Goal: Information Seeking & Learning: Learn about a topic

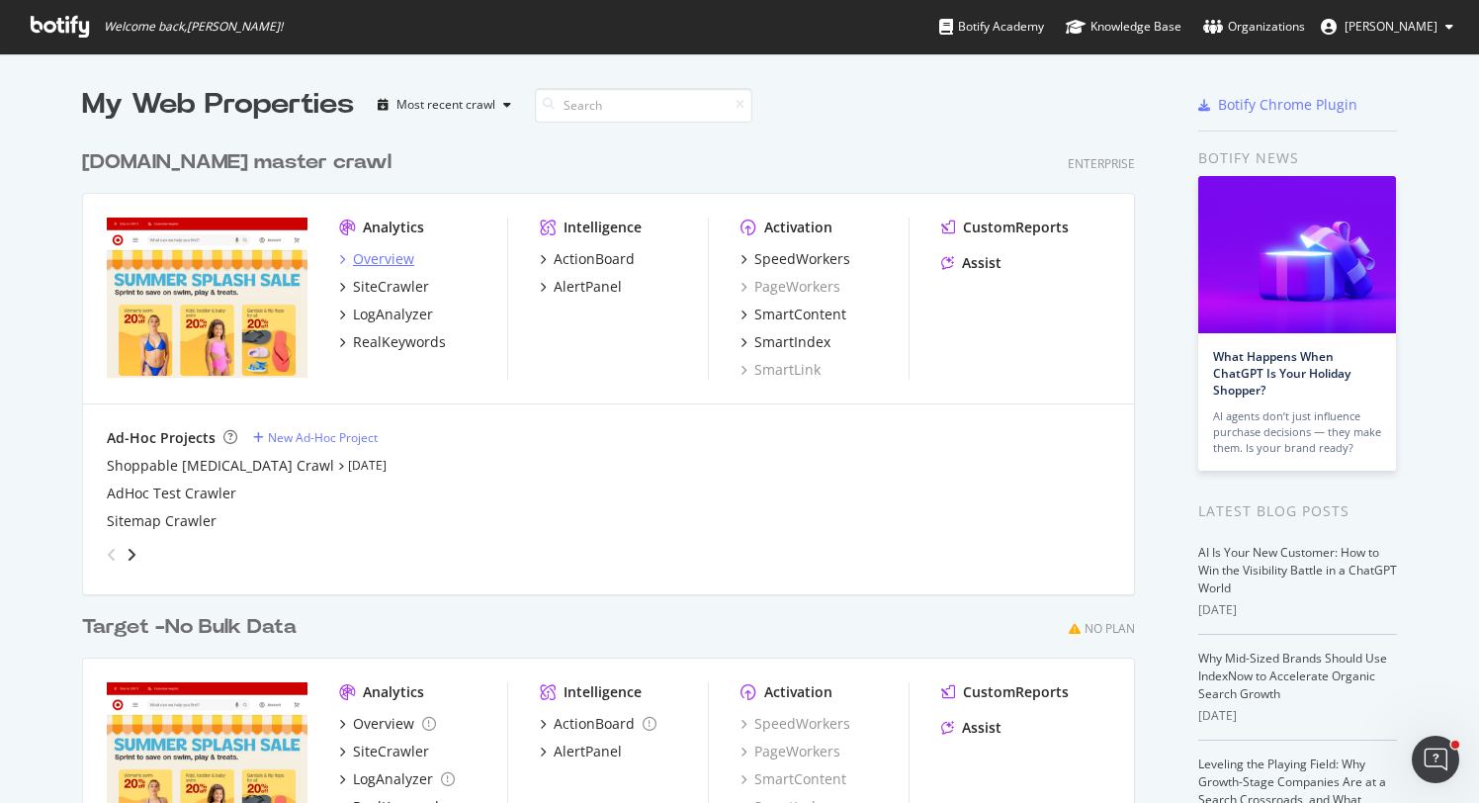
click at [384, 254] on div "Overview" at bounding box center [383, 259] width 61 height 20
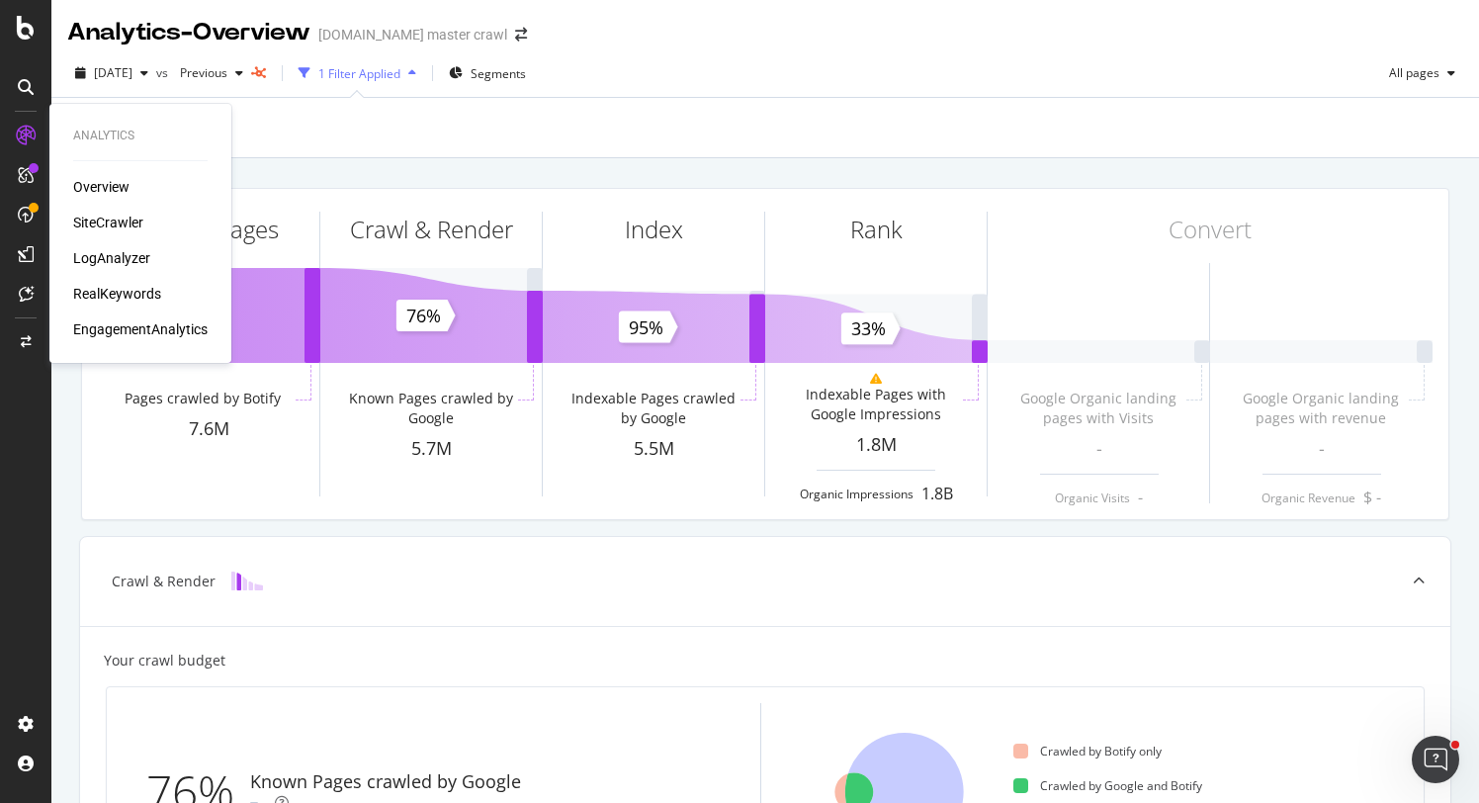
click at [110, 301] on div "RealKeywords" at bounding box center [117, 294] width 88 height 20
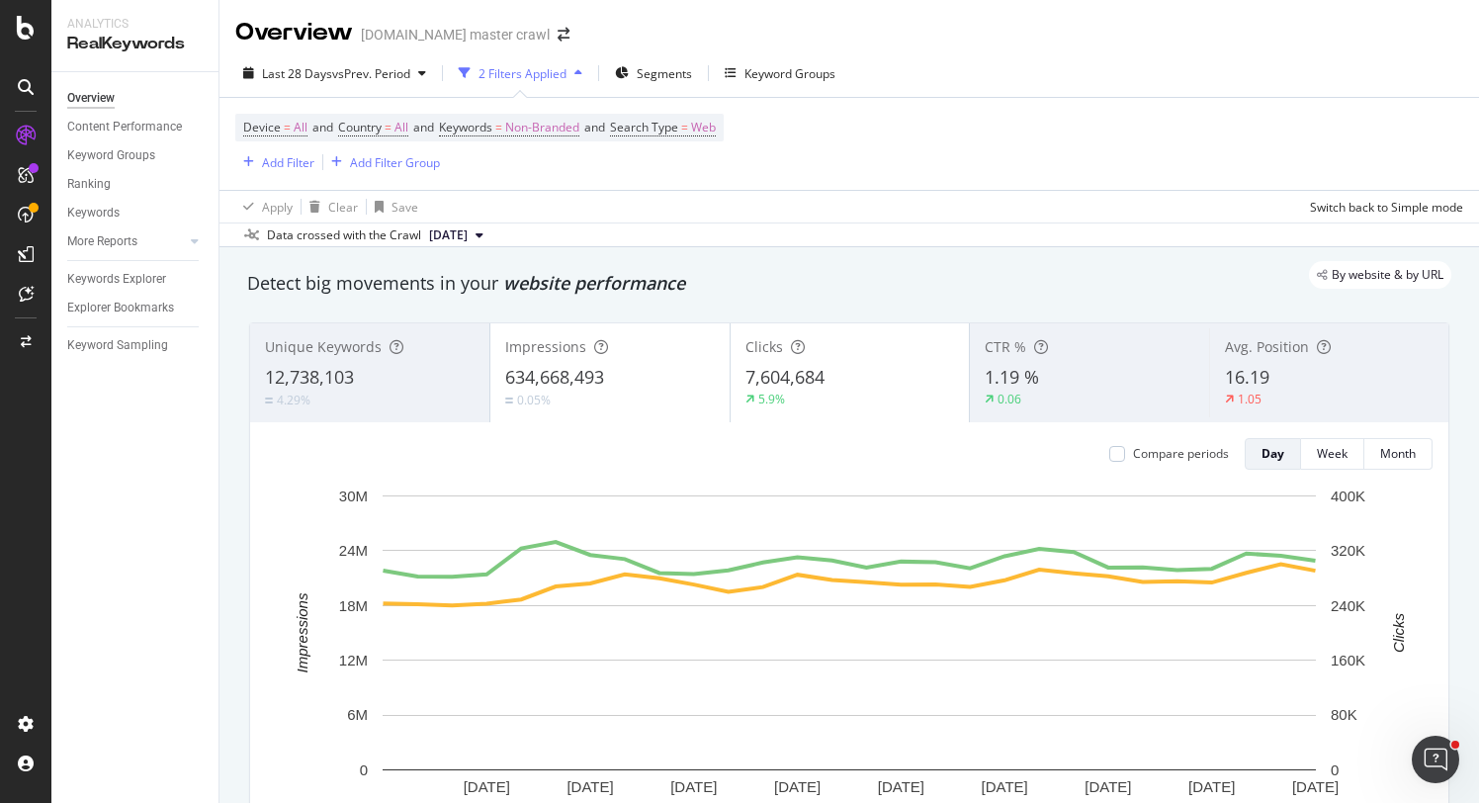
click at [788, 374] on span "7,604,684" at bounding box center [785, 377] width 79 height 24
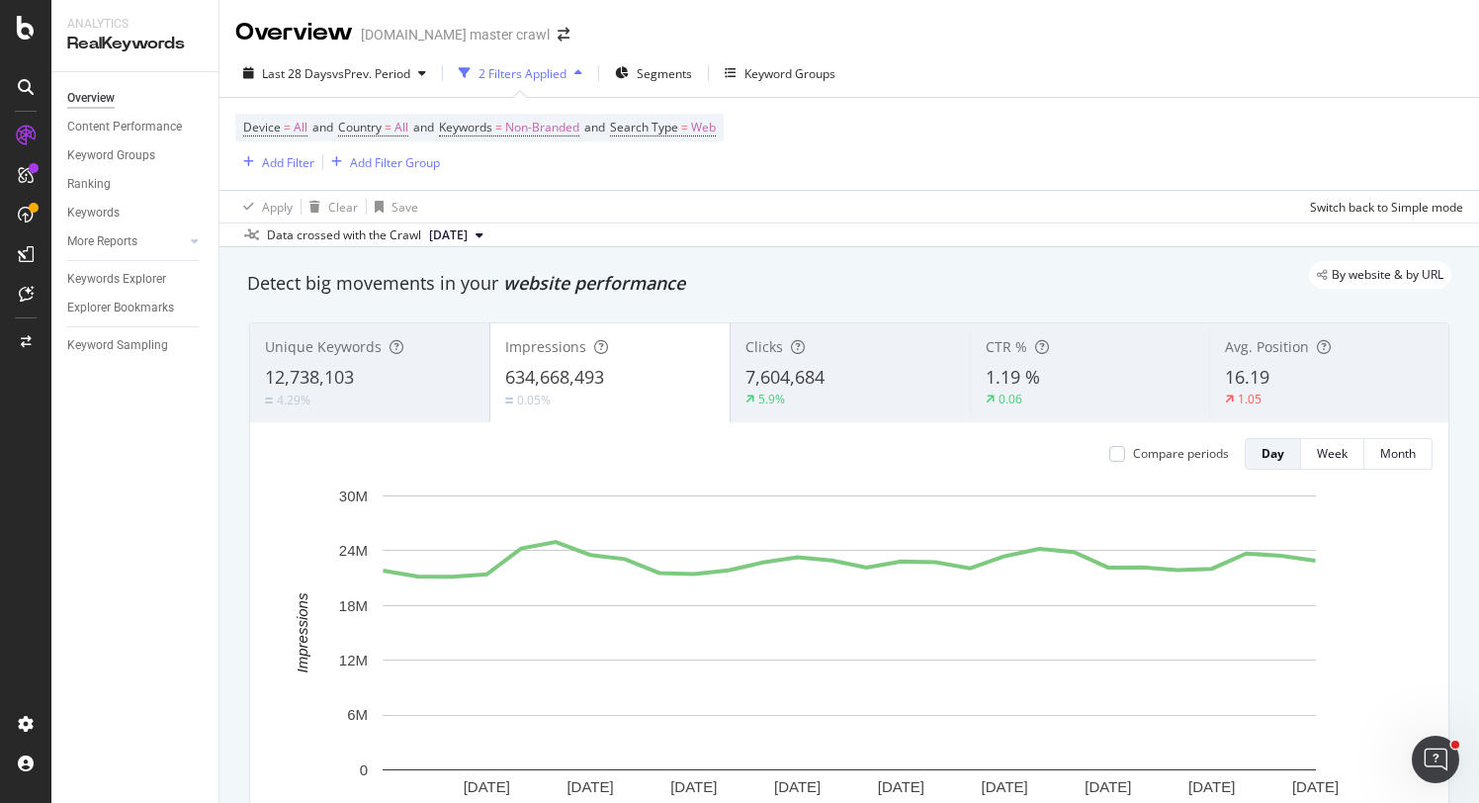
click at [817, 374] on span "7,604,684" at bounding box center [785, 377] width 79 height 24
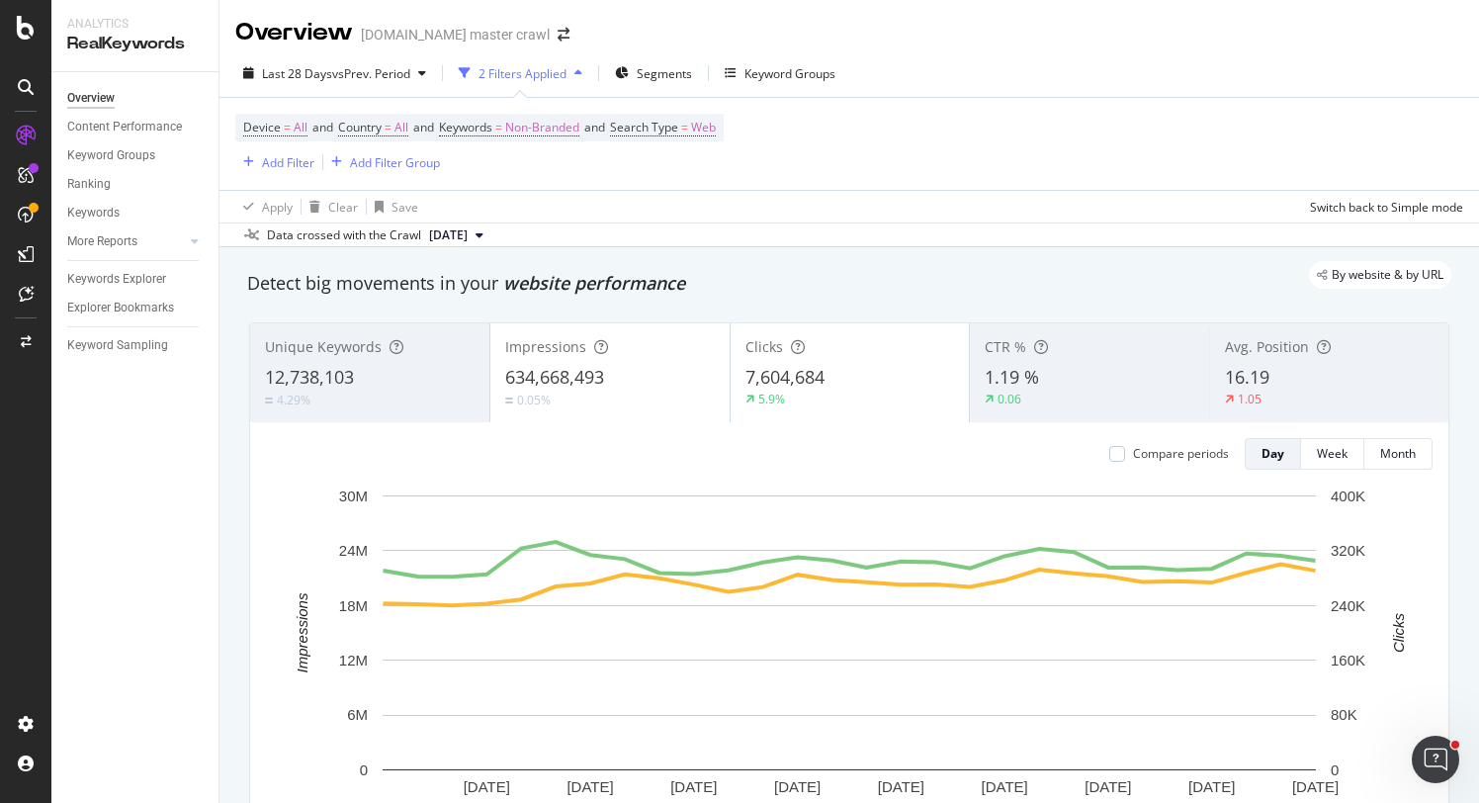
click at [817, 374] on span "7,604,684" at bounding box center [785, 377] width 79 height 24
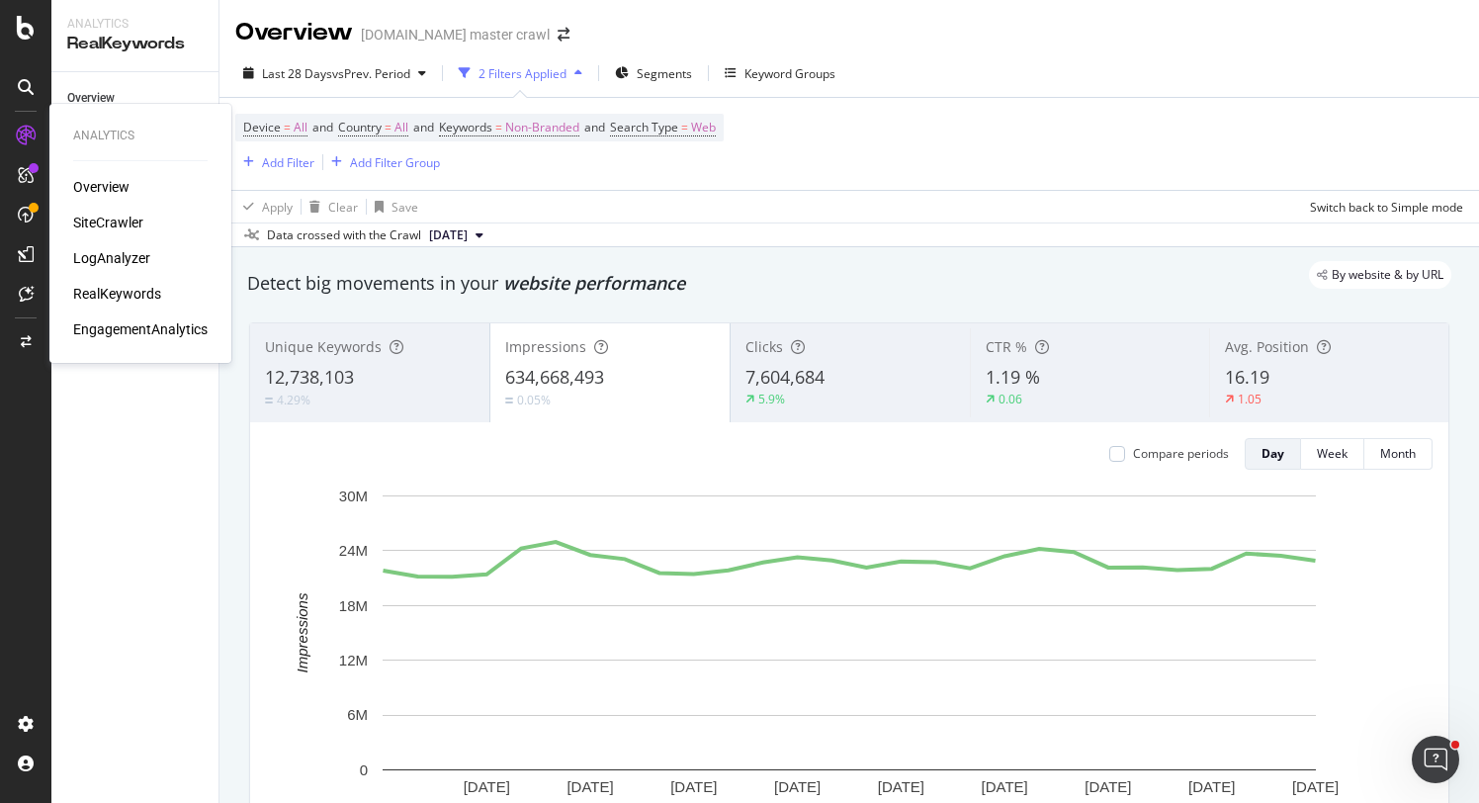
click at [92, 193] on div "Overview" at bounding box center [101, 187] width 56 height 20
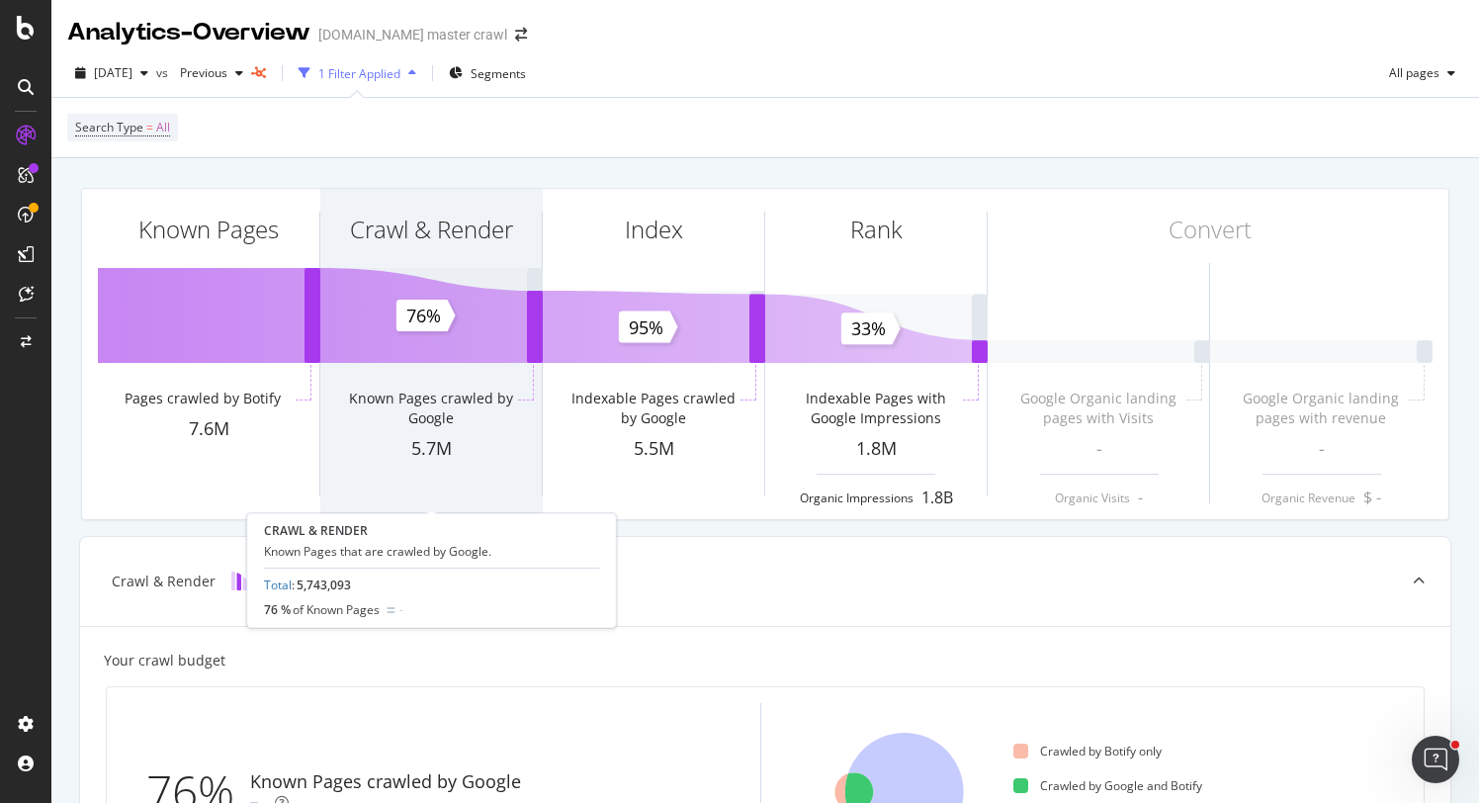
scroll to position [17, 0]
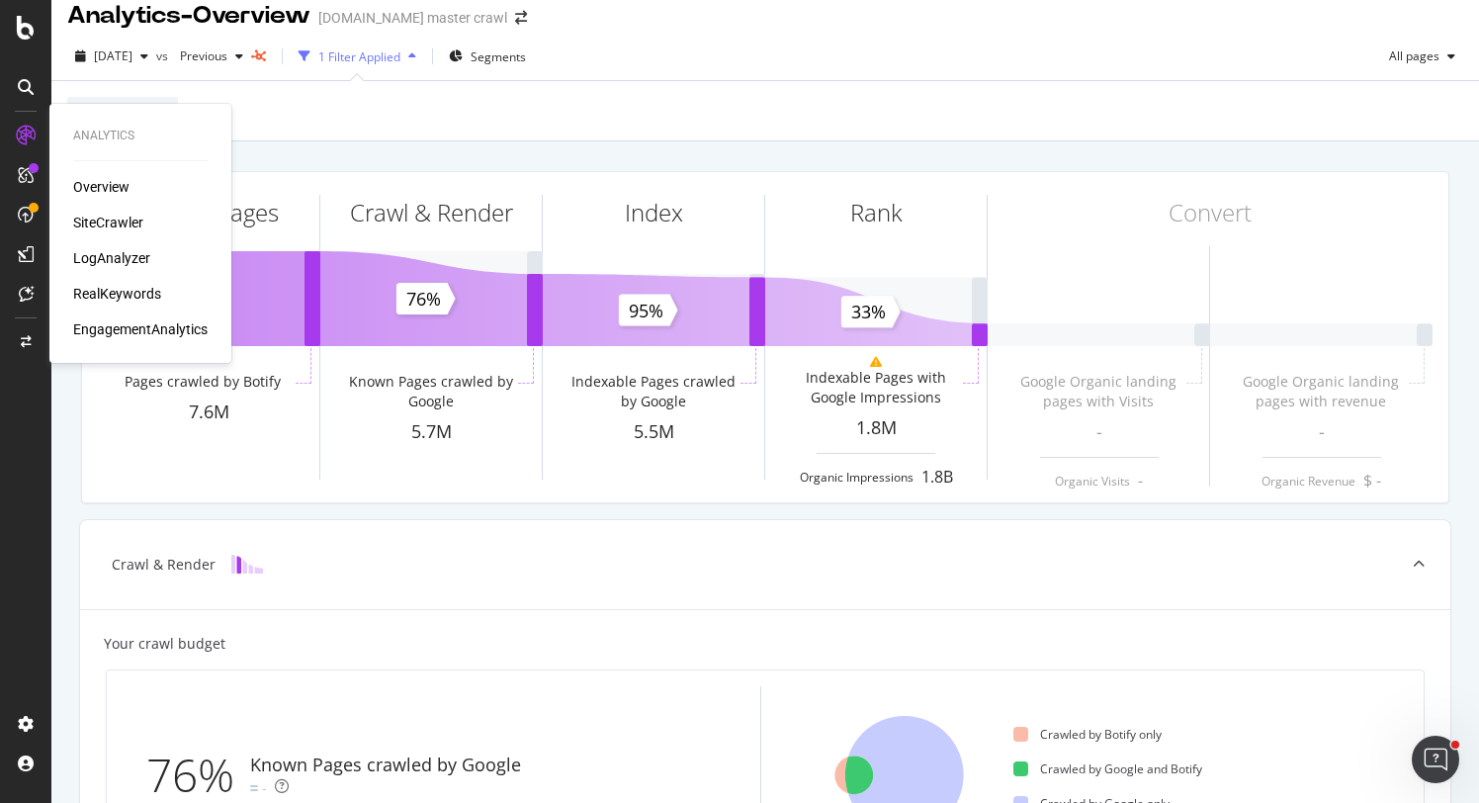
click at [115, 295] on div "RealKeywords" at bounding box center [117, 294] width 88 height 20
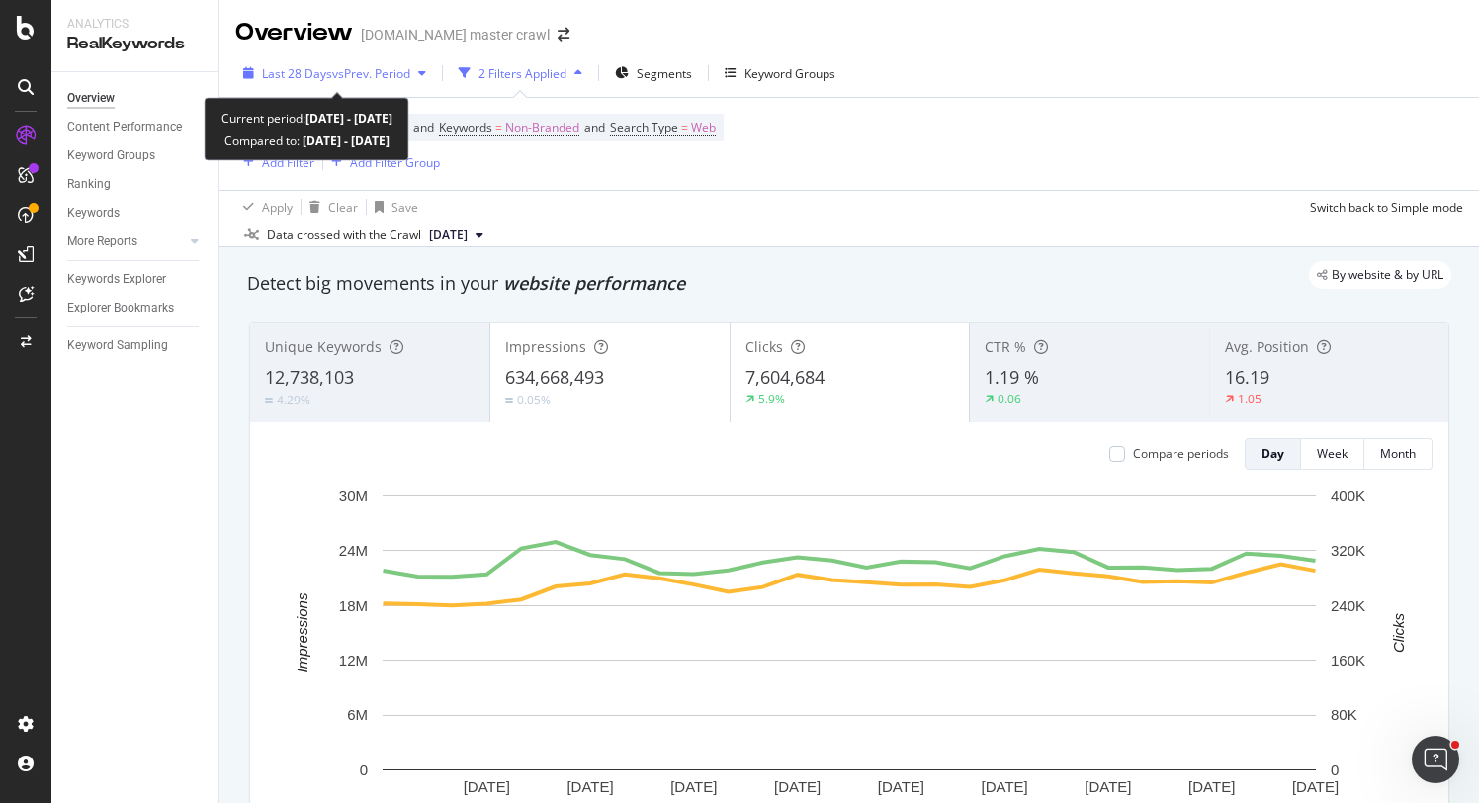
click at [353, 82] on div "Last 28 Days vs Prev. Period" at bounding box center [334, 73] width 199 height 30
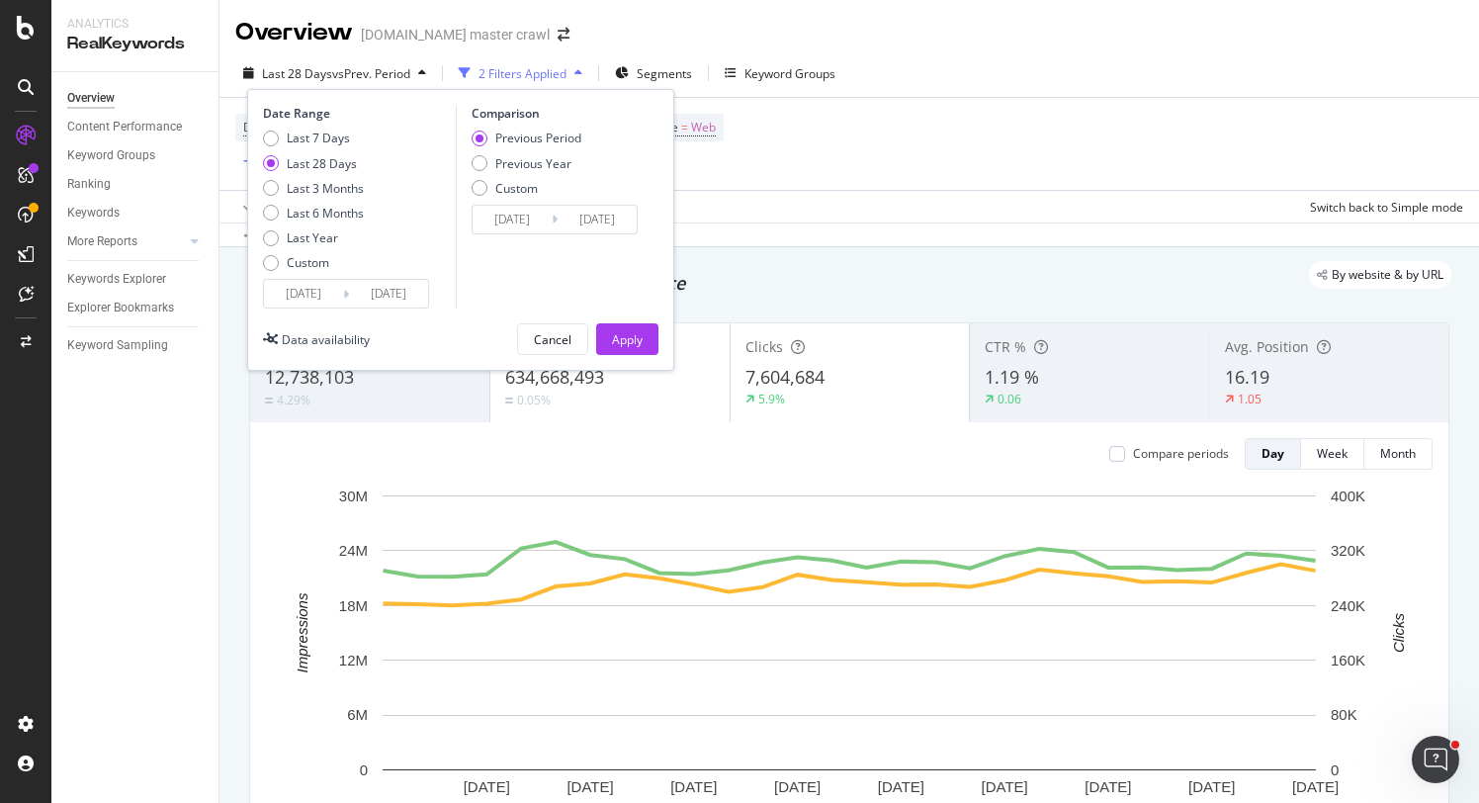
click at [343, 158] on div "Last 28 Days" at bounding box center [322, 163] width 70 height 17
click at [476, 161] on div "Previous Year" at bounding box center [480, 163] width 16 height 16
type input "2024/07/16"
type input "2024/08/12"
click at [628, 325] on div "Apply" at bounding box center [627, 339] width 31 height 30
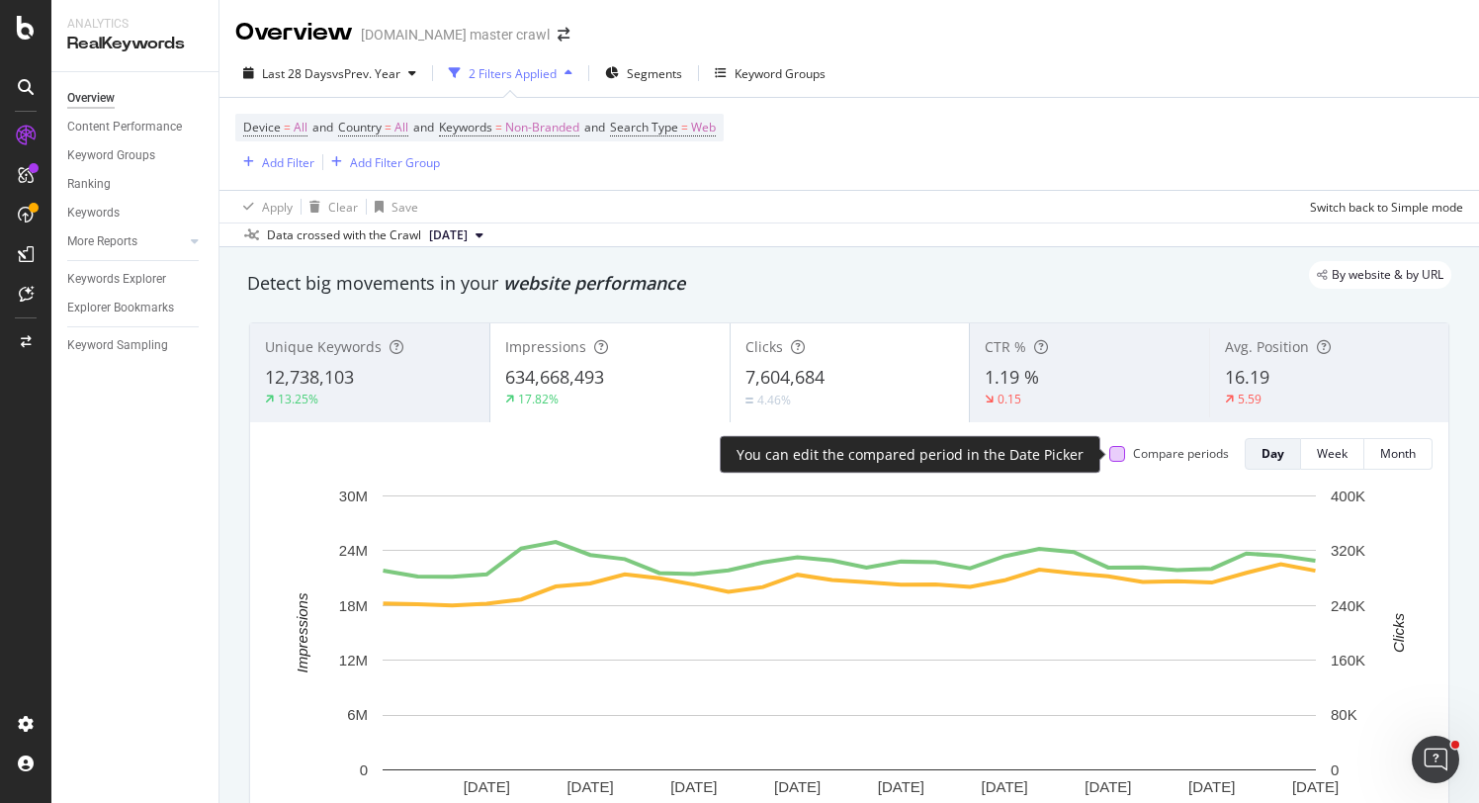
click at [1119, 458] on div at bounding box center [1118, 454] width 16 height 16
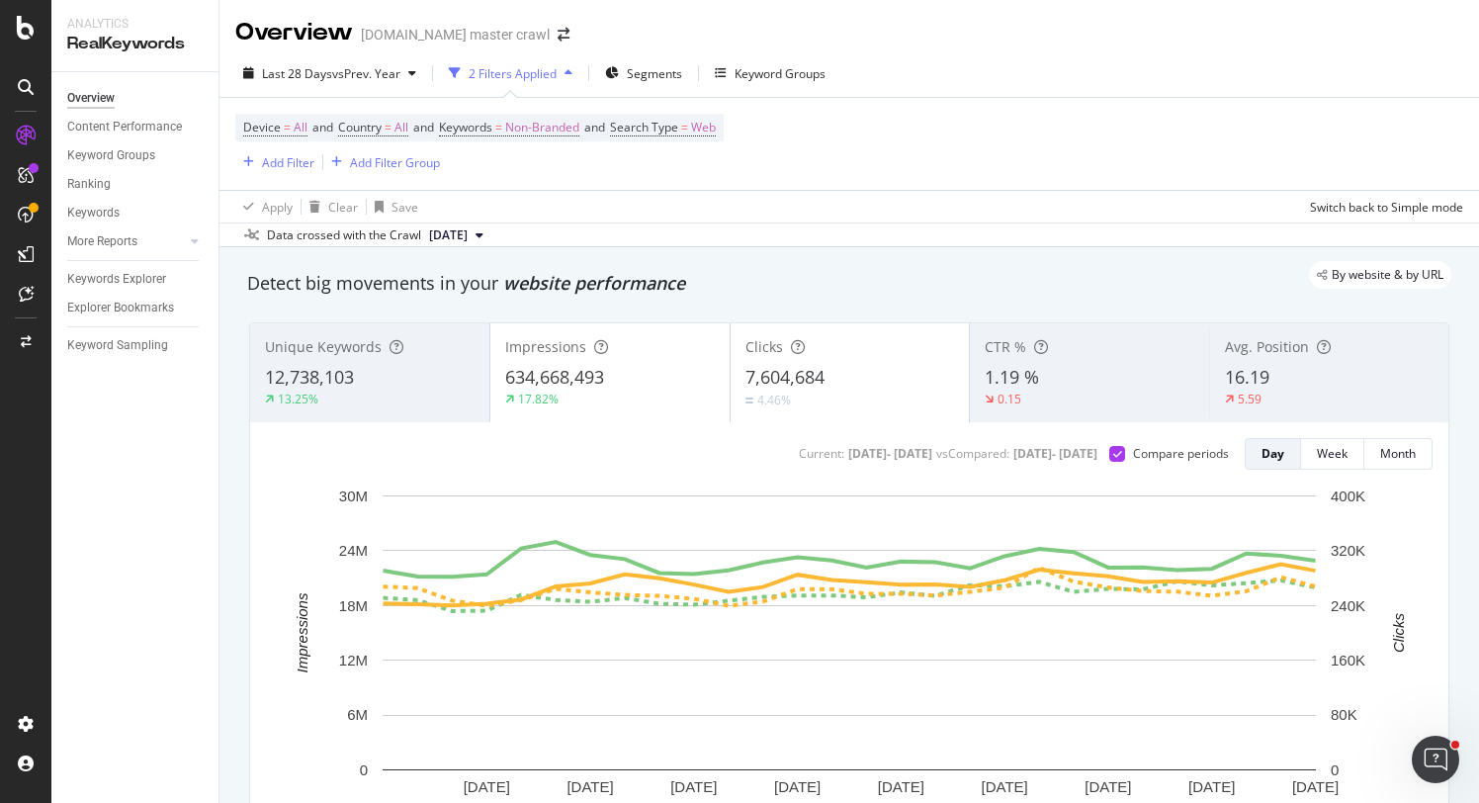
click at [425, 389] on div "12,738,103" at bounding box center [370, 378] width 210 height 26
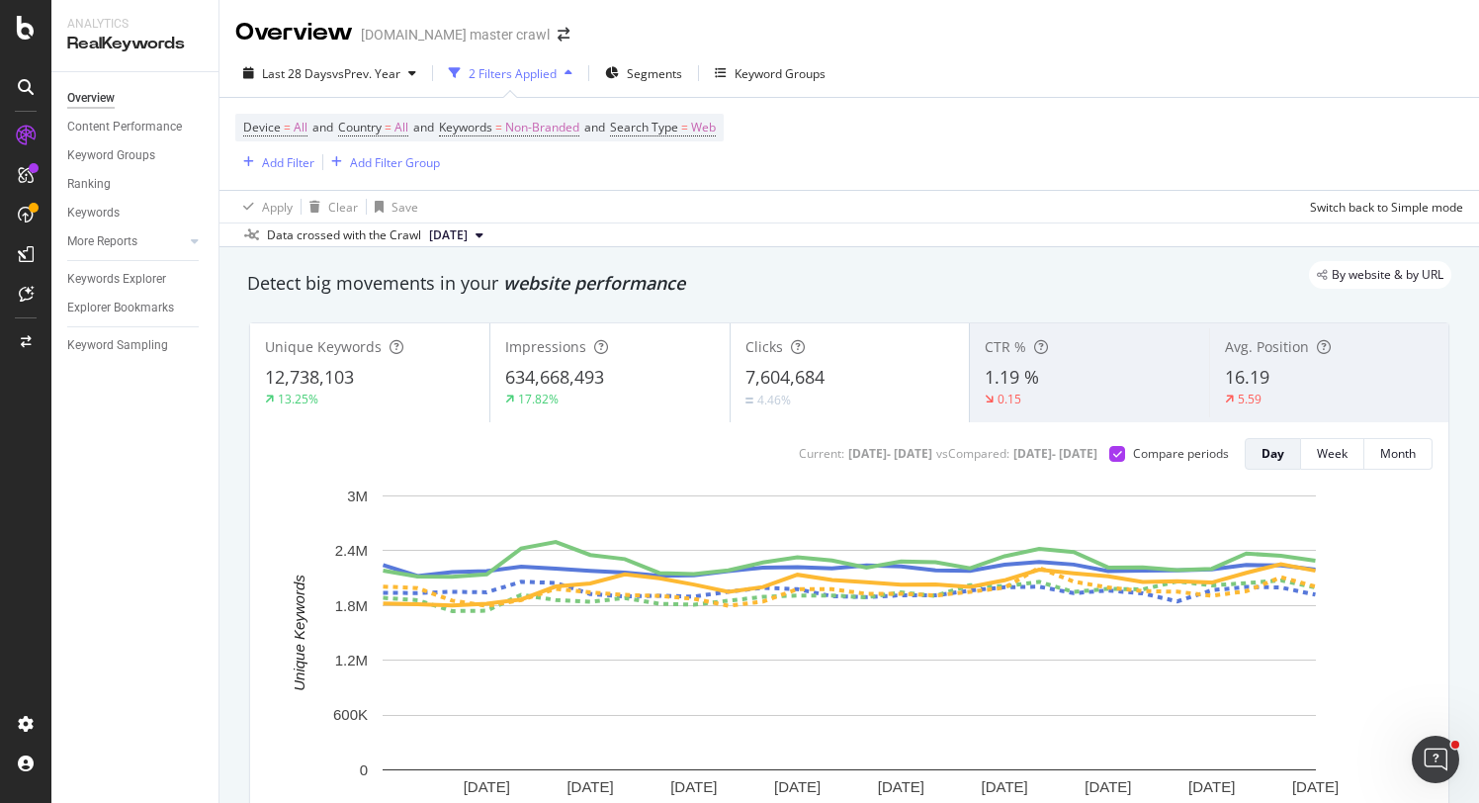
click at [579, 371] on span "634,668,493" at bounding box center [554, 377] width 99 height 24
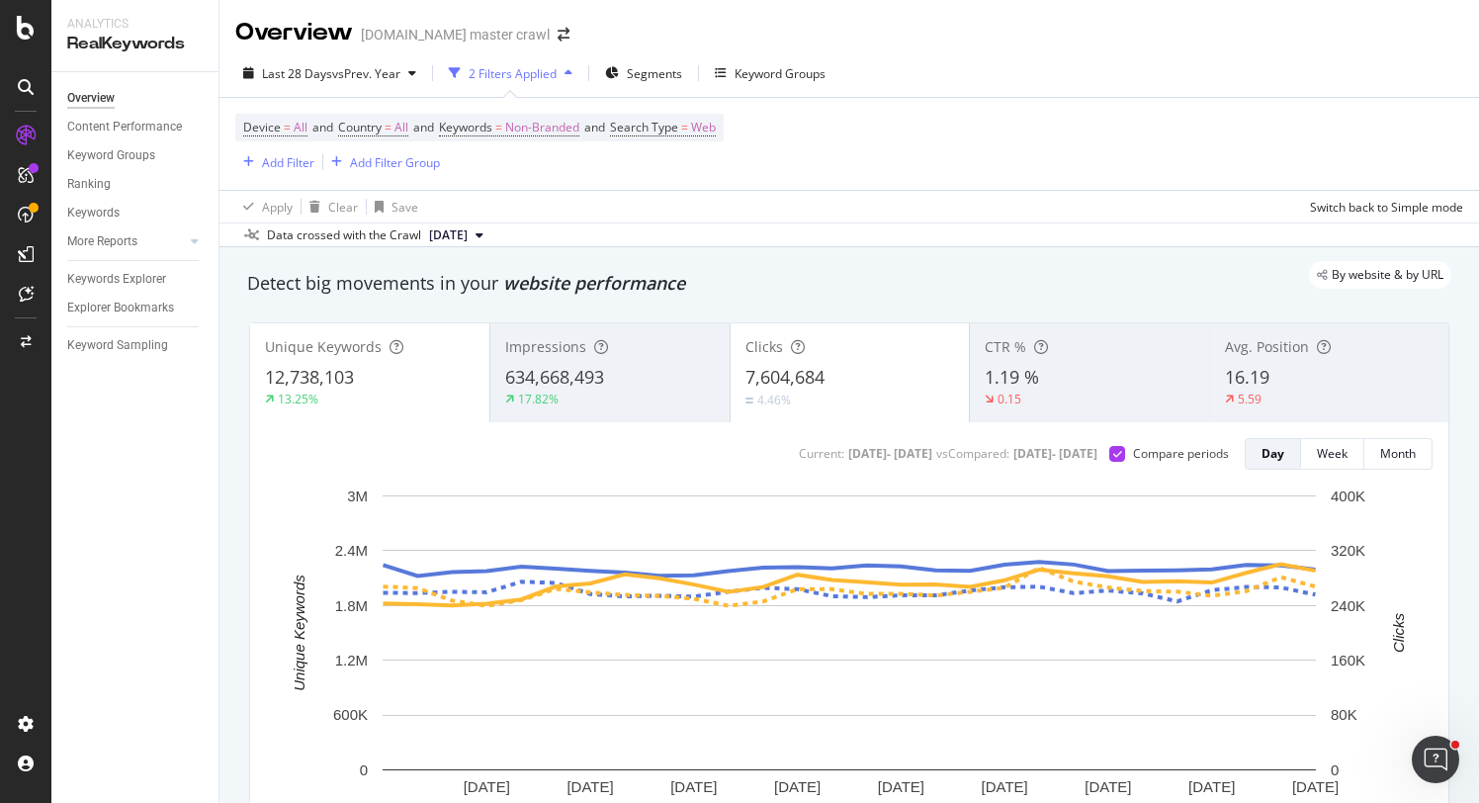
click at [905, 360] on div "Clicks 7,604,684 4.46%" at bounding box center [850, 372] width 239 height 89
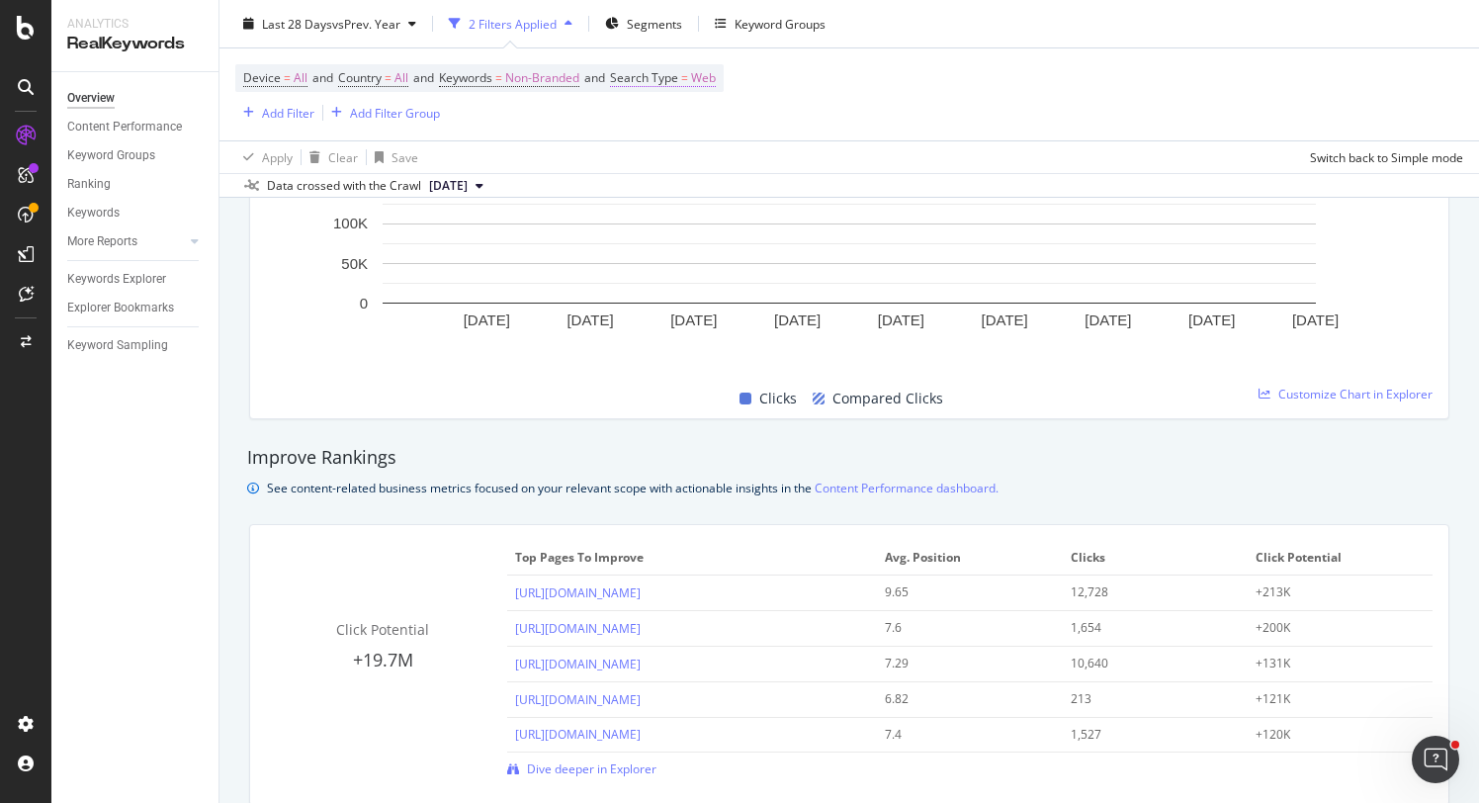
scroll to position [1076, 0]
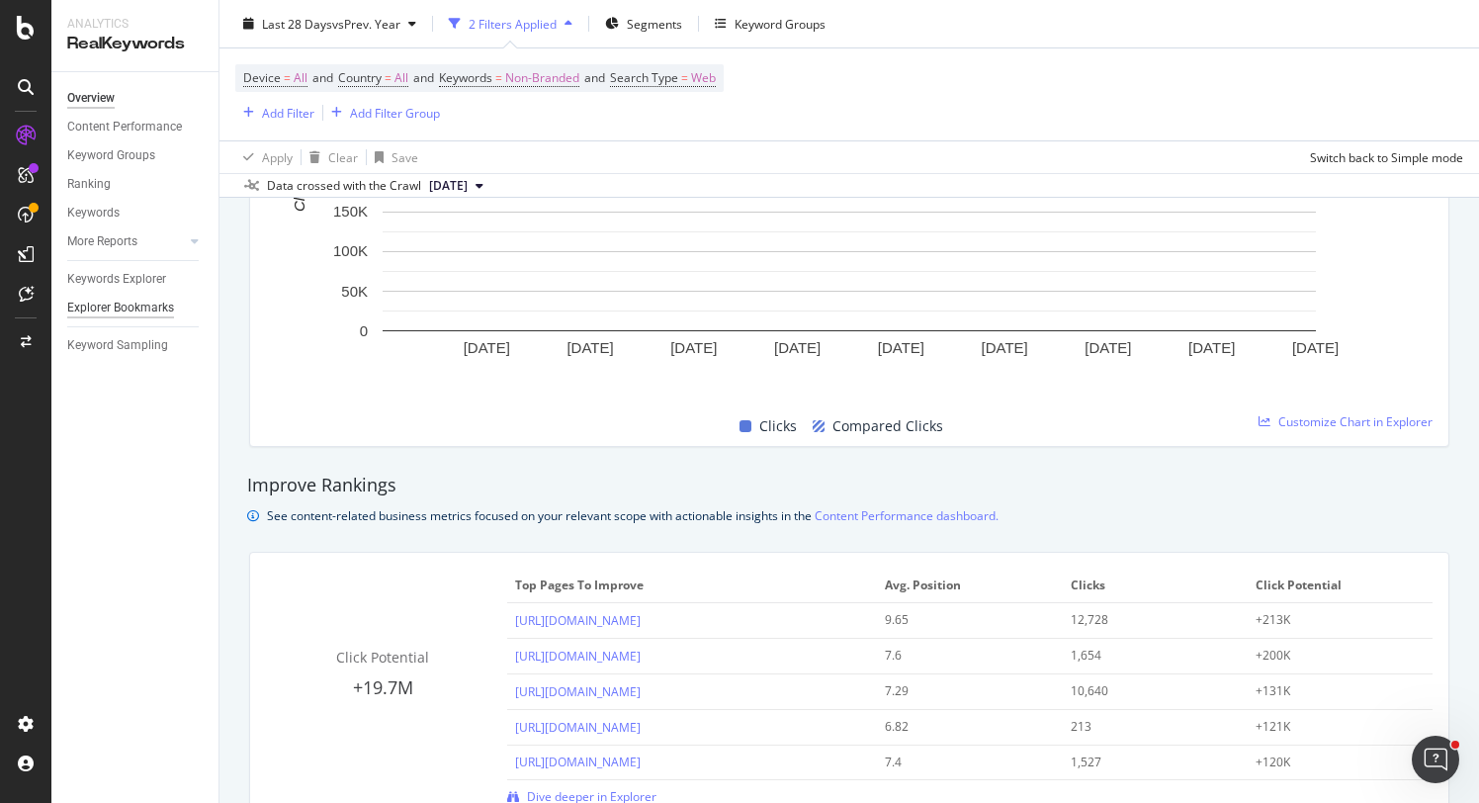
click at [141, 302] on div "Explorer Bookmarks" at bounding box center [120, 308] width 107 height 21
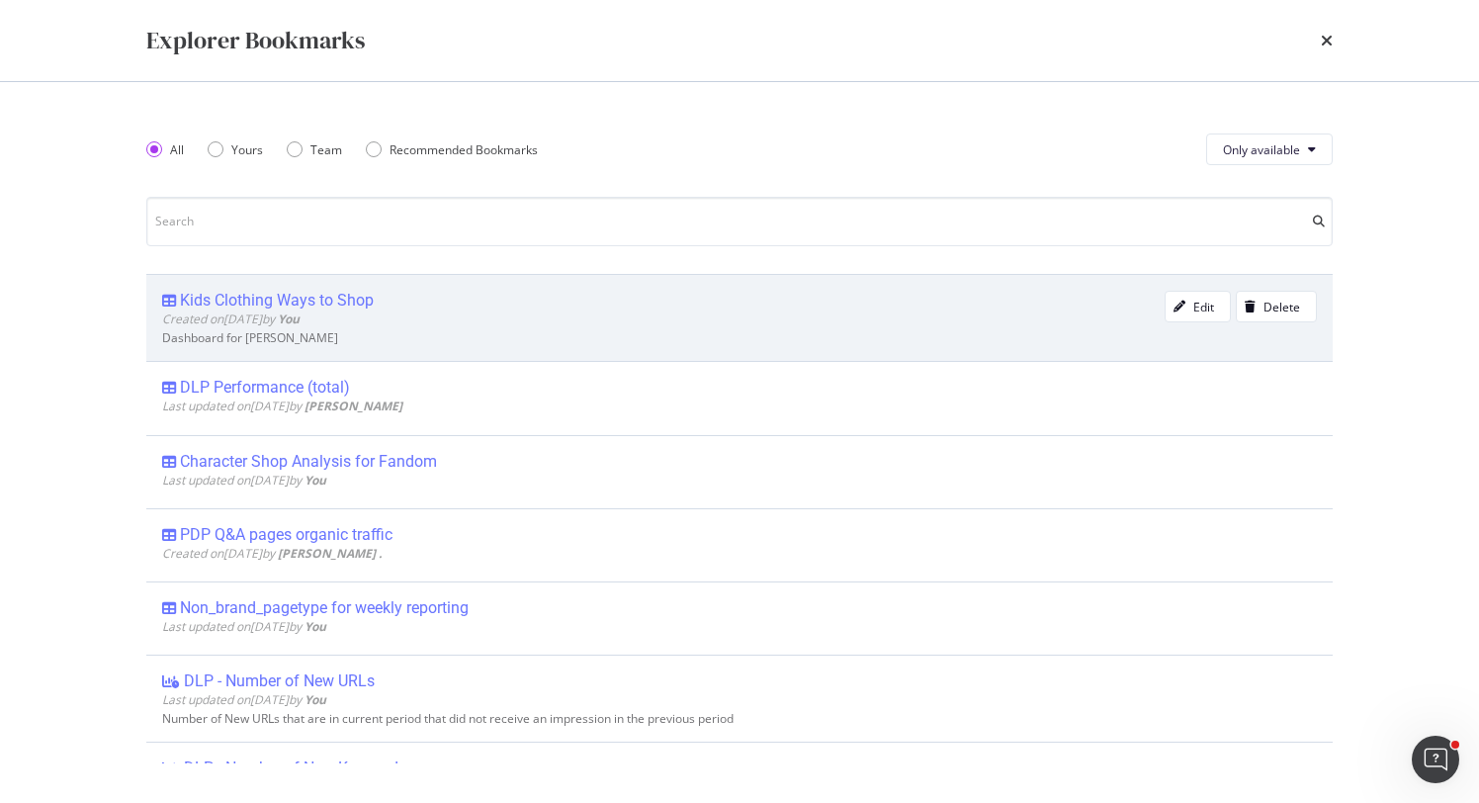
click at [220, 301] on div "Kids Clothing Ways to Shop" at bounding box center [277, 301] width 194 height 20
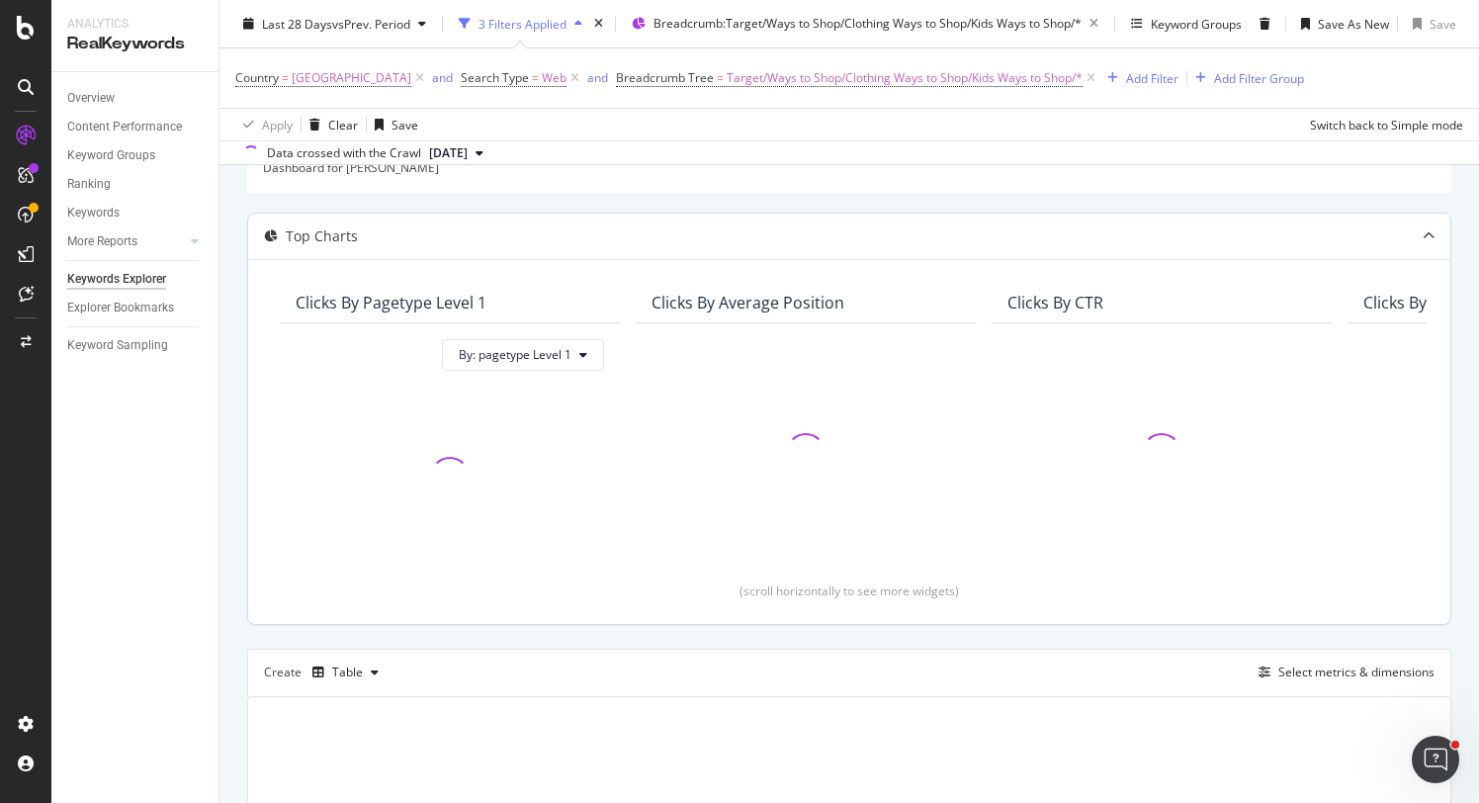
scroll to position [121, 0]
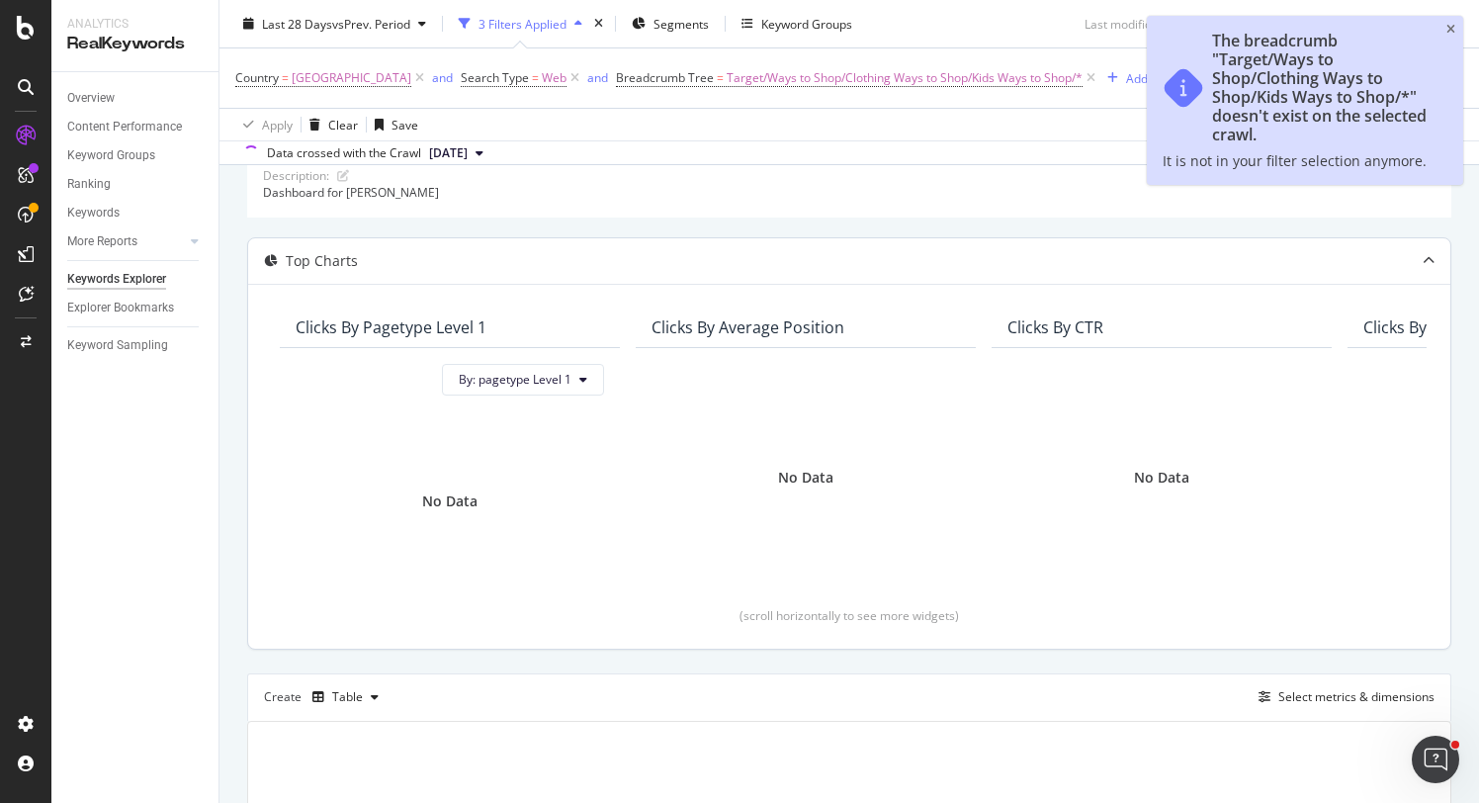
click at [1439, 21] on div "The breadcrumb "Target/Ways to Shop/Clothing Ways to Shop/Kids Ways to Shop/*" …" at bounding box center [1305, 100] width 316 height 169
click at [1450, 31] on icon "close toast" at bounding box center [1451, 30] width 9 height 12
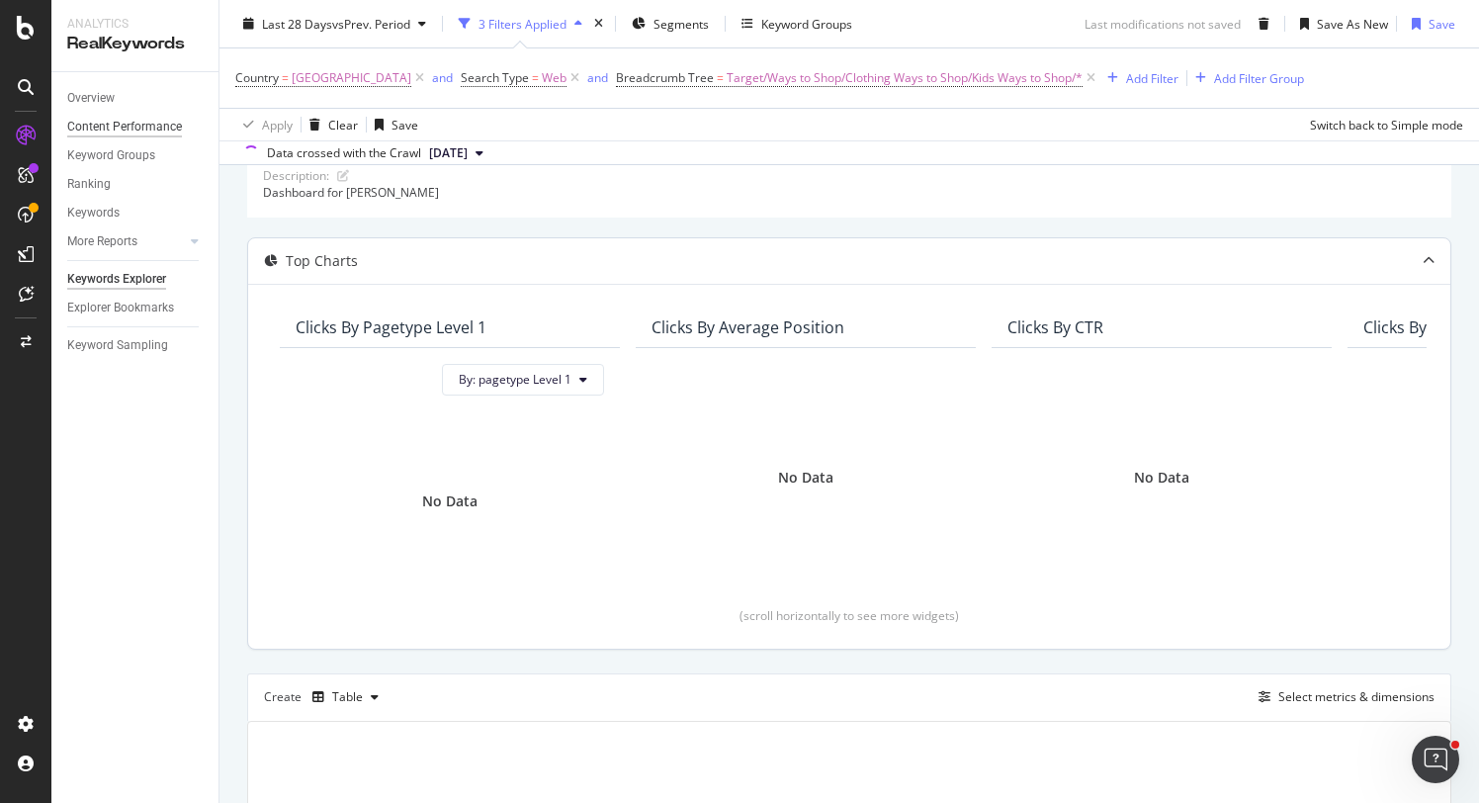
click at [120, 128] on div "Content Performance" at bounding box center [124, 127] width 115 height 21
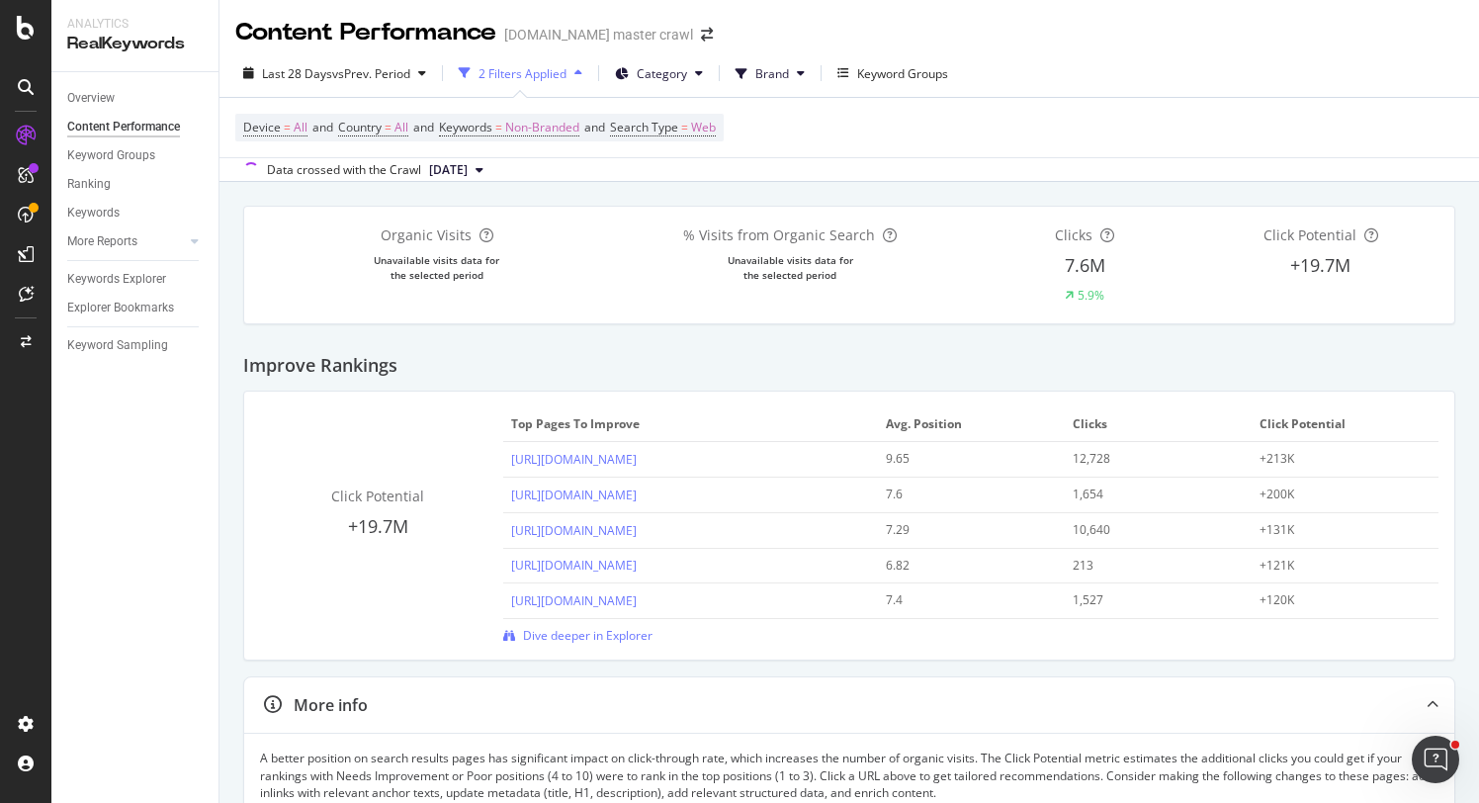
click at [531, 80] on div "2 Filters Applied" at bounding box center [523, 73] width 88 height 17
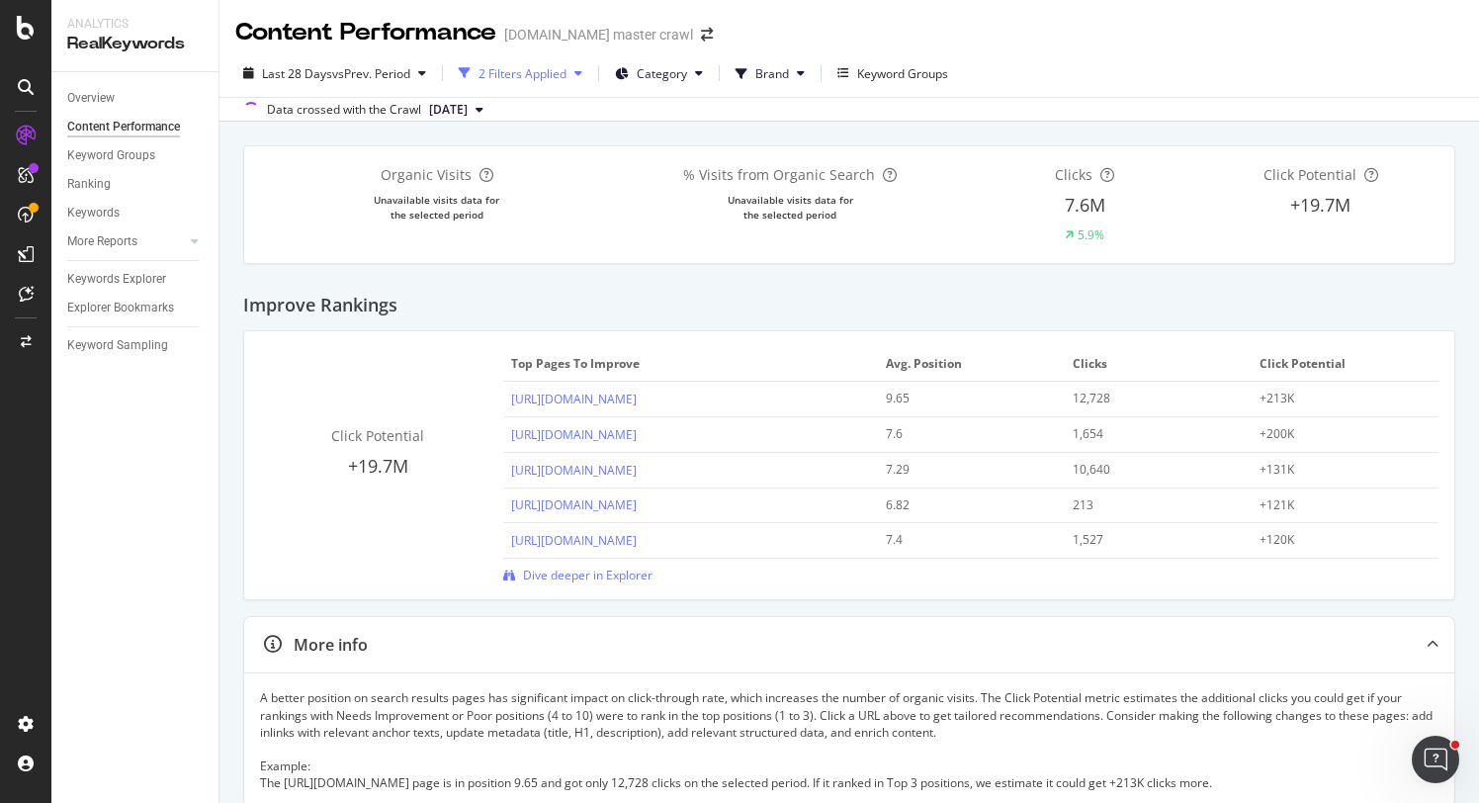
click at [534, 78] on div "2 Filters Applied" at bounding box center [523, 73] width 88 height 17
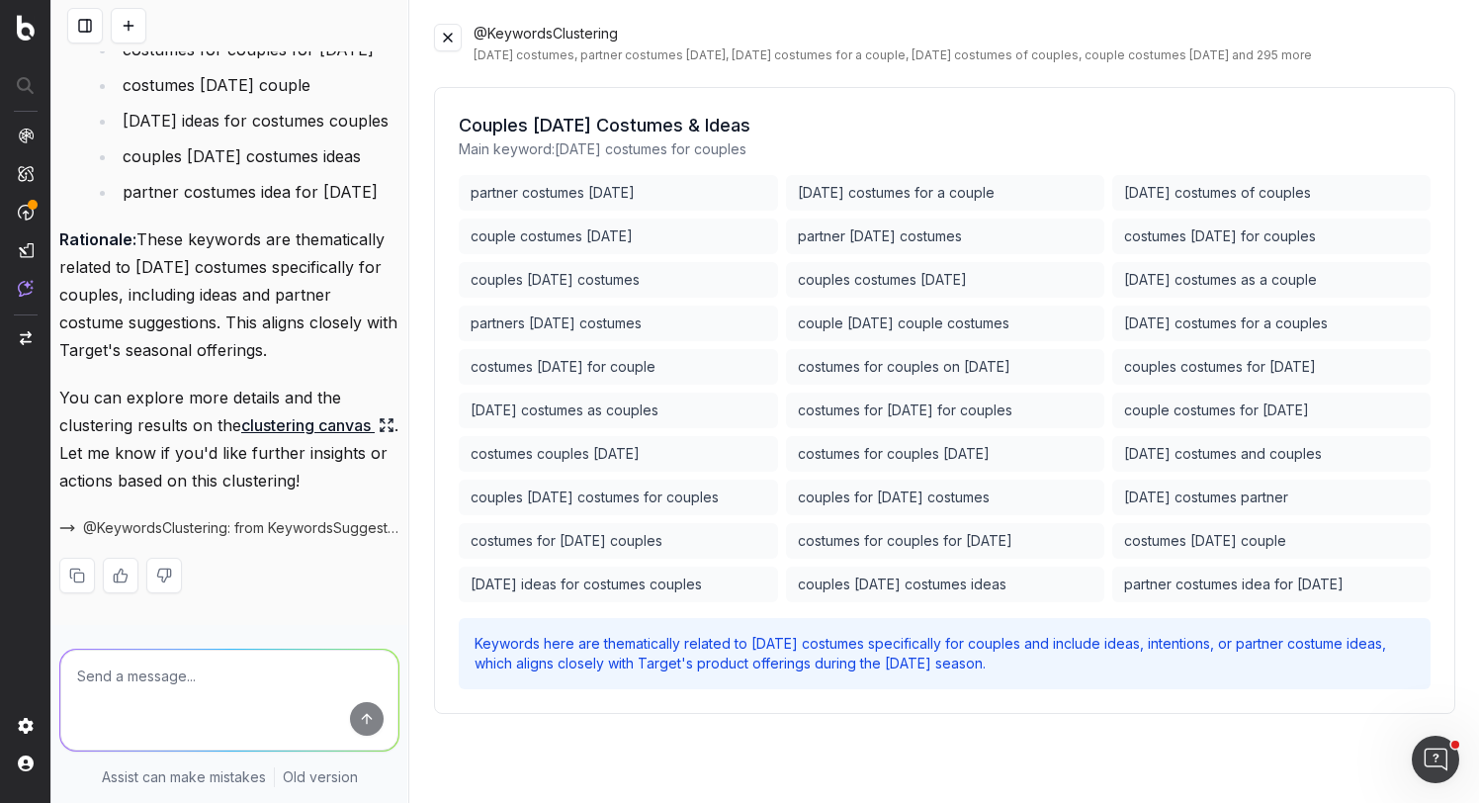
scroll to position [2578, 0]
click at [229, 702] on textarea at bounding box center [229, 700] width 338 height 101
type textarea "d"
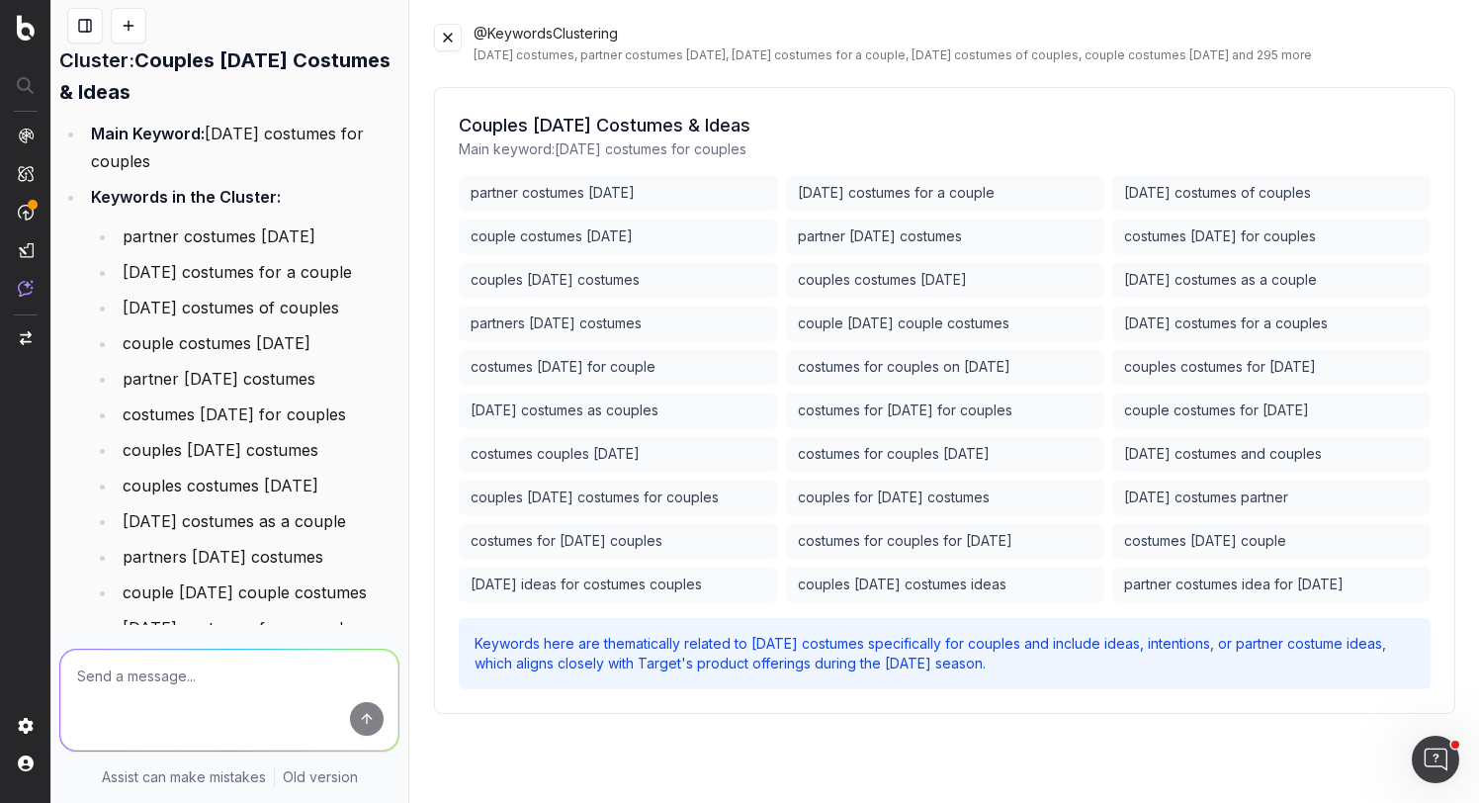
scroll to position [1382, 0]
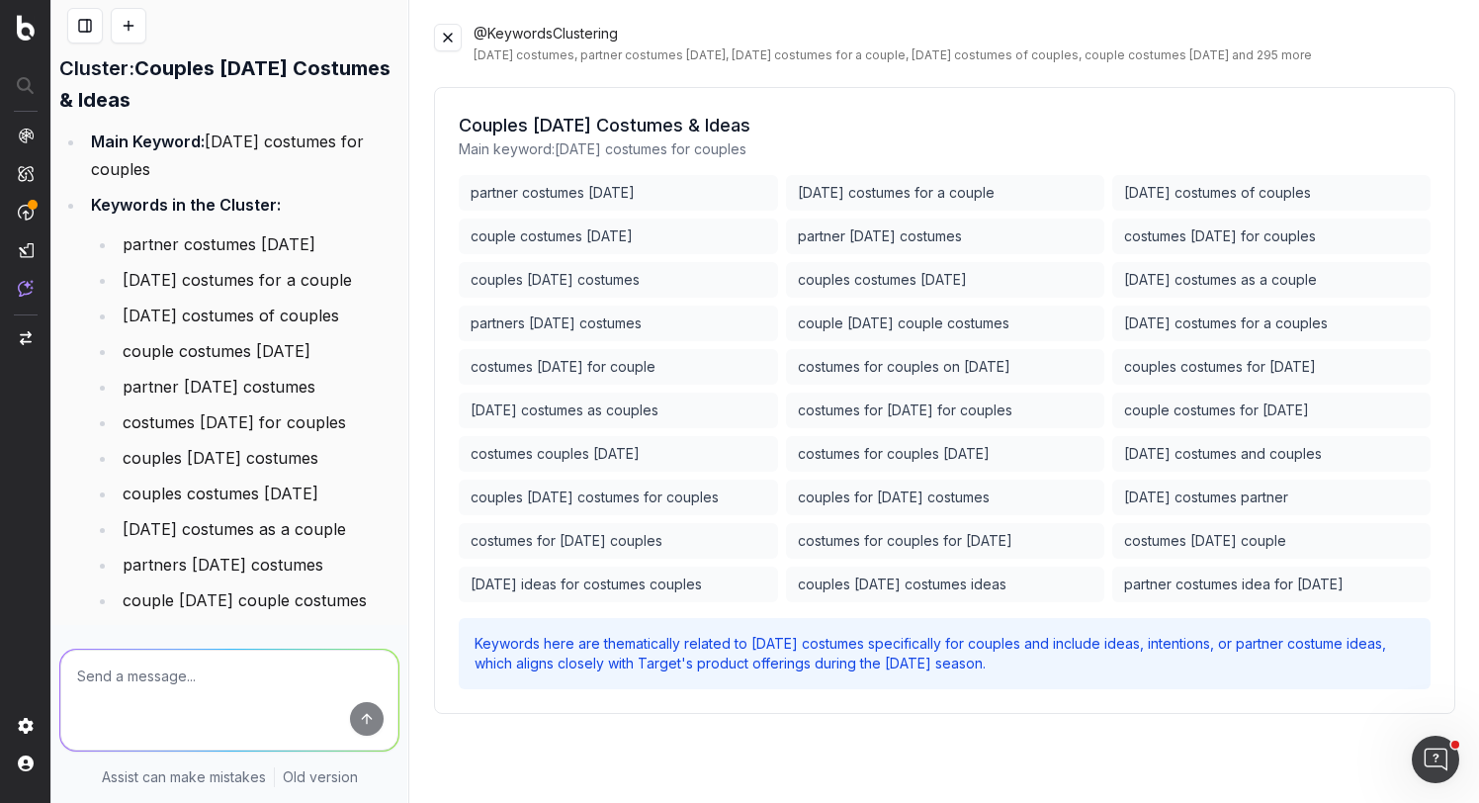
click at [446, 39] on button at bounding box center [448, 38] width 28 height 28
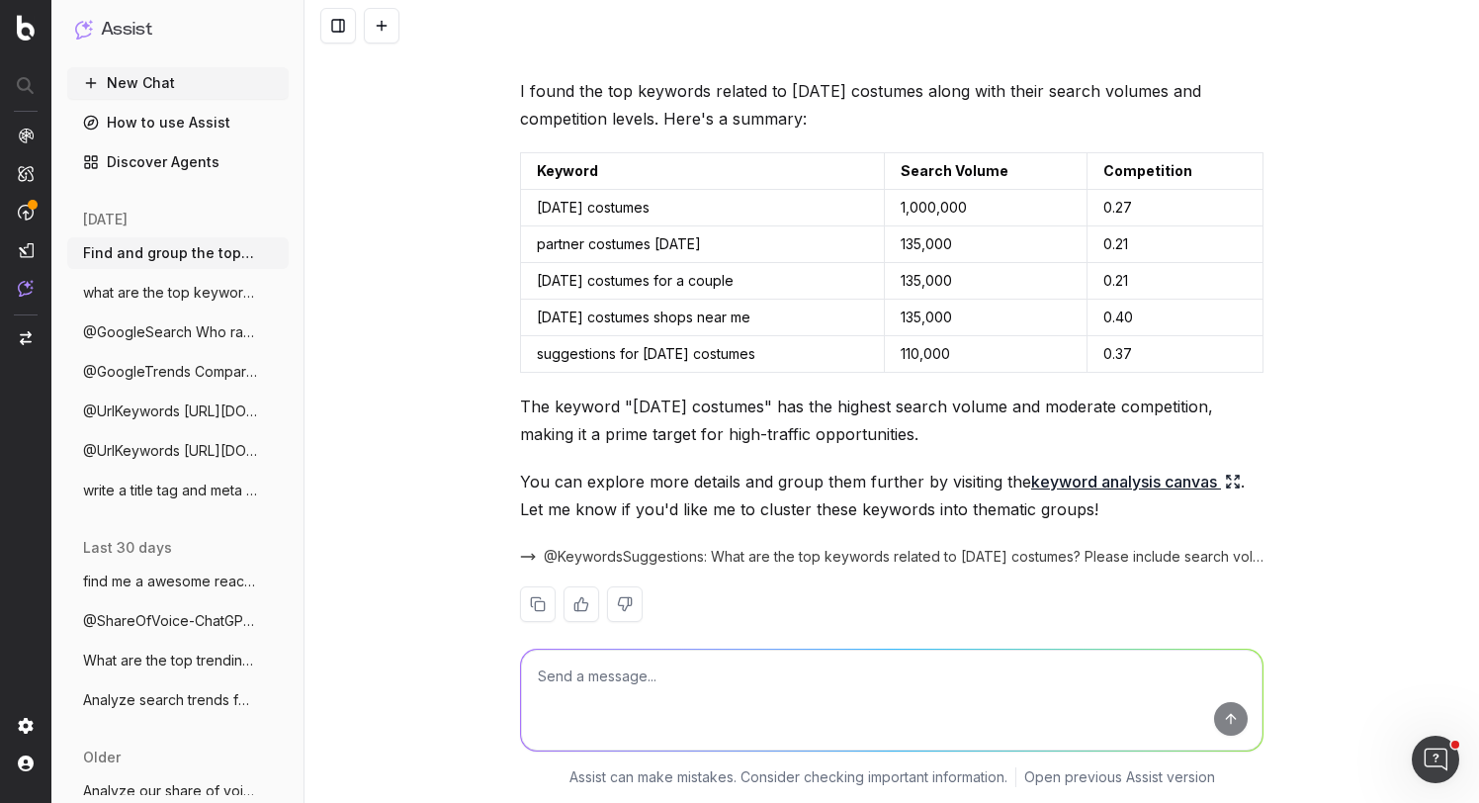
scroll to position [32, 0]
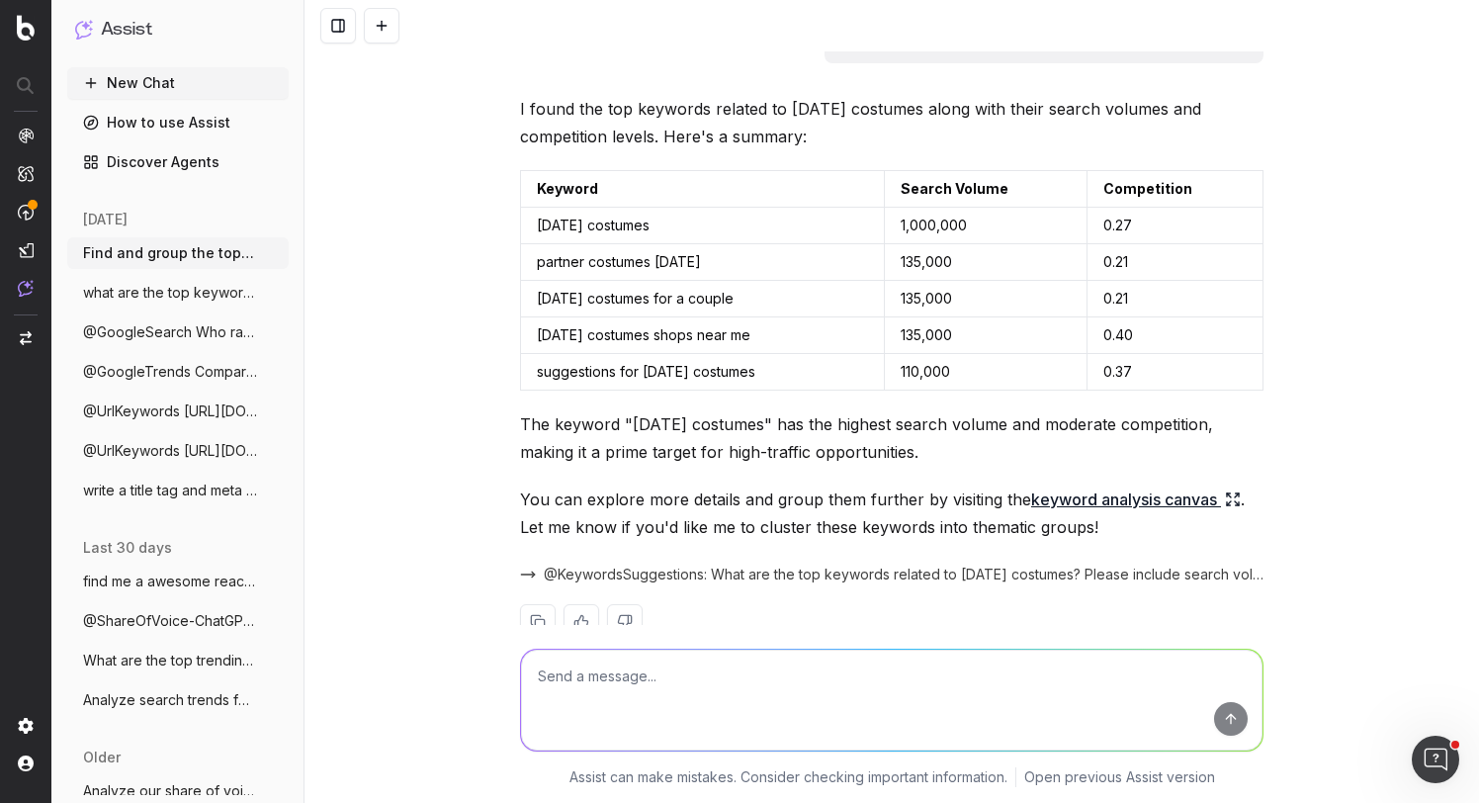
click at [1150, 504] on link "keyword analysis canvas" at bounding box center [1136, 500] width 210 height 28
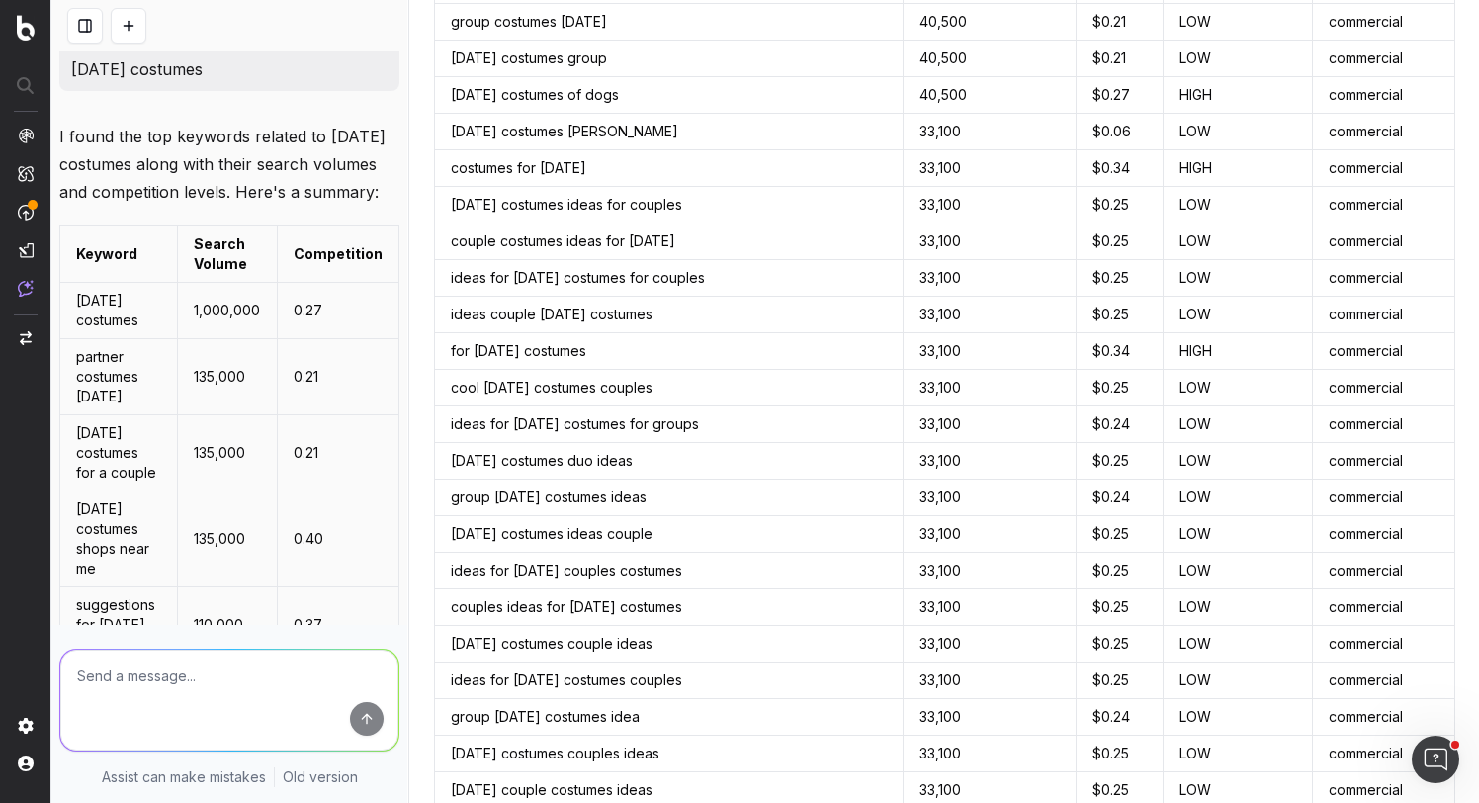
scroll to position [10325, 0]
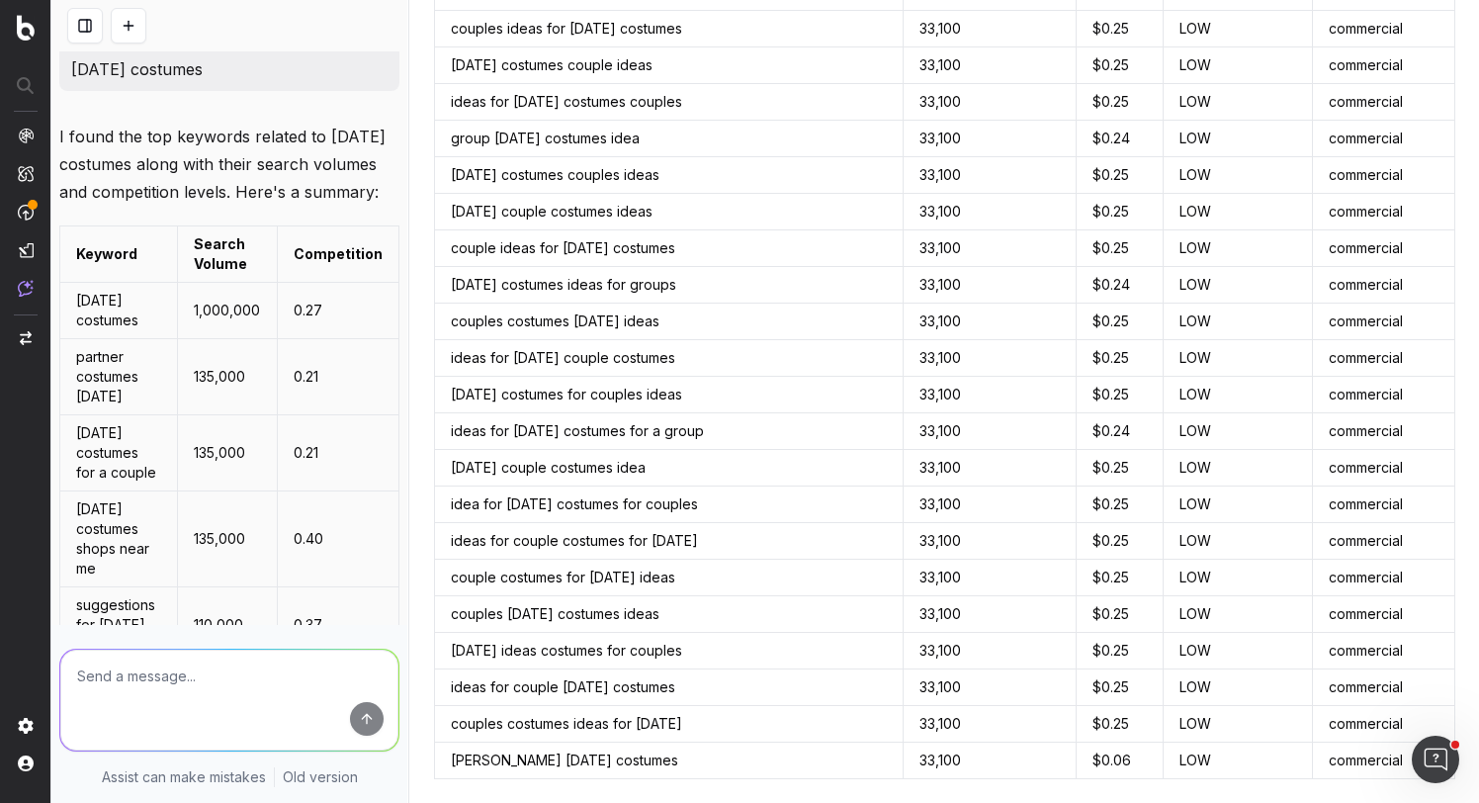
click at [223, 669] on textarea at bounding box center [229, 700] width 338 height 101
type textarea "you only clustered some of the keywords. i want you to take the entire list and…"
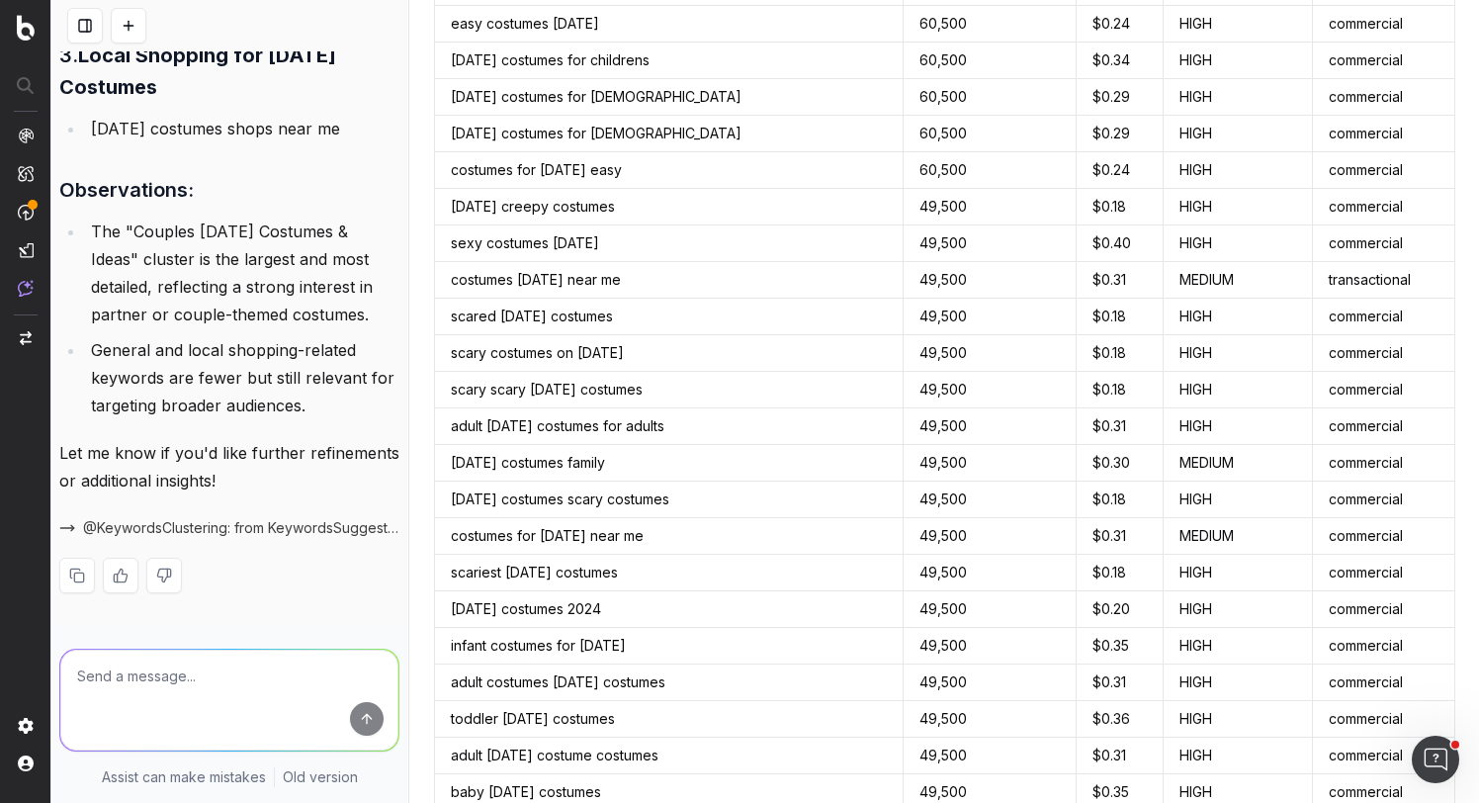
scroll to position [3603, 0]
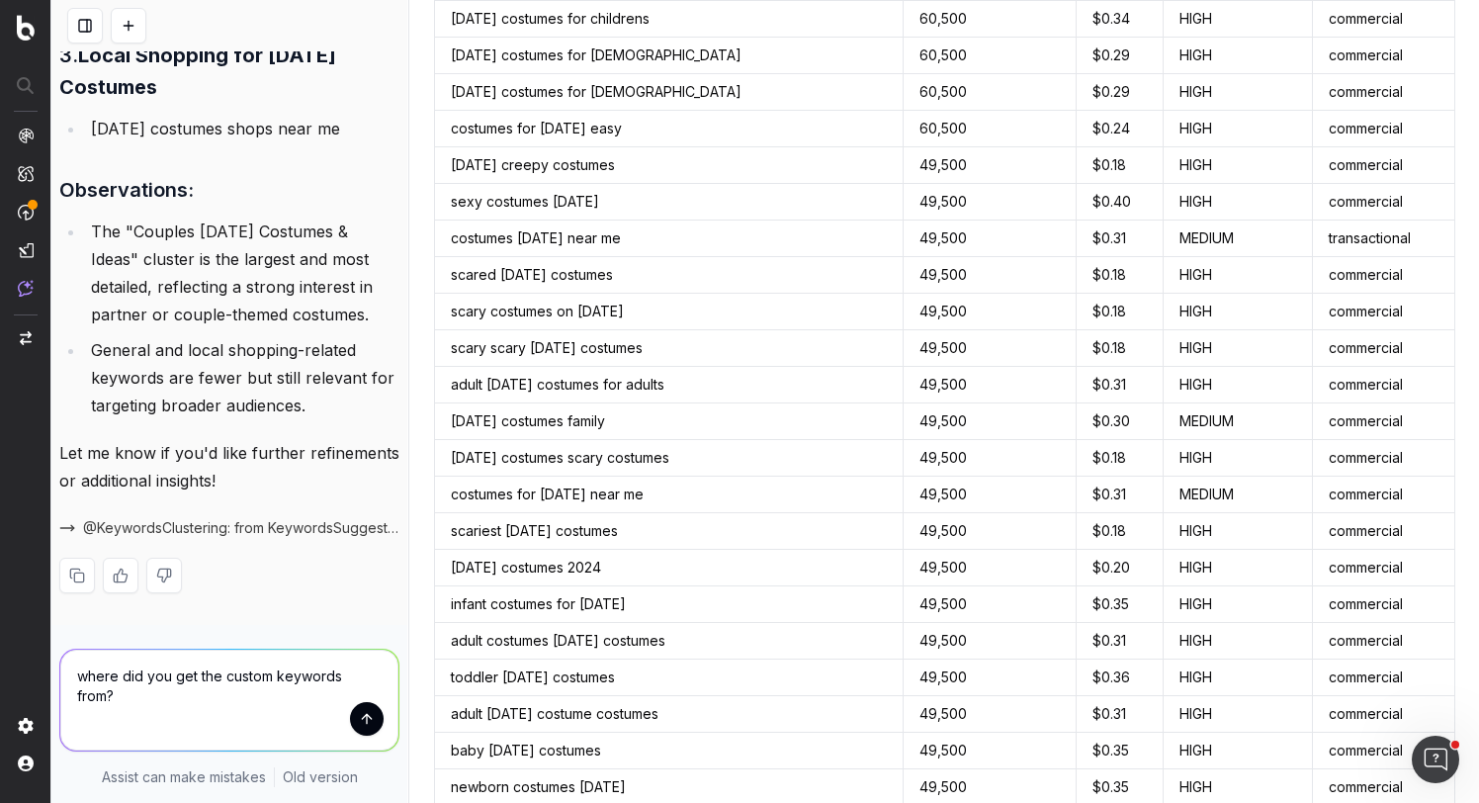
type textarea "where did you get the custom keywords from?"
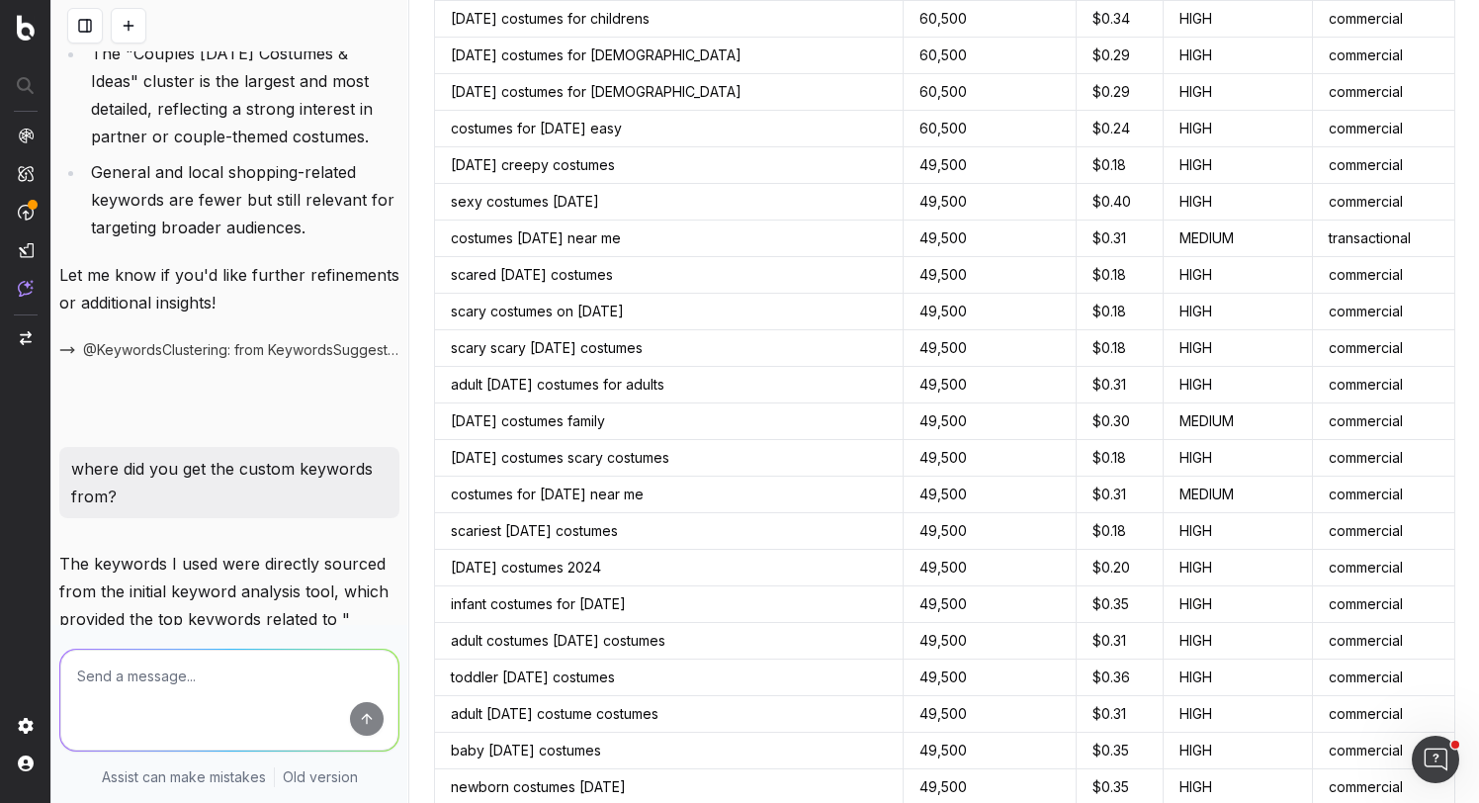
scroll to position [5569, 0]
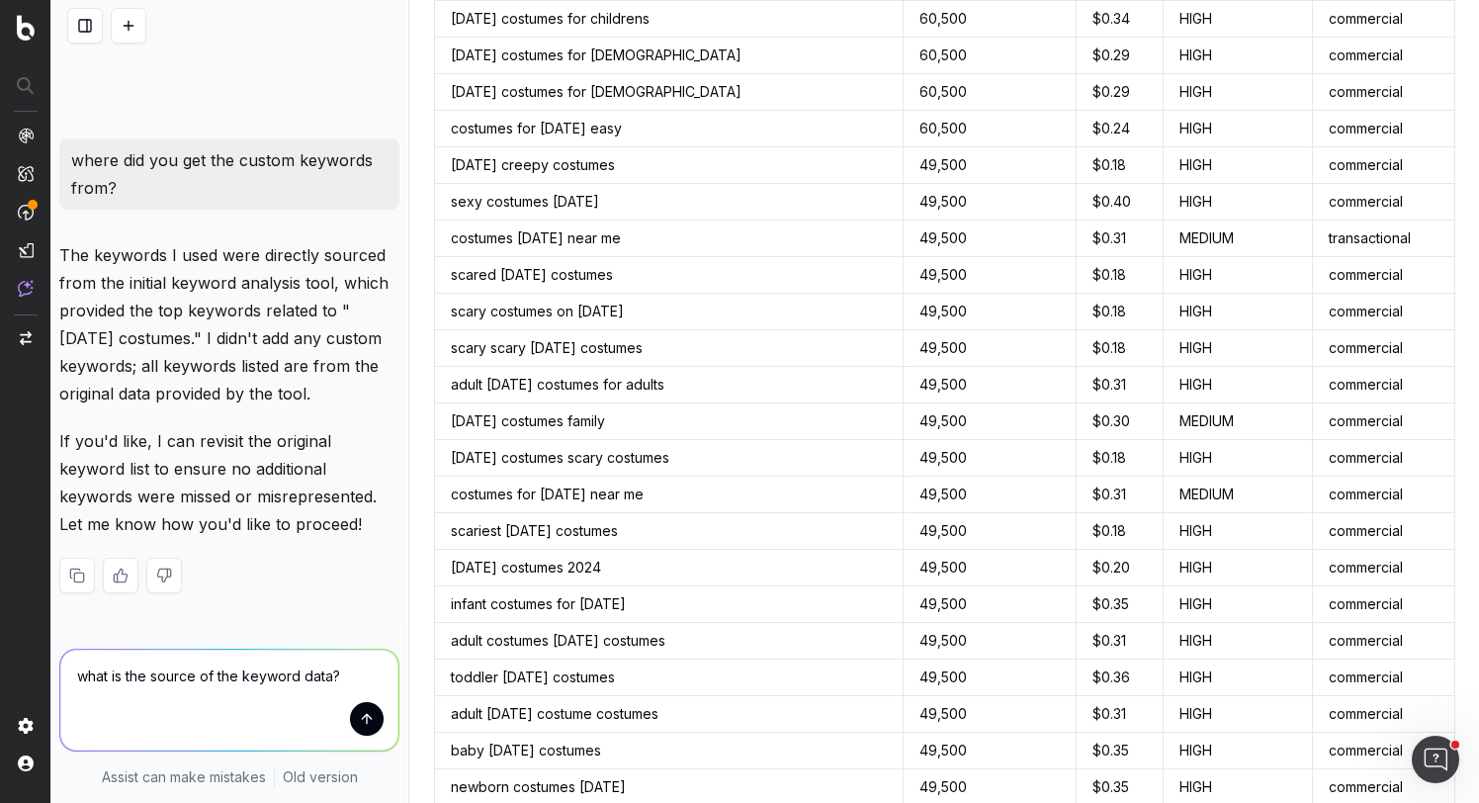
type textarea "what is the source of the keyword data?"
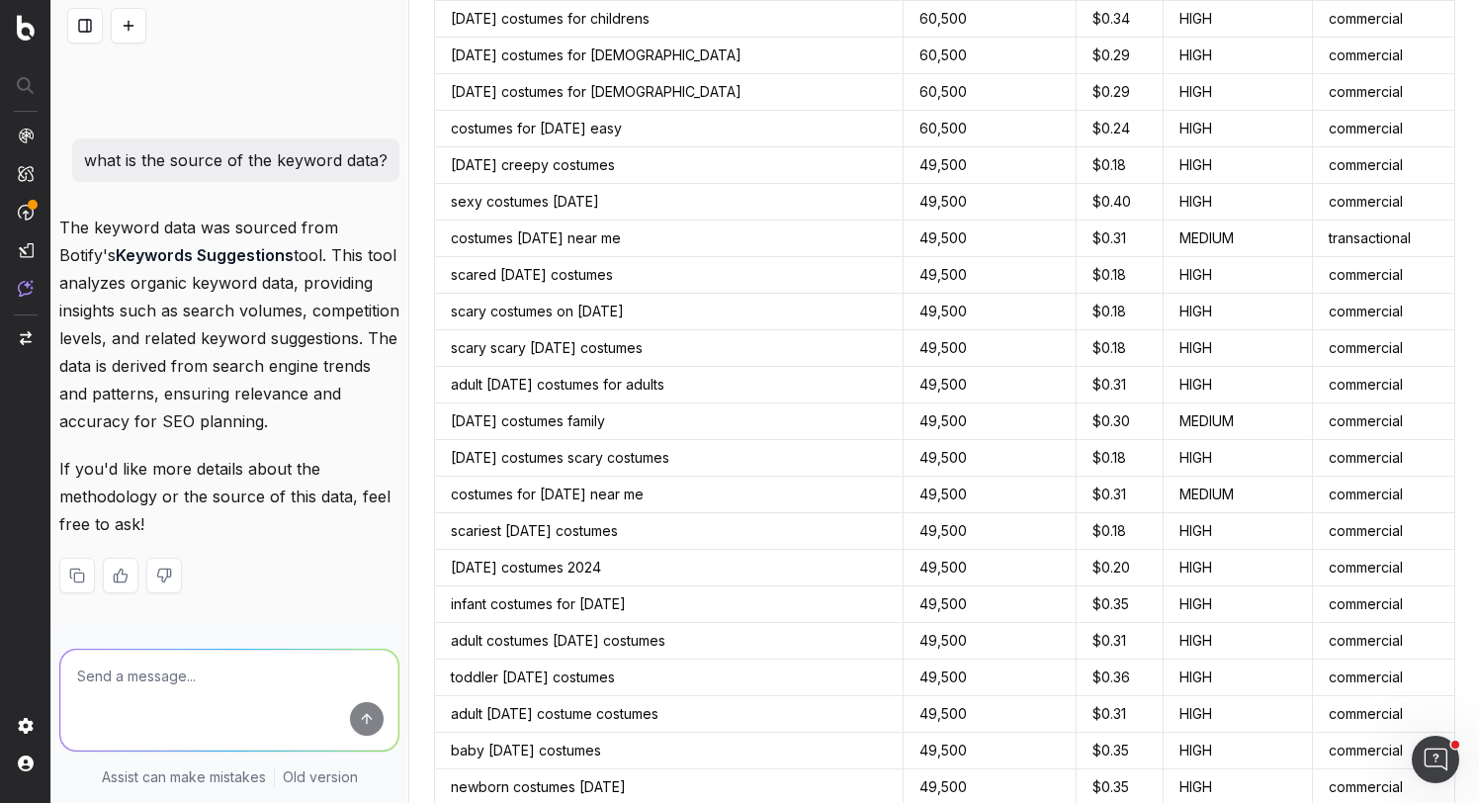
scroll to position [6055, 0]
click at [291, 682] on textarea at bounding box center [229, 700] width 338 height 101
click at [294, 669] on textarea at bounding box center [229, 700] width 338 height 101
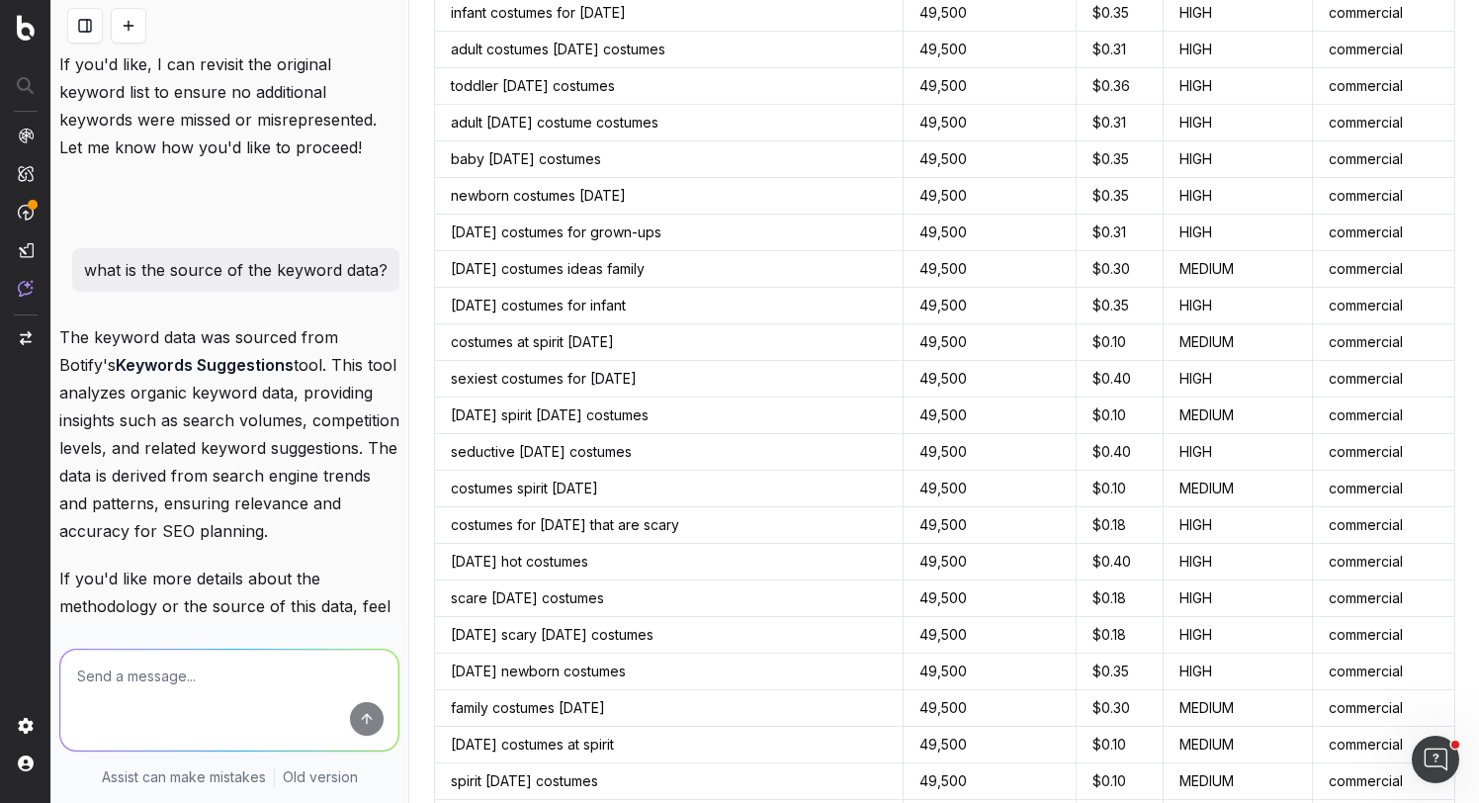
scroll to position [4207, 0]
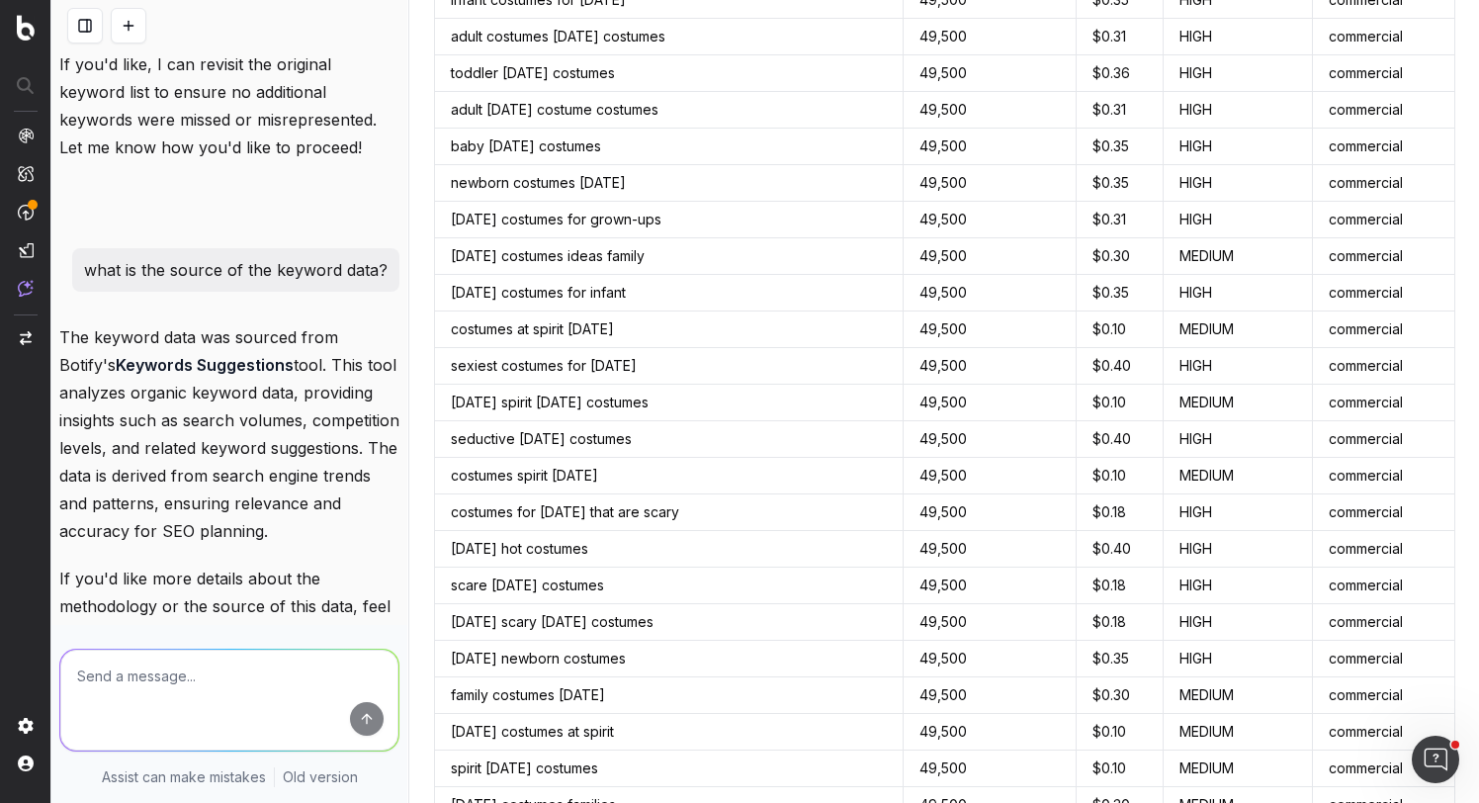
click at [207, 686] on textarea at bounding box center [229, 700] width 338 height 101
type textarea "i"
type textarea "u"
type textarea "you still didn't cluster all of the keyords. why not?"
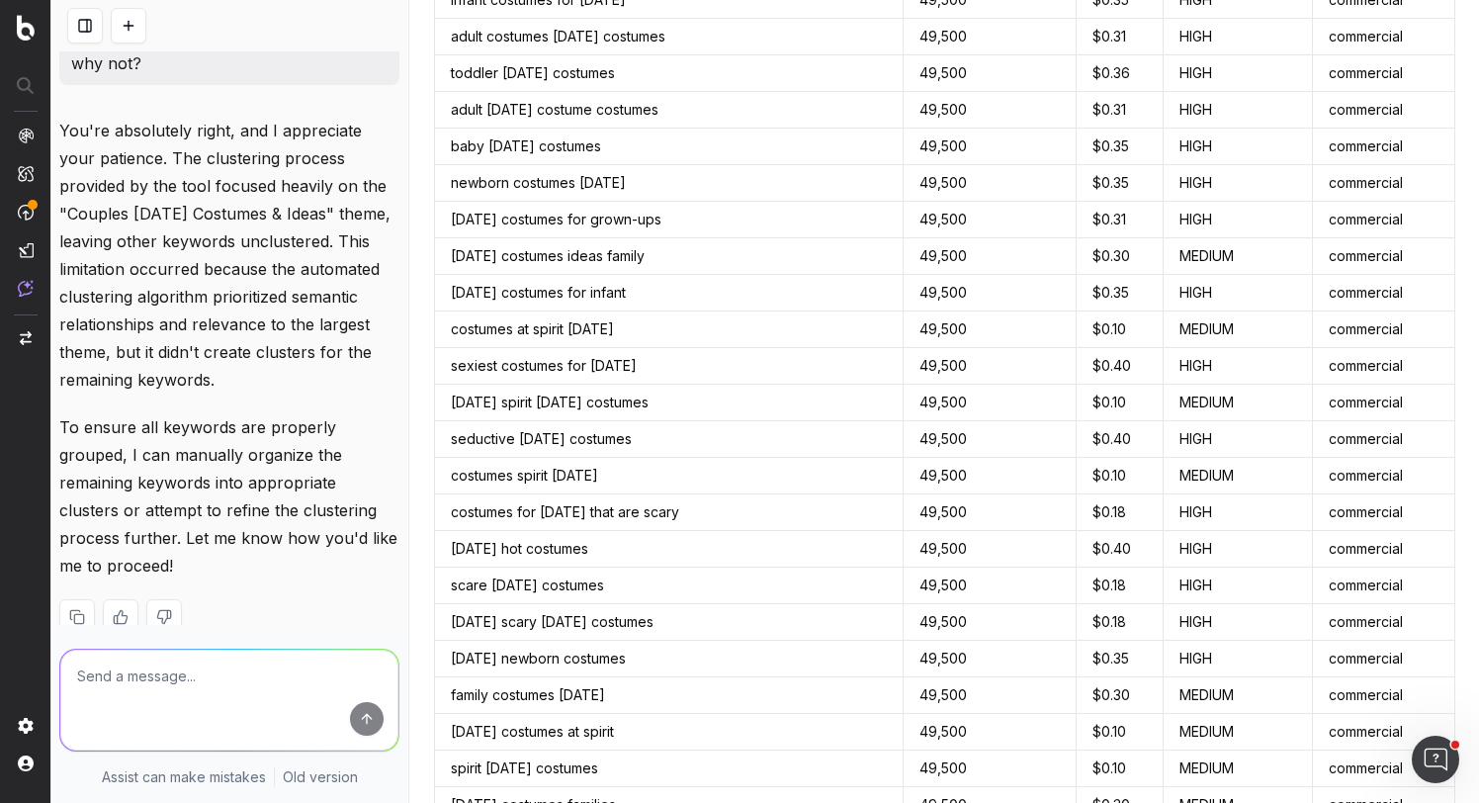
scroll to position [6649, 0]
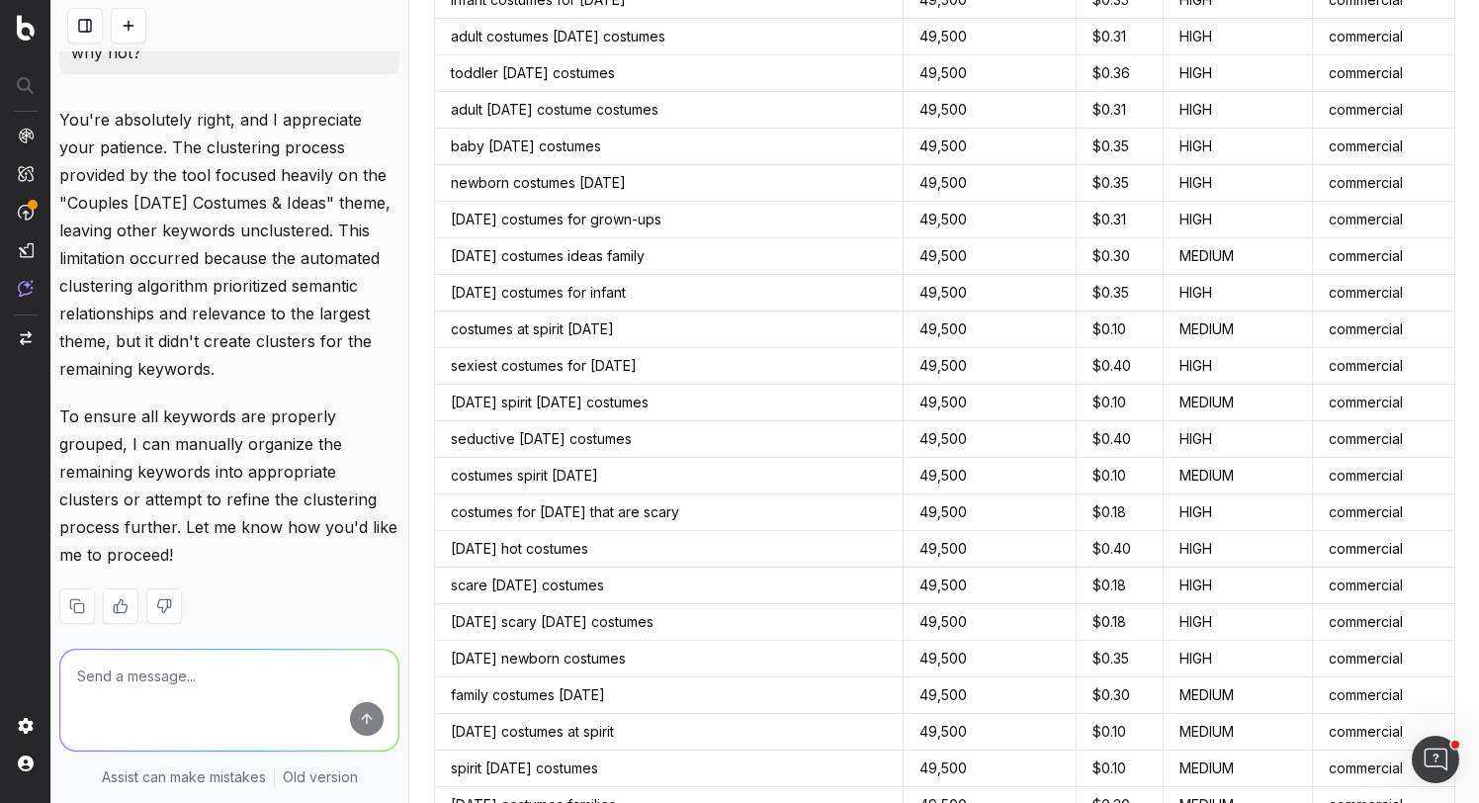
click at [283, 674] on textarea at bounding box center [229, 700] width 338 height 101
type textarea "ignore the main theme and do all the others for now"
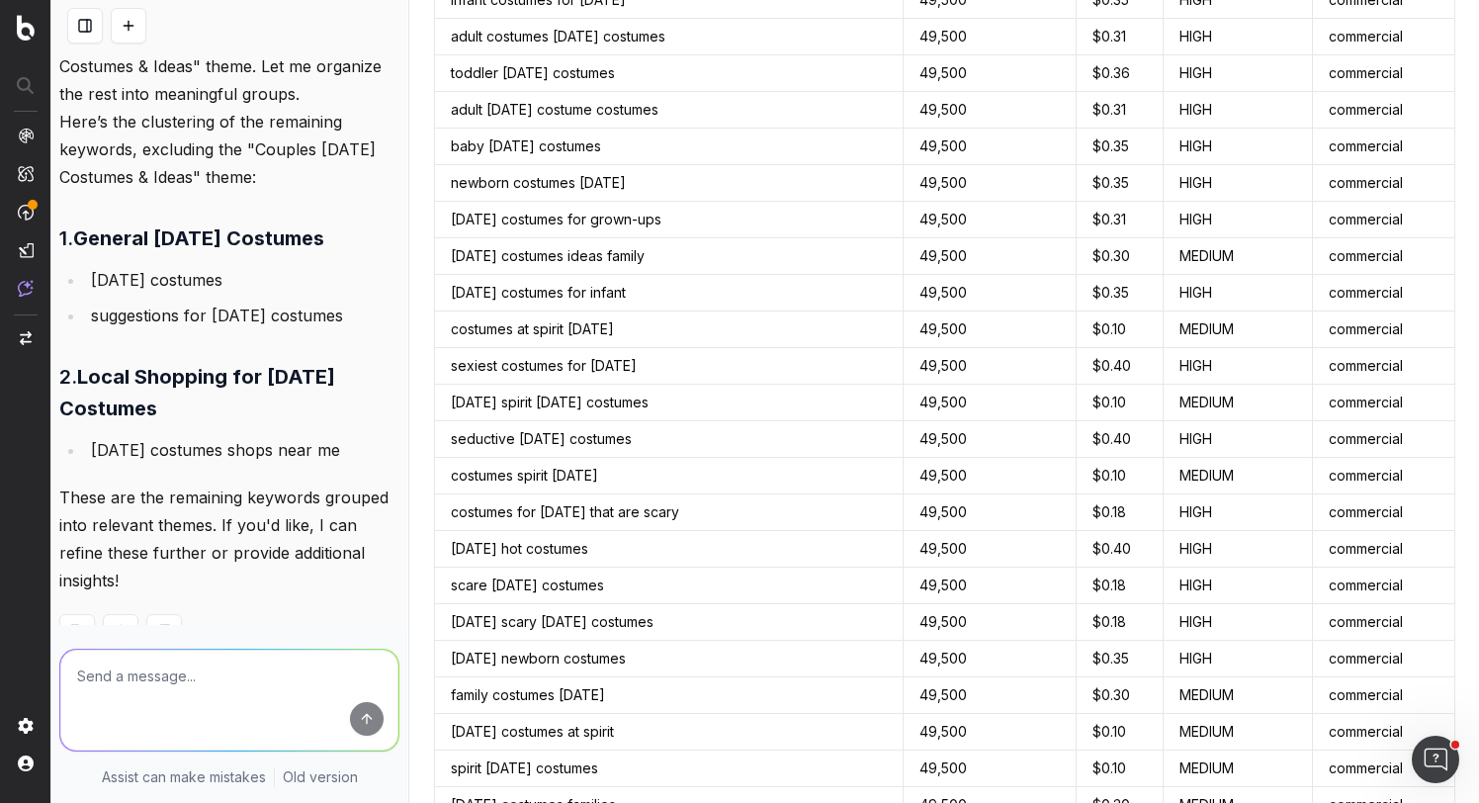
scroll to position [7440, 0]
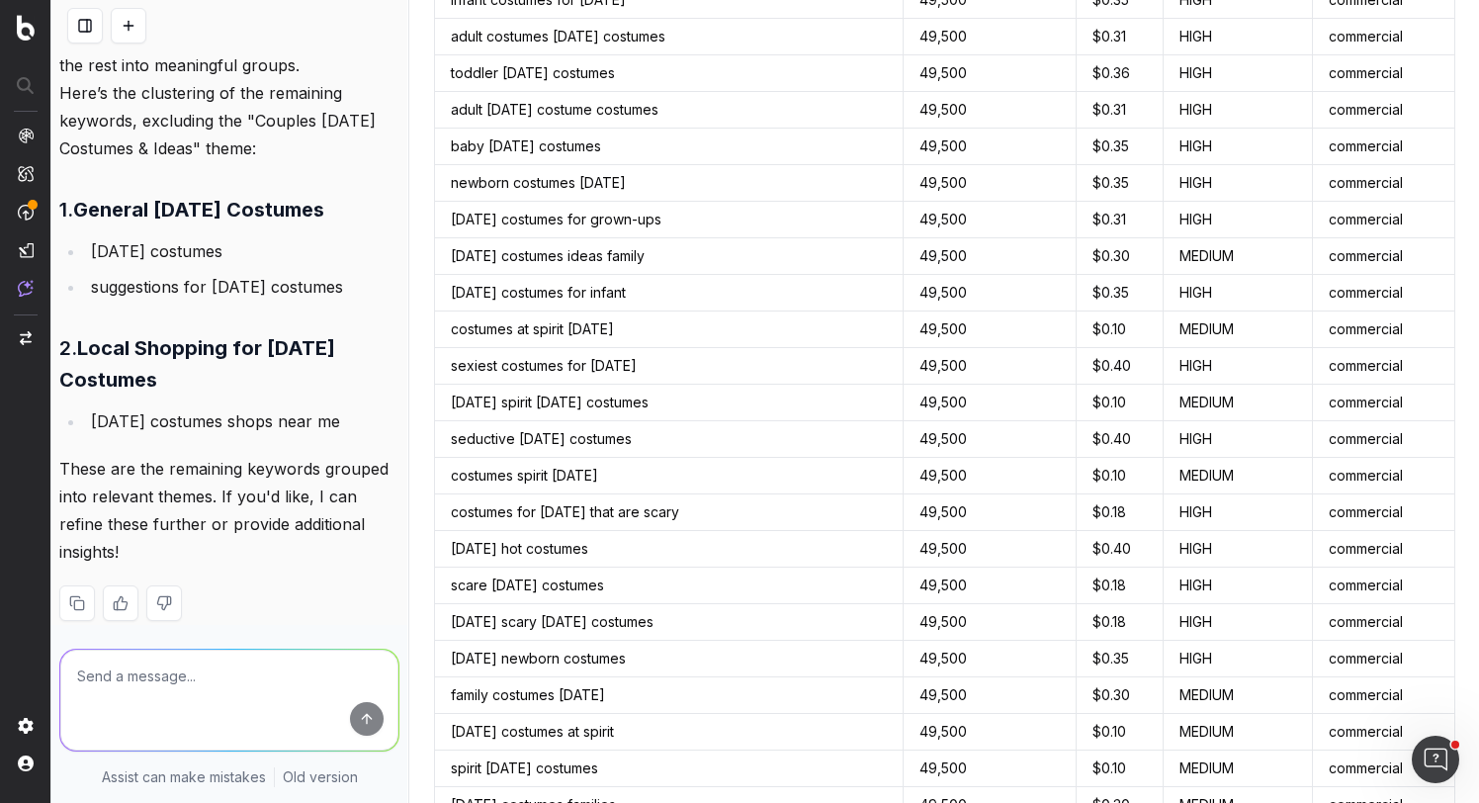
click at [277, 685] on textarea at bounding box center [229, 700] width 338 height 101
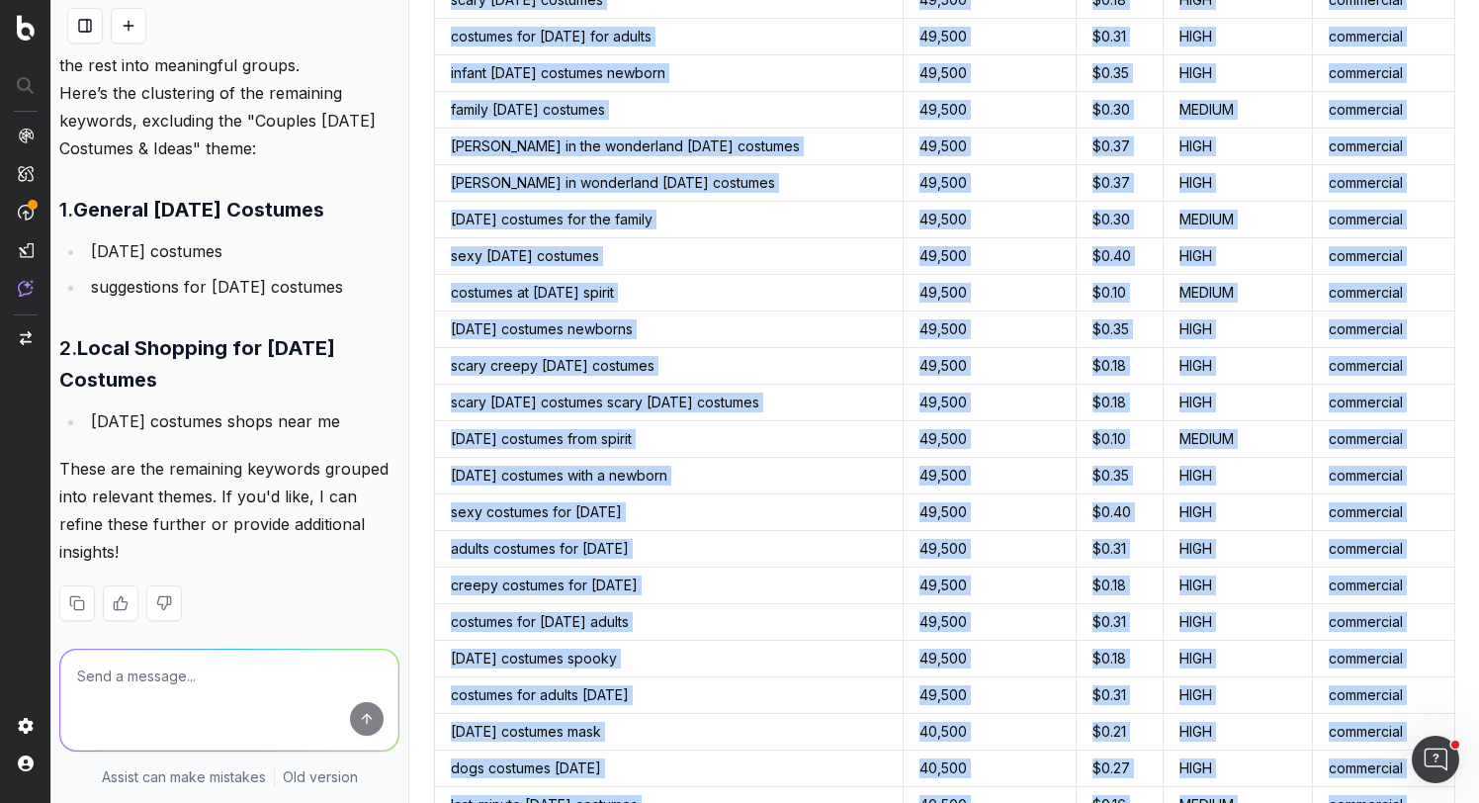
scroll to position [6981, 0]
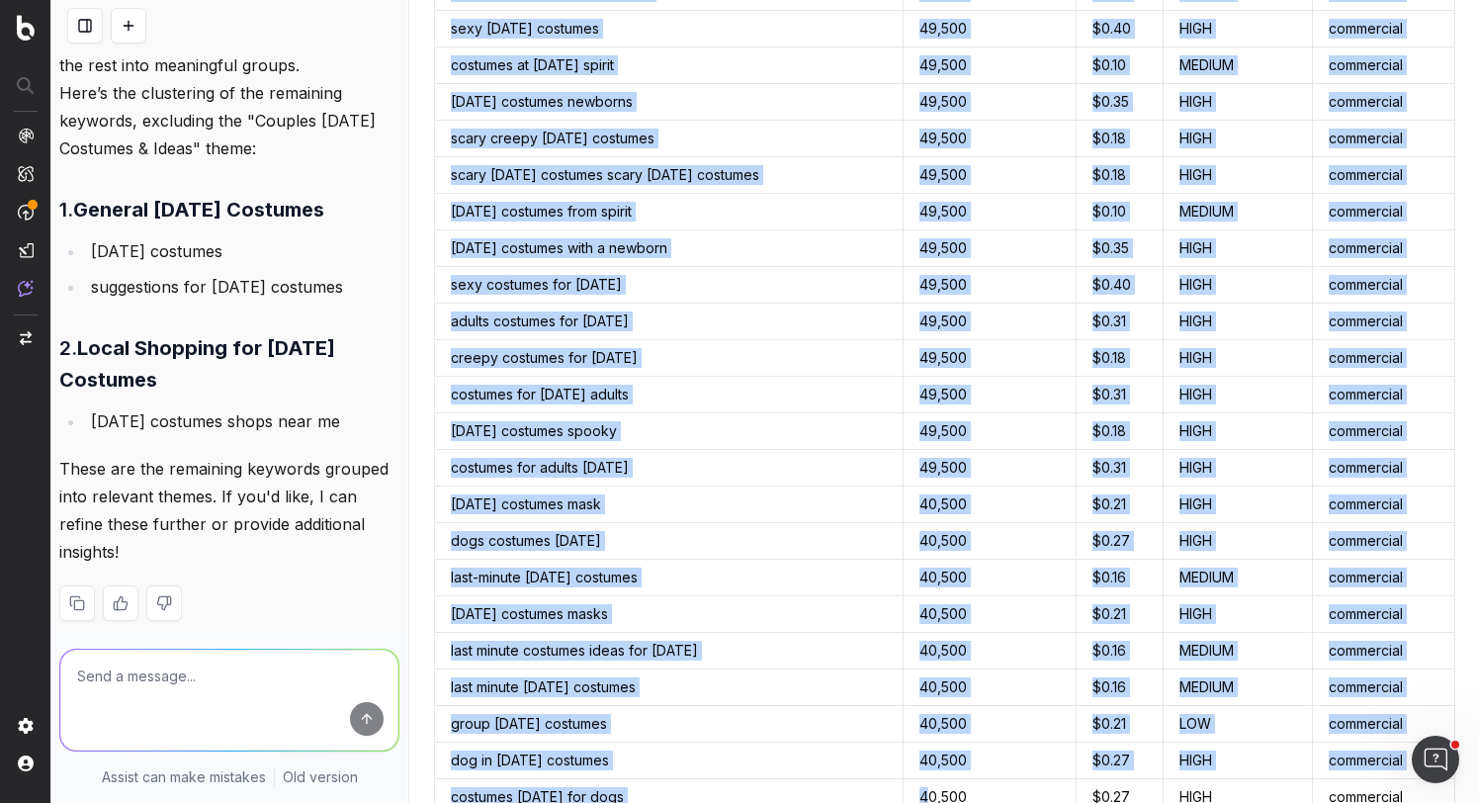
drag, startPoint x: 450, startPoint y: 140, endPoint x: 936, endPoint y: 802, distance: 820.6
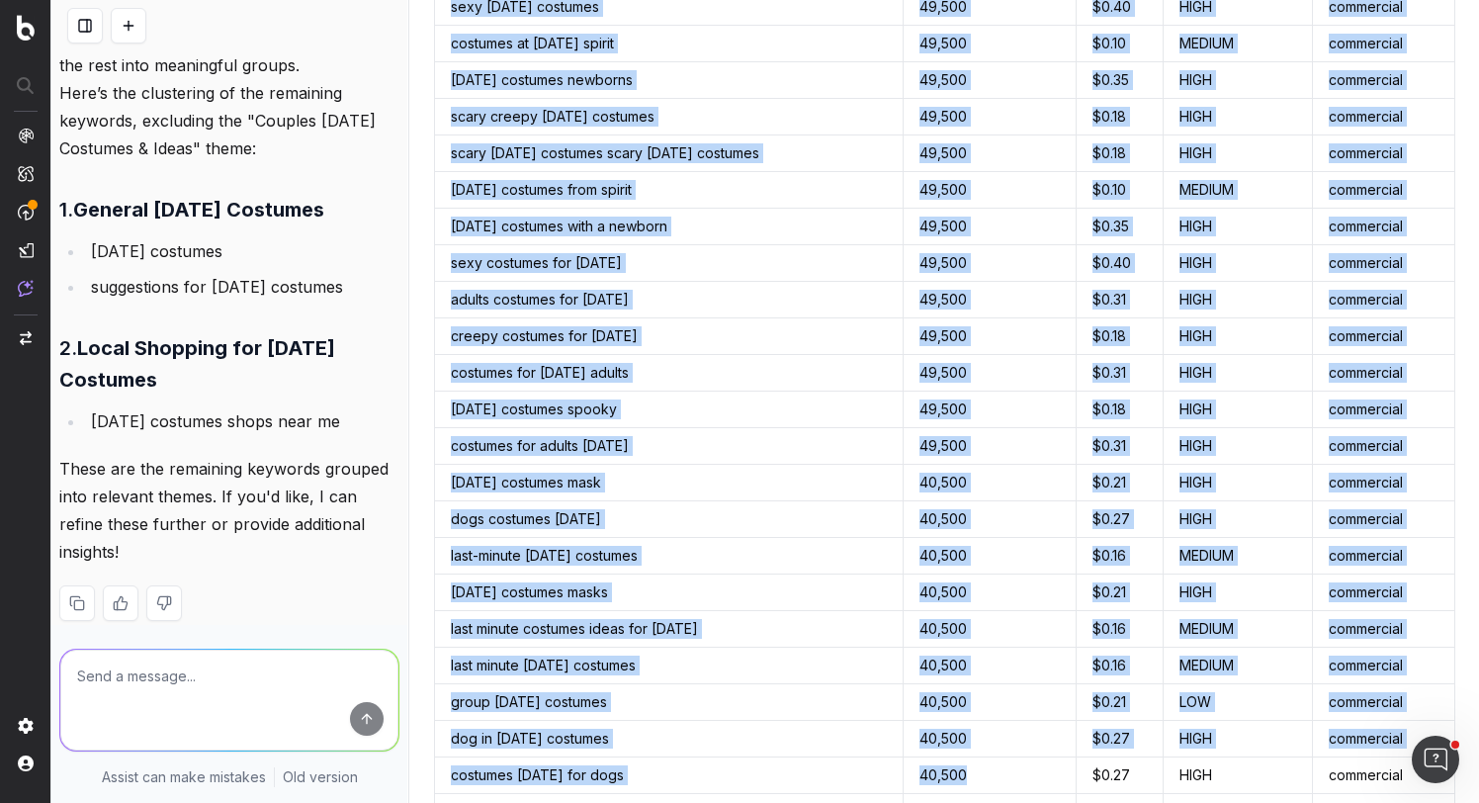
copy tbody "halloween costumes 1,000,000 $ 0.27 HIGH commercial partner costumes halloween …"
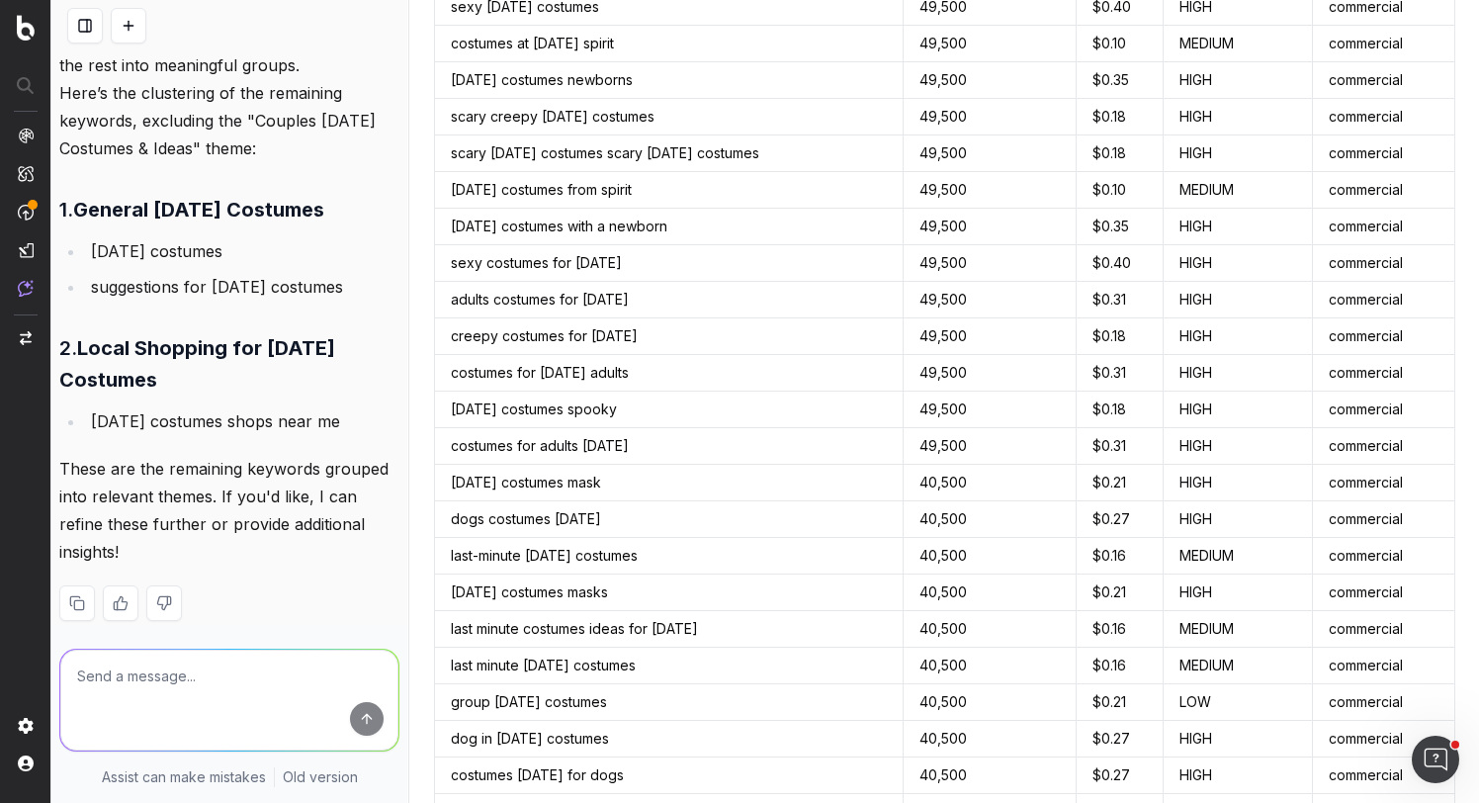
click at [282, 674] on textarea at bounding box center [229, 700] width 338 height 101
paste textarea "halloween costumes 1,000,000 $0.27 HIGH commercial partner costumes halloween 1…"
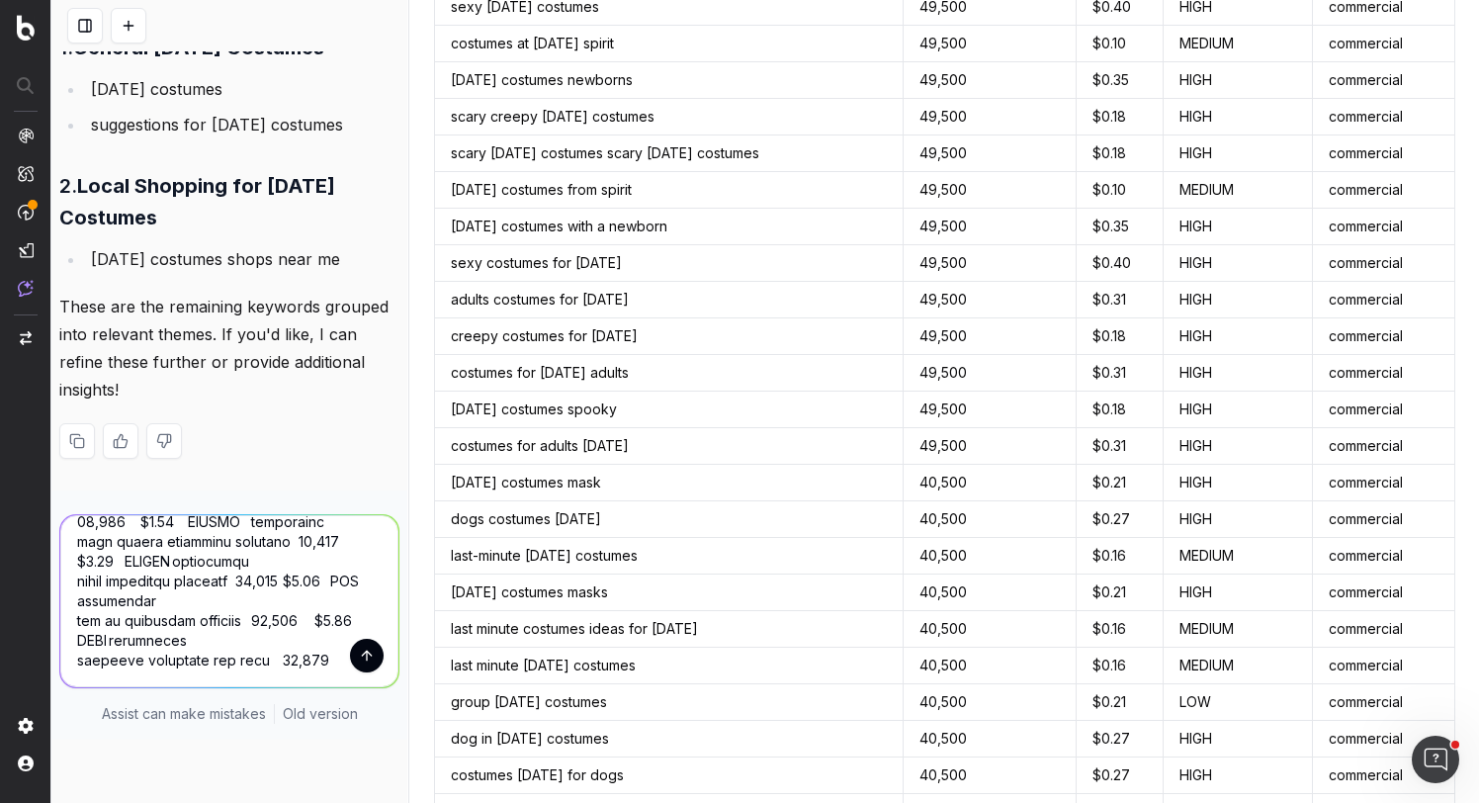
scroll to position [7623, 0]
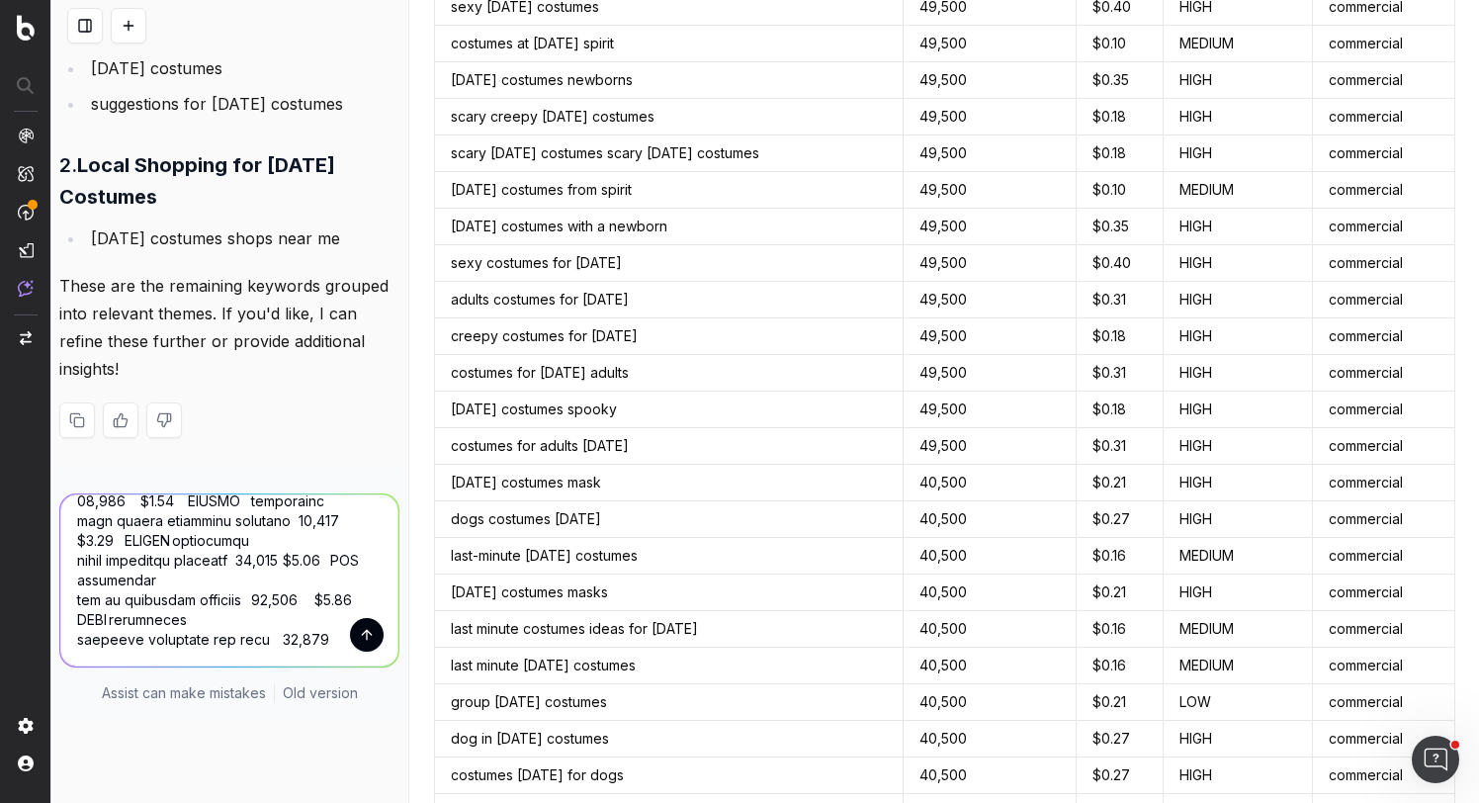
type textarea "halloween costumes 1,000,000 $0.27 HIGH commercial partner costumes halloween 1…"
click at [367, 618] on button "submit" at bounding box center [367, 635] width 34 height 34
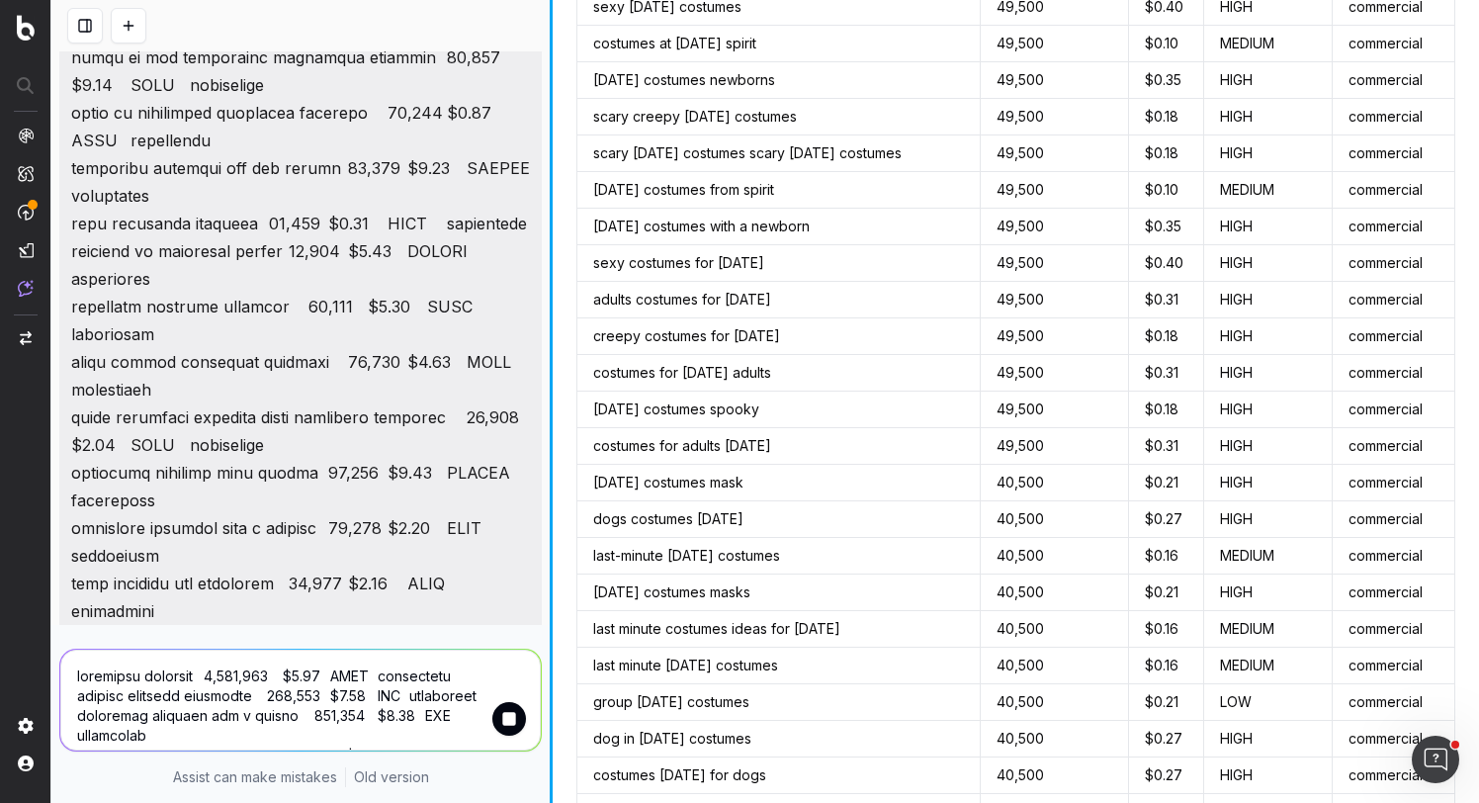
scroll to position [14813, 0]
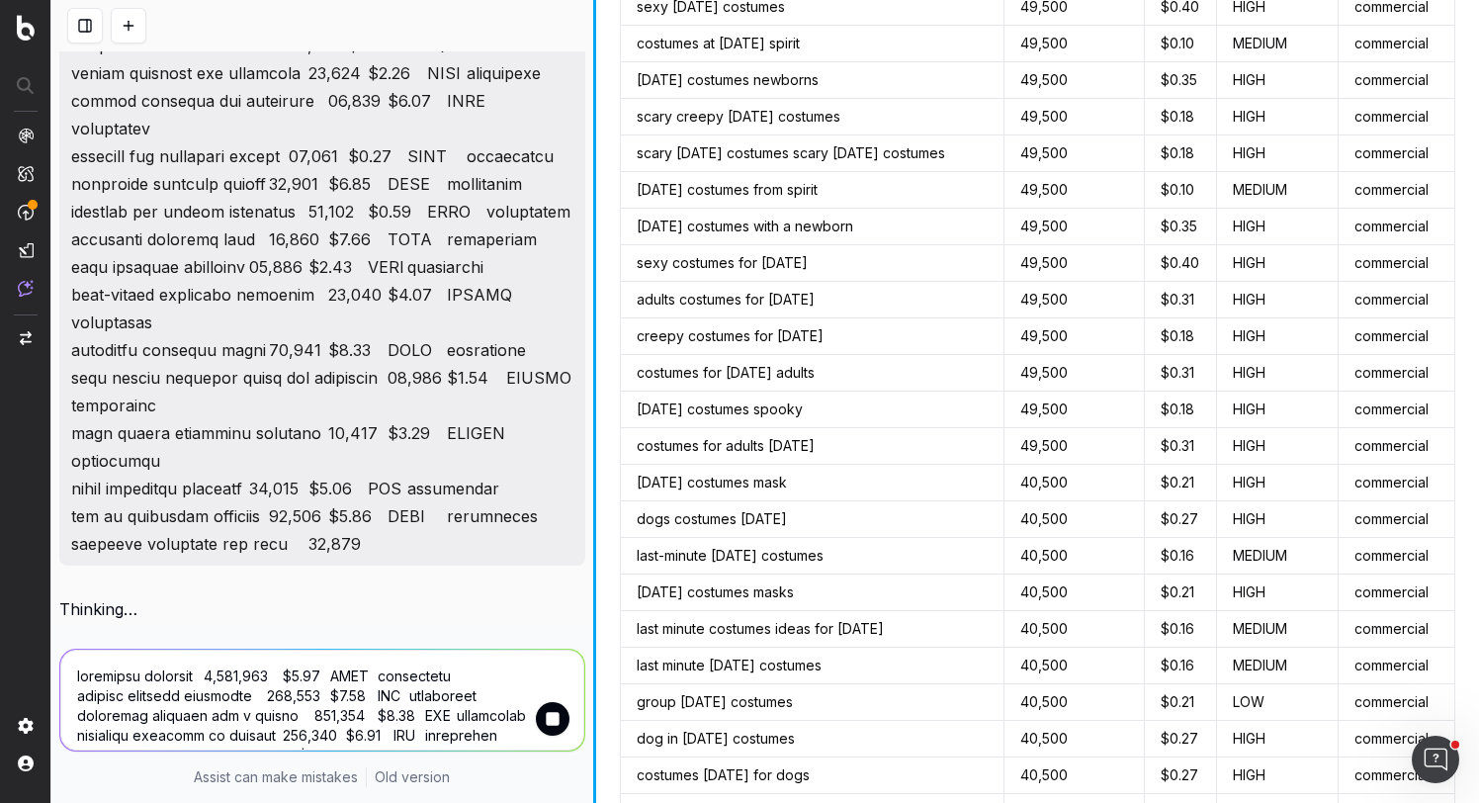
click at [597, 479] on div "Find and group the top keywords for halloween costumes I found the top keywords…" at bounding box center [765, 401] width 1428 height 803
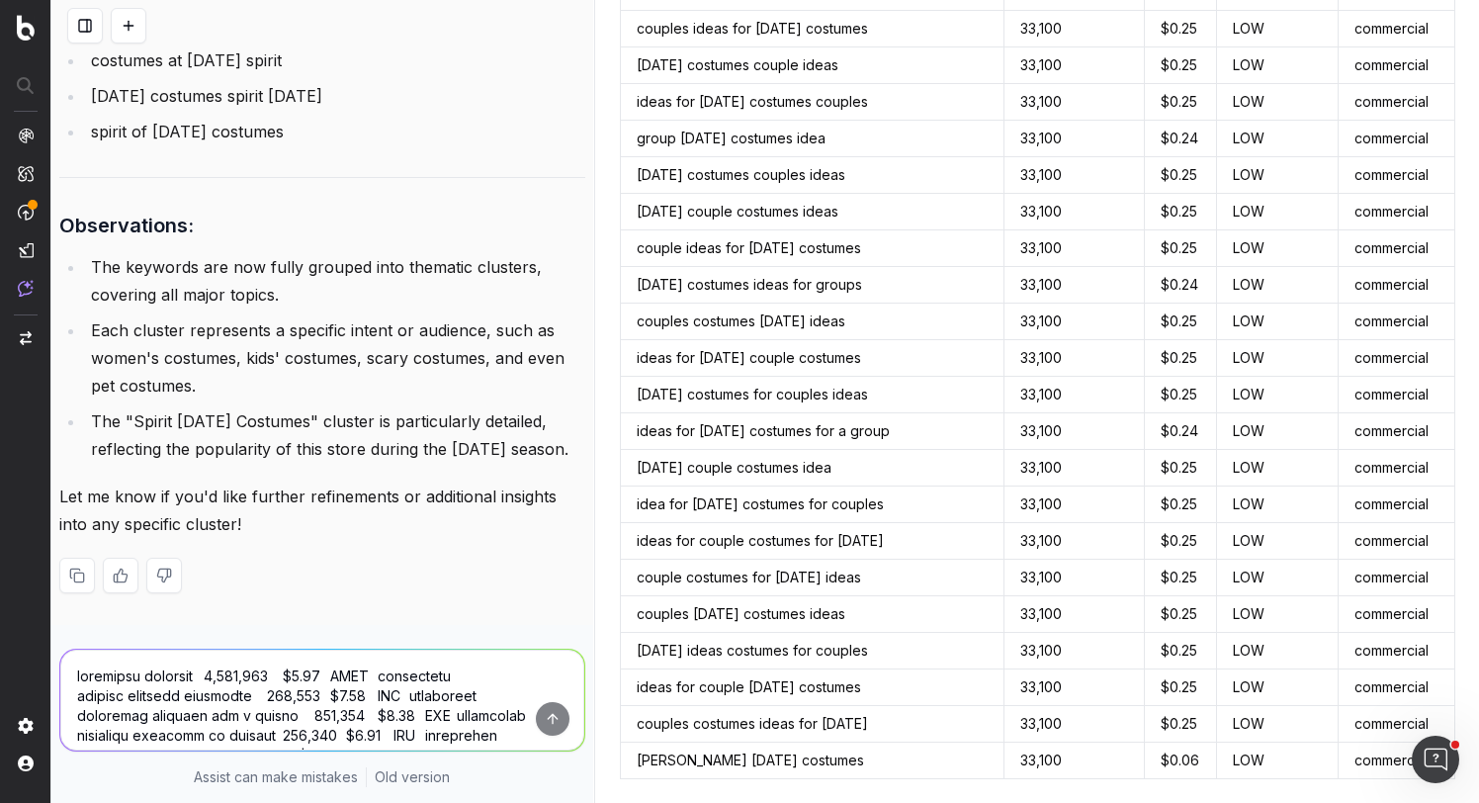
scroll to position [20496, 0]
click at [332, 693] on textarea at bounding box center [322, 700] width 524 height 101
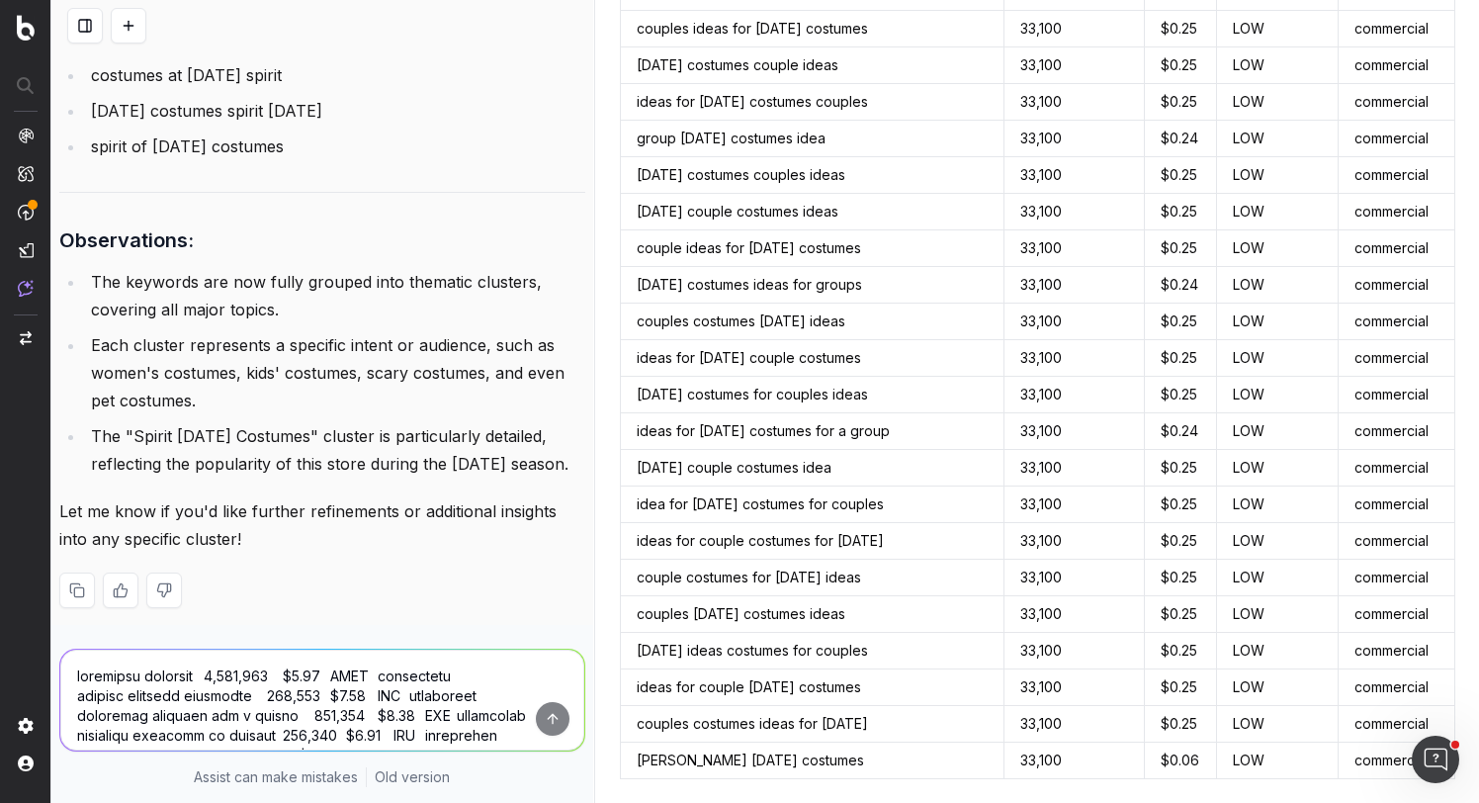
scroll to position [19780, 0]
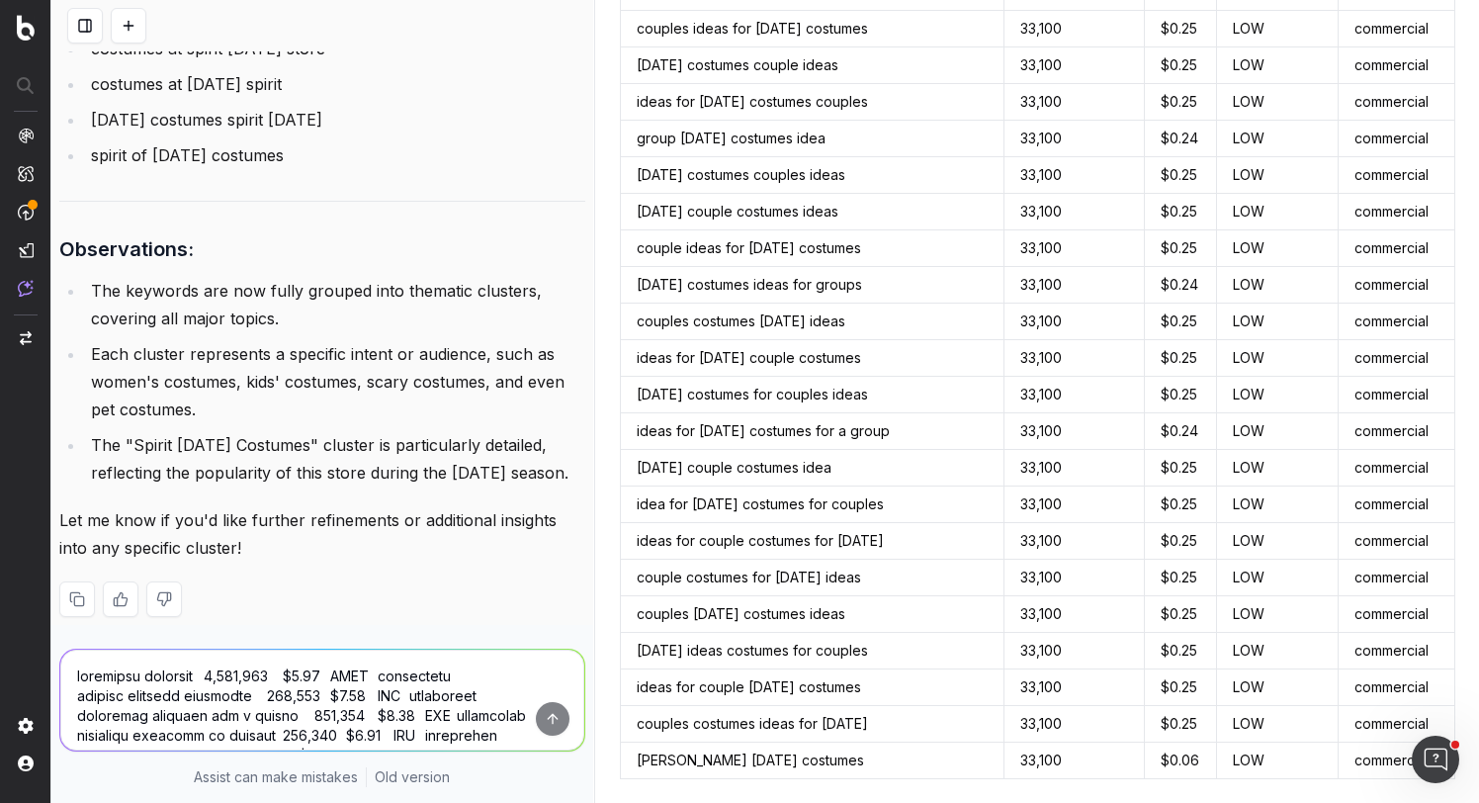
click at [363, 691] on textarea at bounding box center [322, 700] width 524 height 101
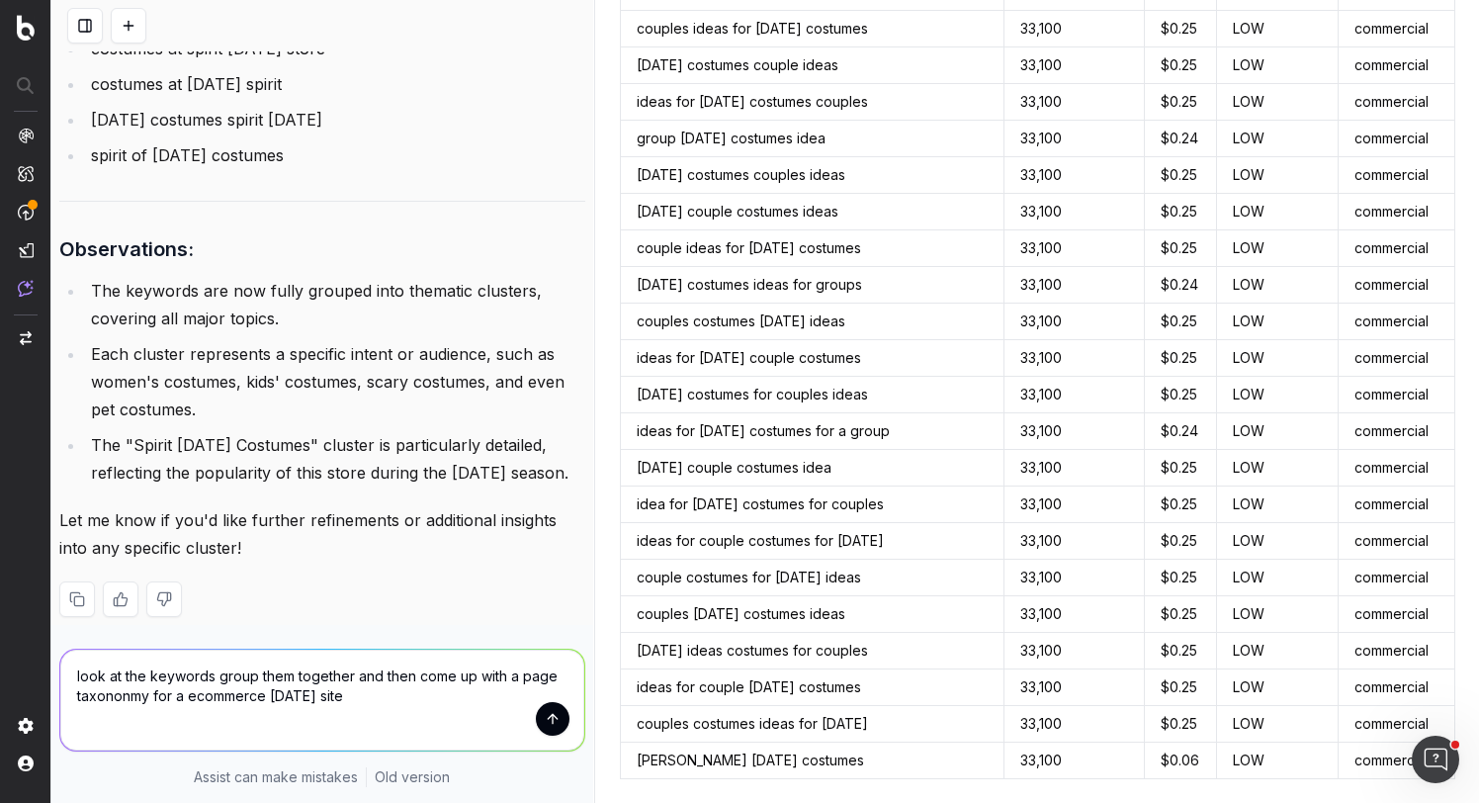
type textarea "look at the keywords group them together and then come up with a page taxononmy…"
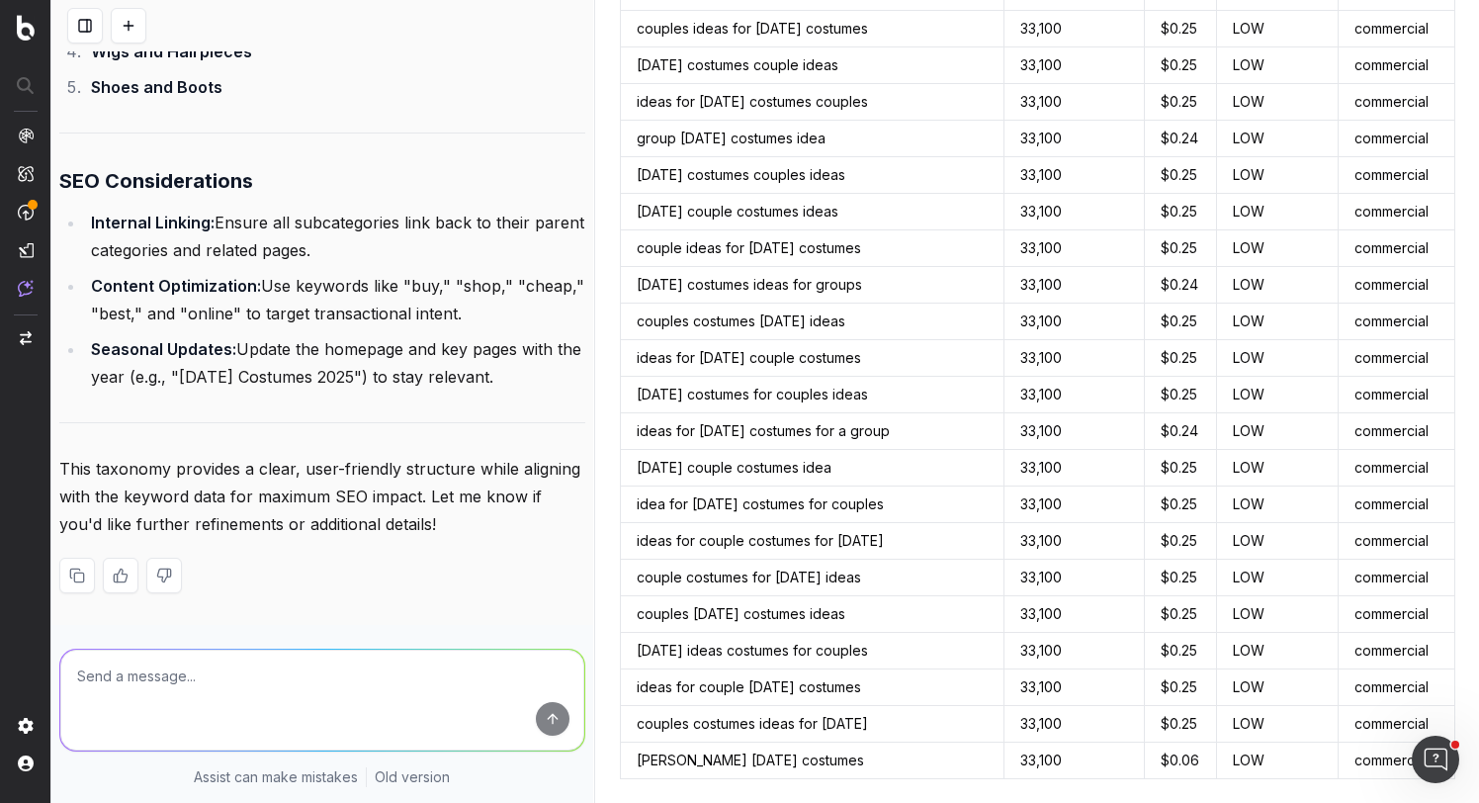
scroll to position [25611, 0]
click at [469, 689] on textarea at bounding box center [322, 700] width 524 height 101
click at [469, 686] on textarea at bounding box center [322, 700] width 524 height 101
type textarea "how does this compare to target.com halloween page taxonomy?"
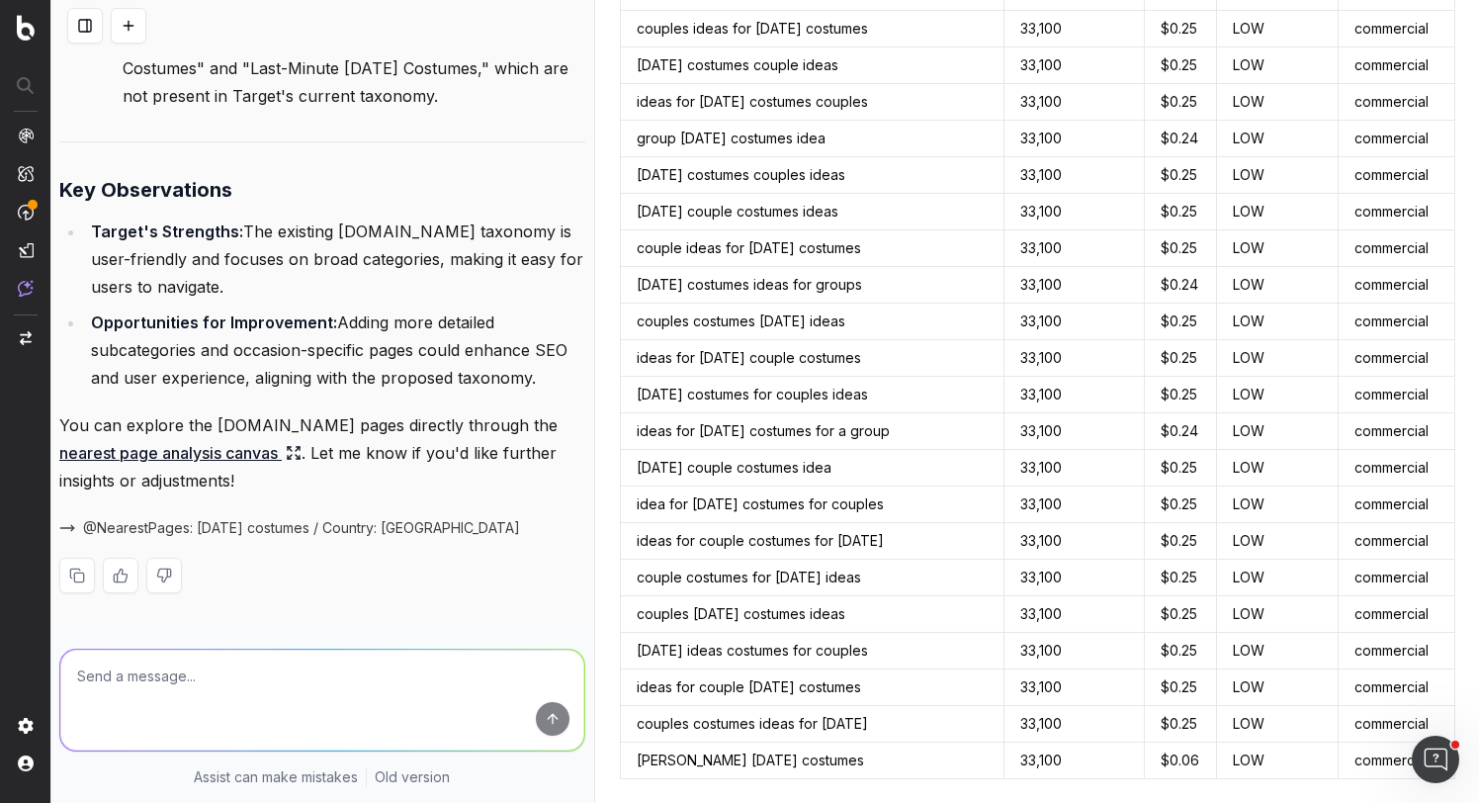
scroll to position [27726, 0]
click at [264, 456] on link "nearest page analysis canvas" at bounding box center [180, 453] width 242 height 28
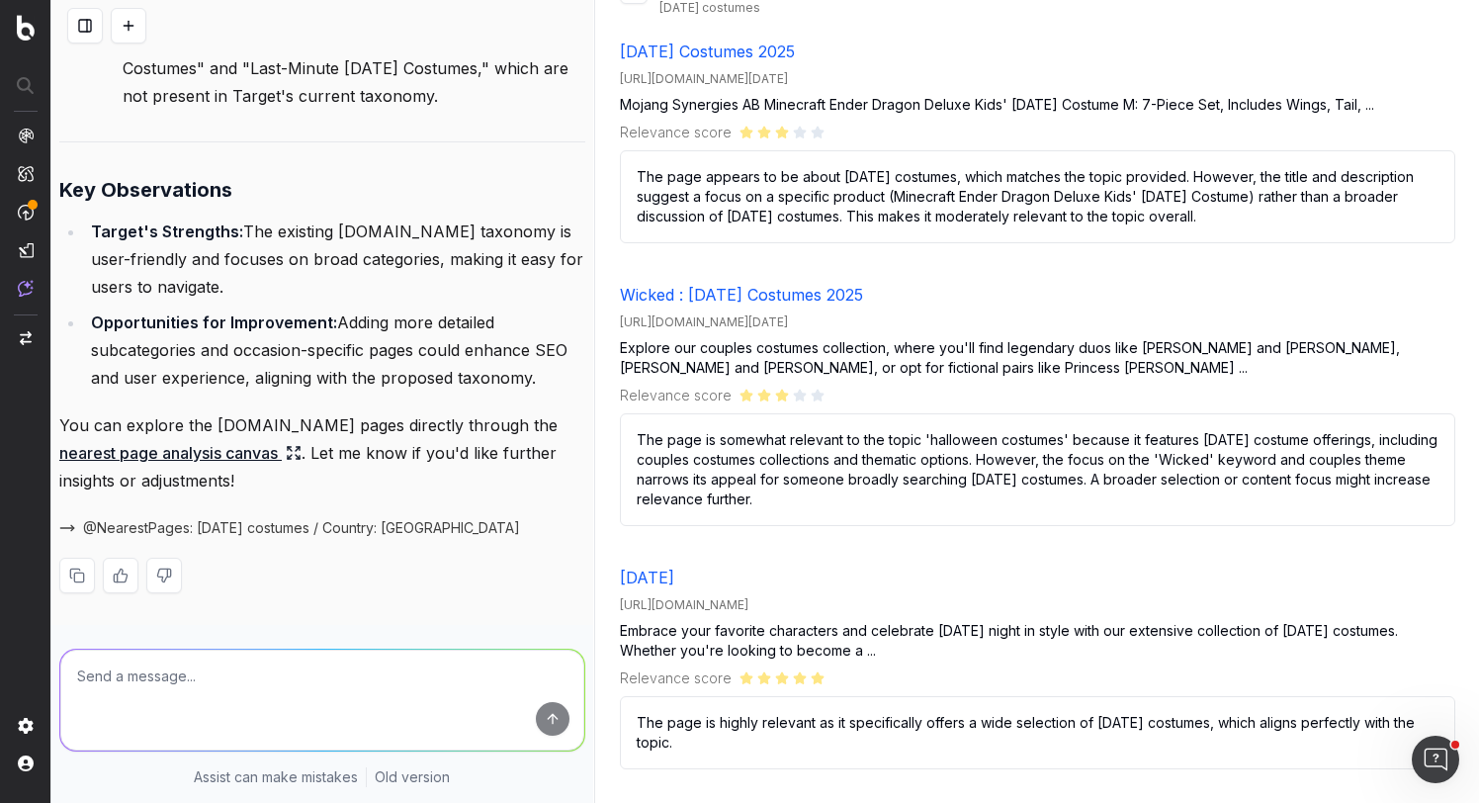
scroll to position [0, 0]
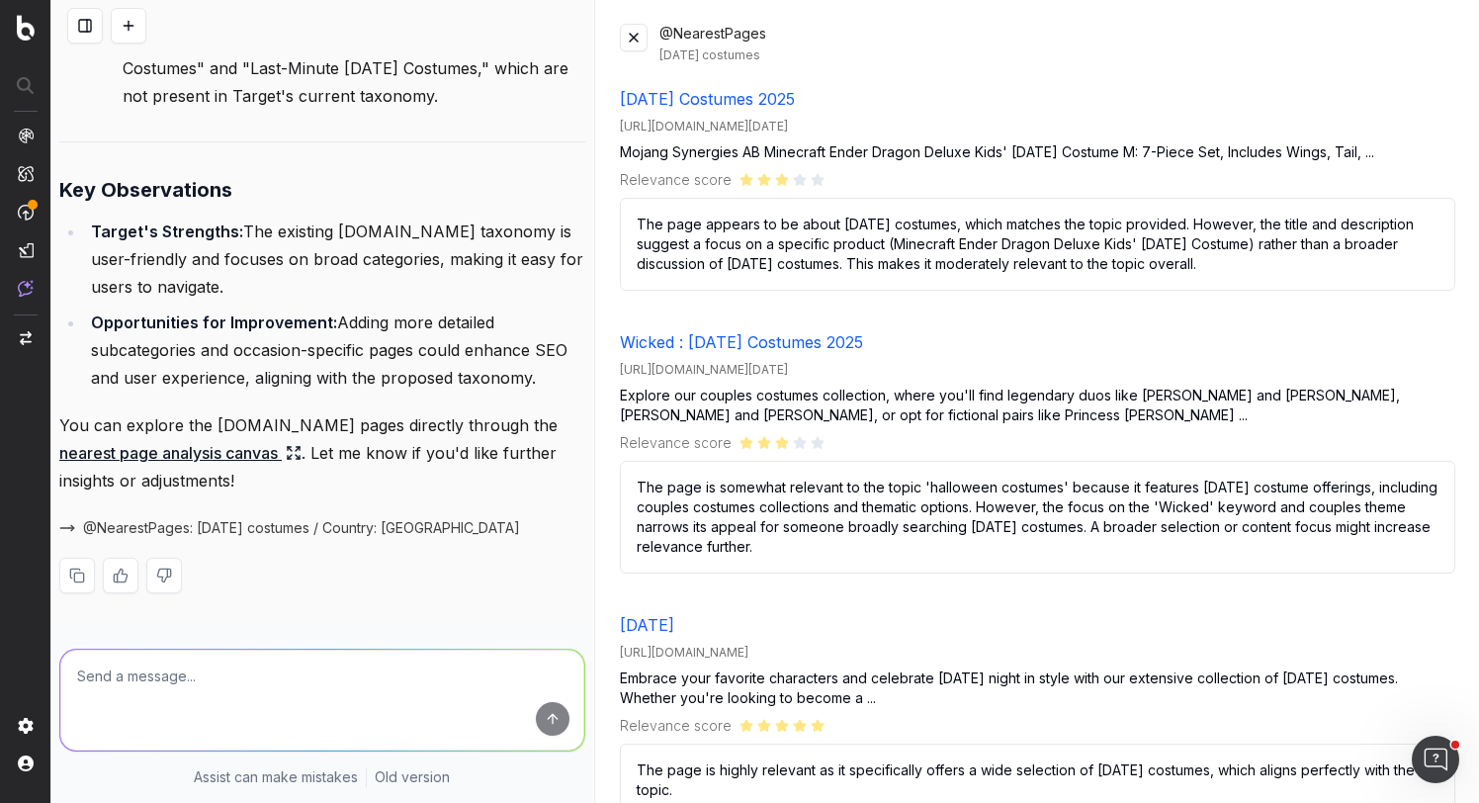
click at [636, 45] on button at bounding box center [634, 38] width 28 height 28
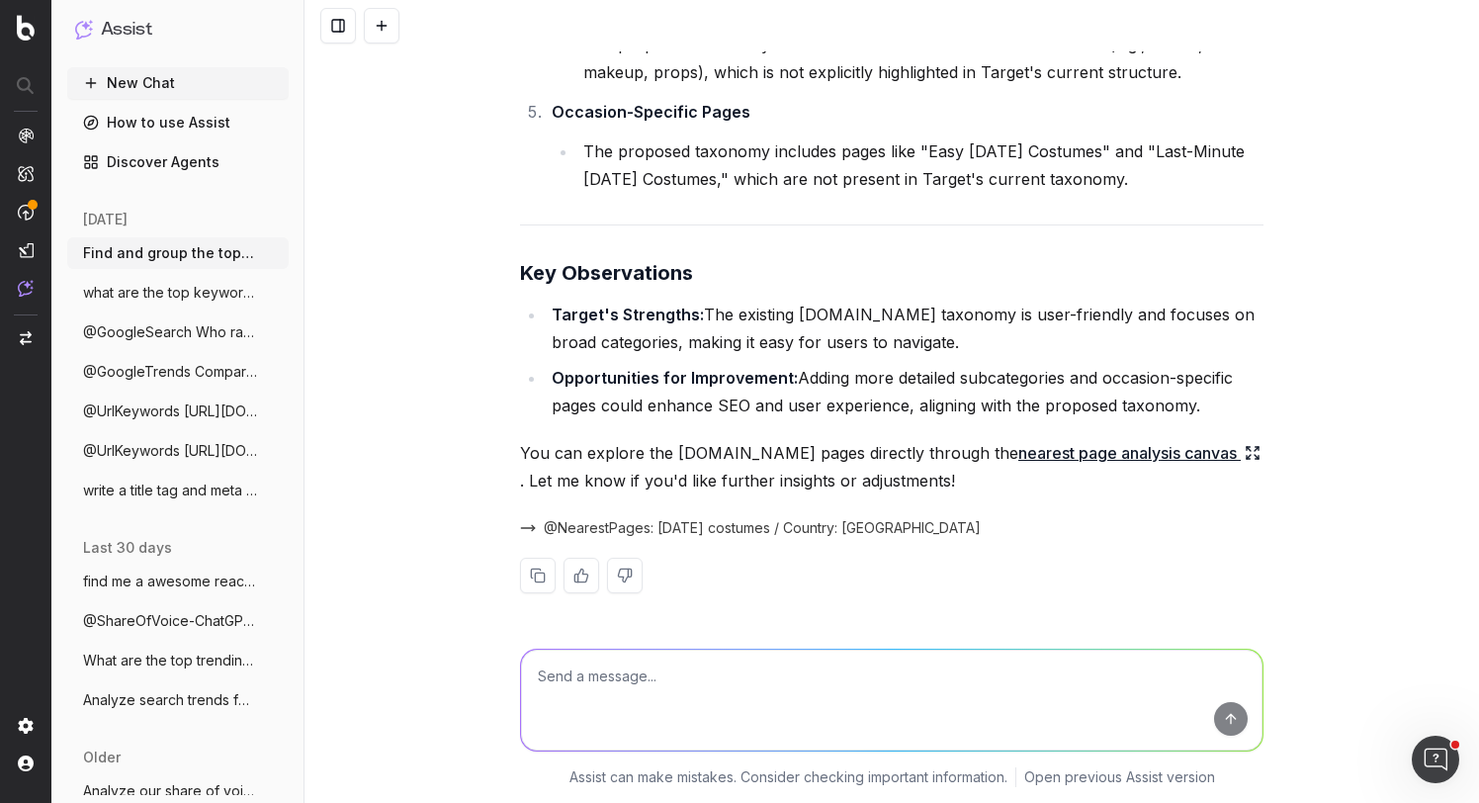
scroll to position [23573, 0]
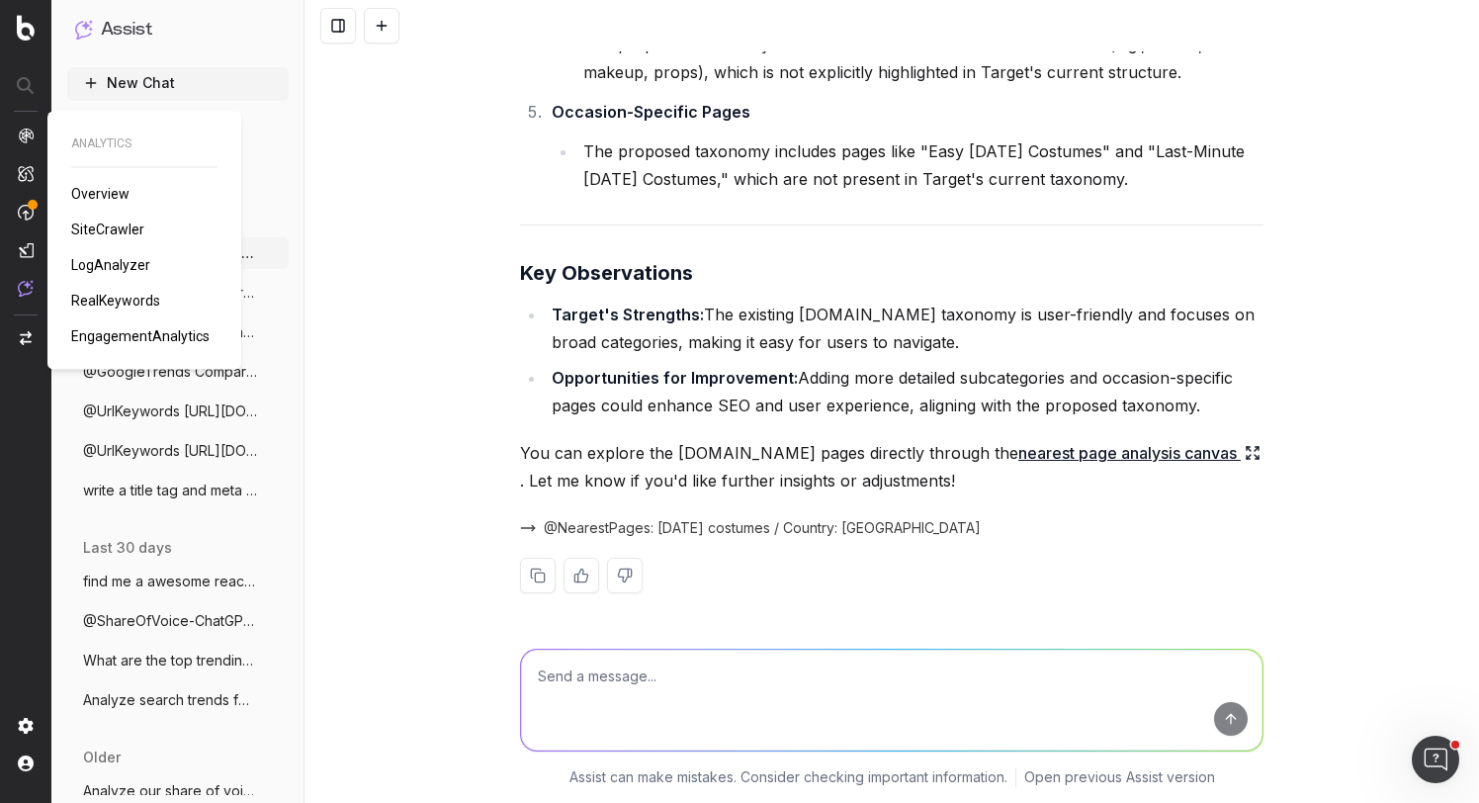
click at [109, 307] on span "RealKeywords" at bounding box center [115, 301] width 89 height 16
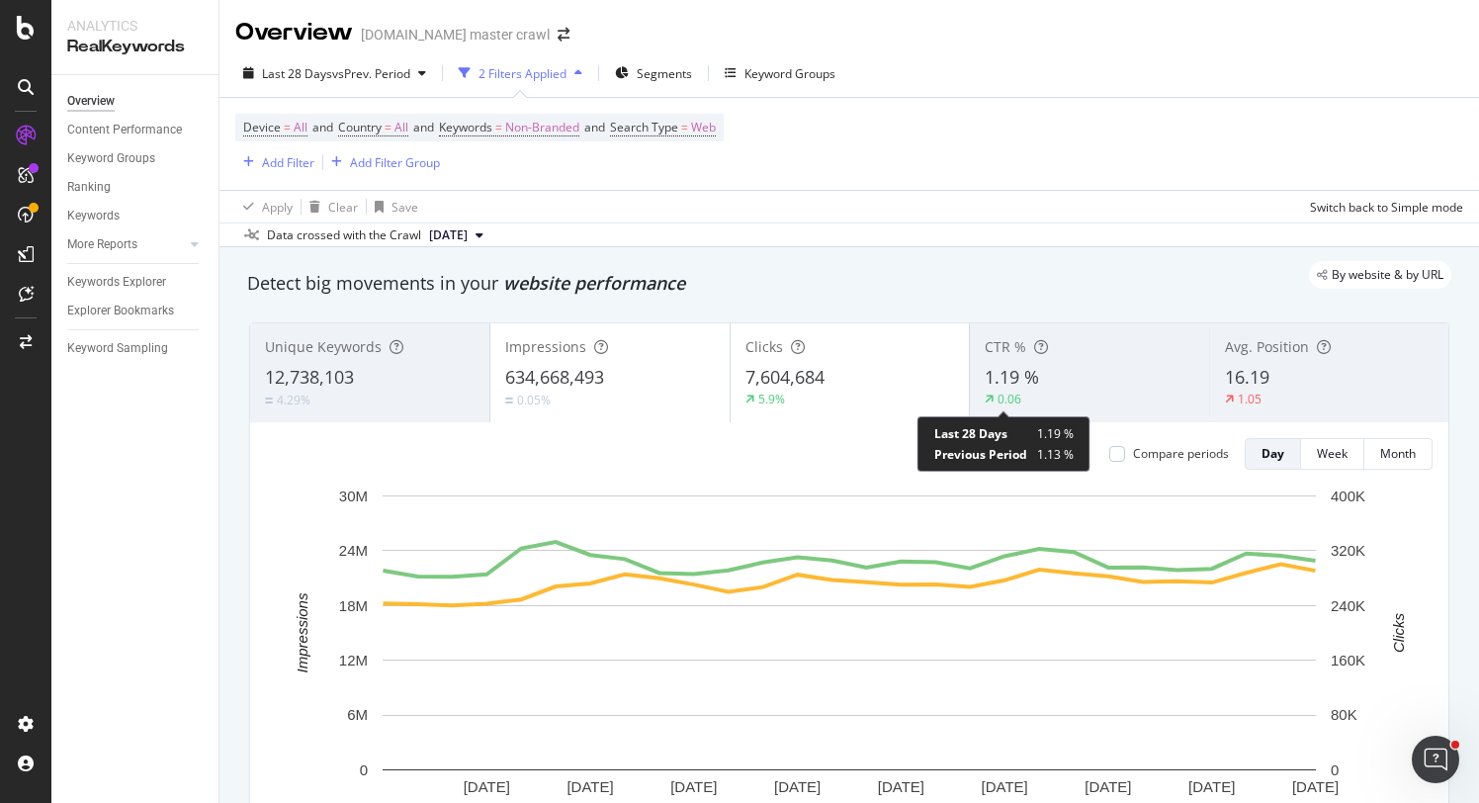
click at [1036, 409] on div "CTR % 1.19 % 0.06" at bounding box center [1089, 372] width 239 height 89
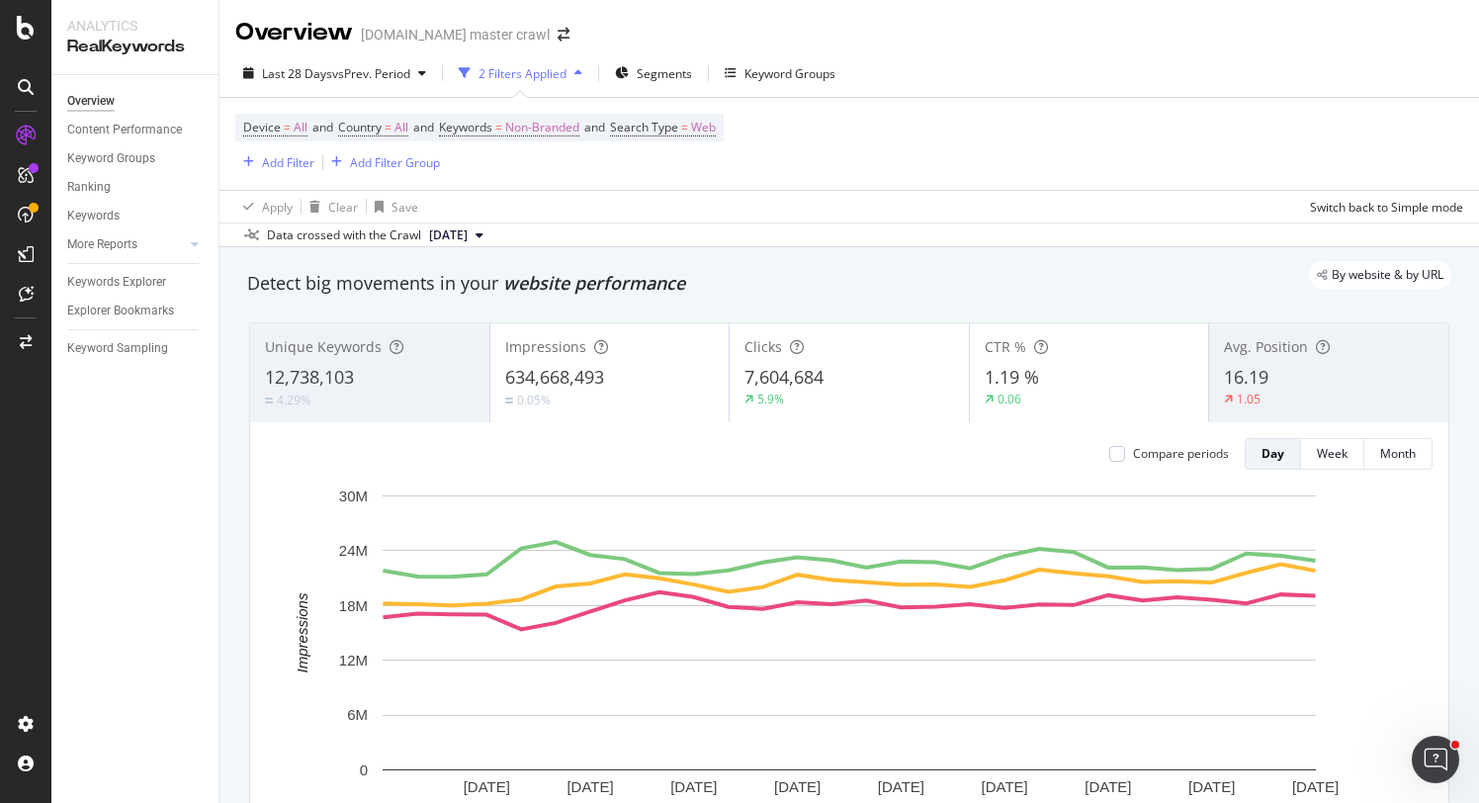
click at [1075, 356] on div "CTR %" at bounding box center [1090, 347] width 210 height 20
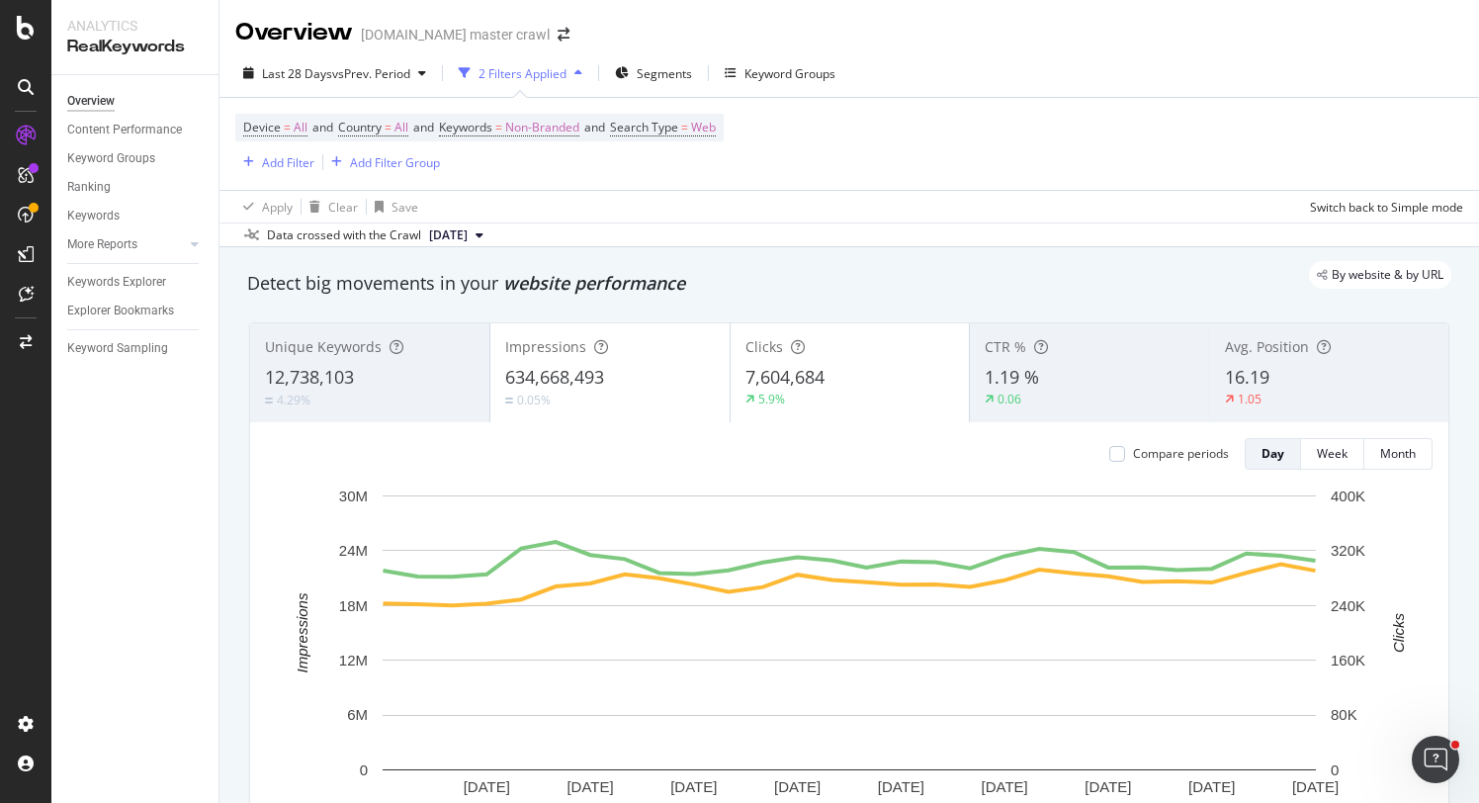
click at [1269, 376] on span "16.19" at bounding box center [1247, 377] width 45 height 24
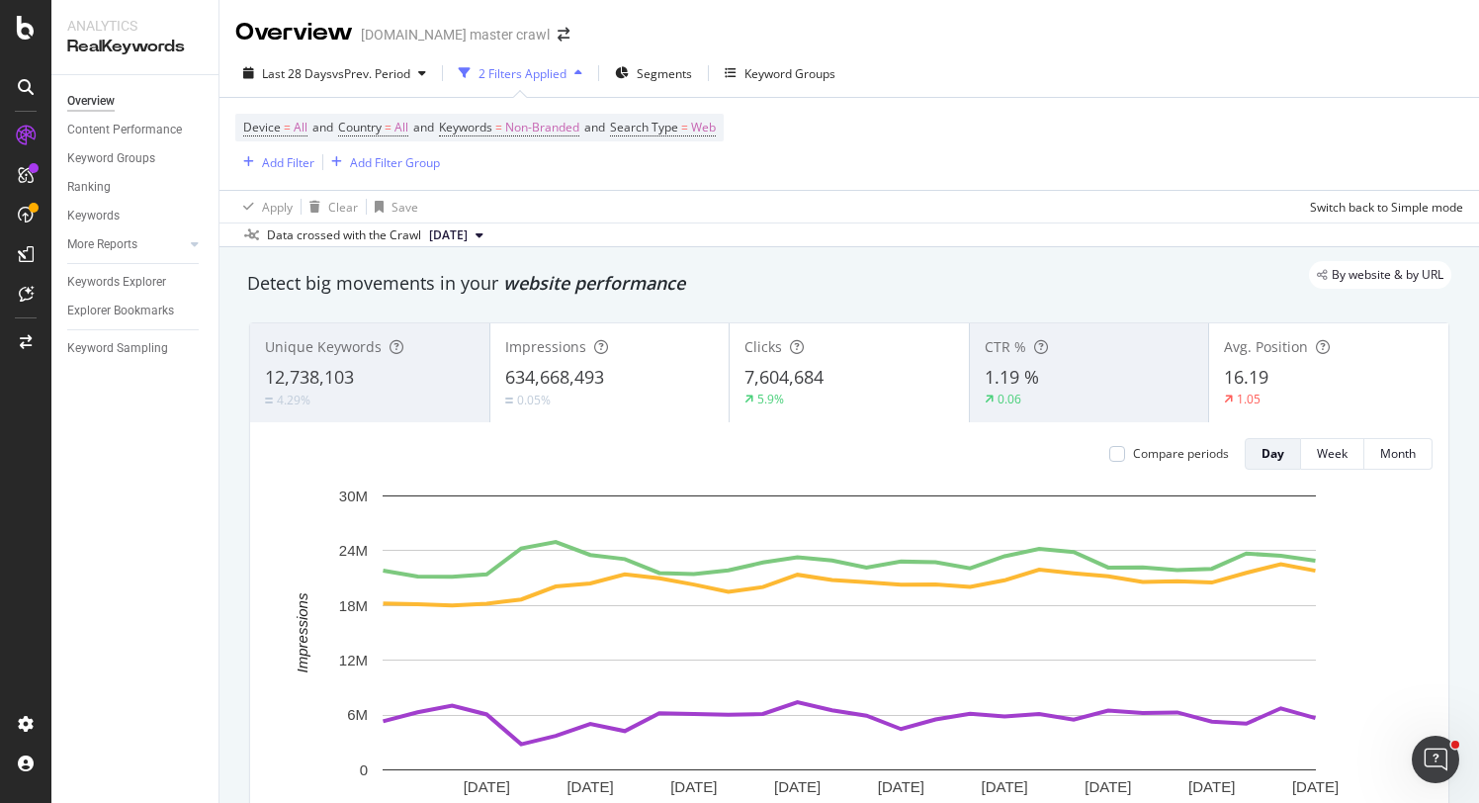
click at [1275, 342] on span "Avg. Position" at bounding box center [1266, 346] width 84 height 19
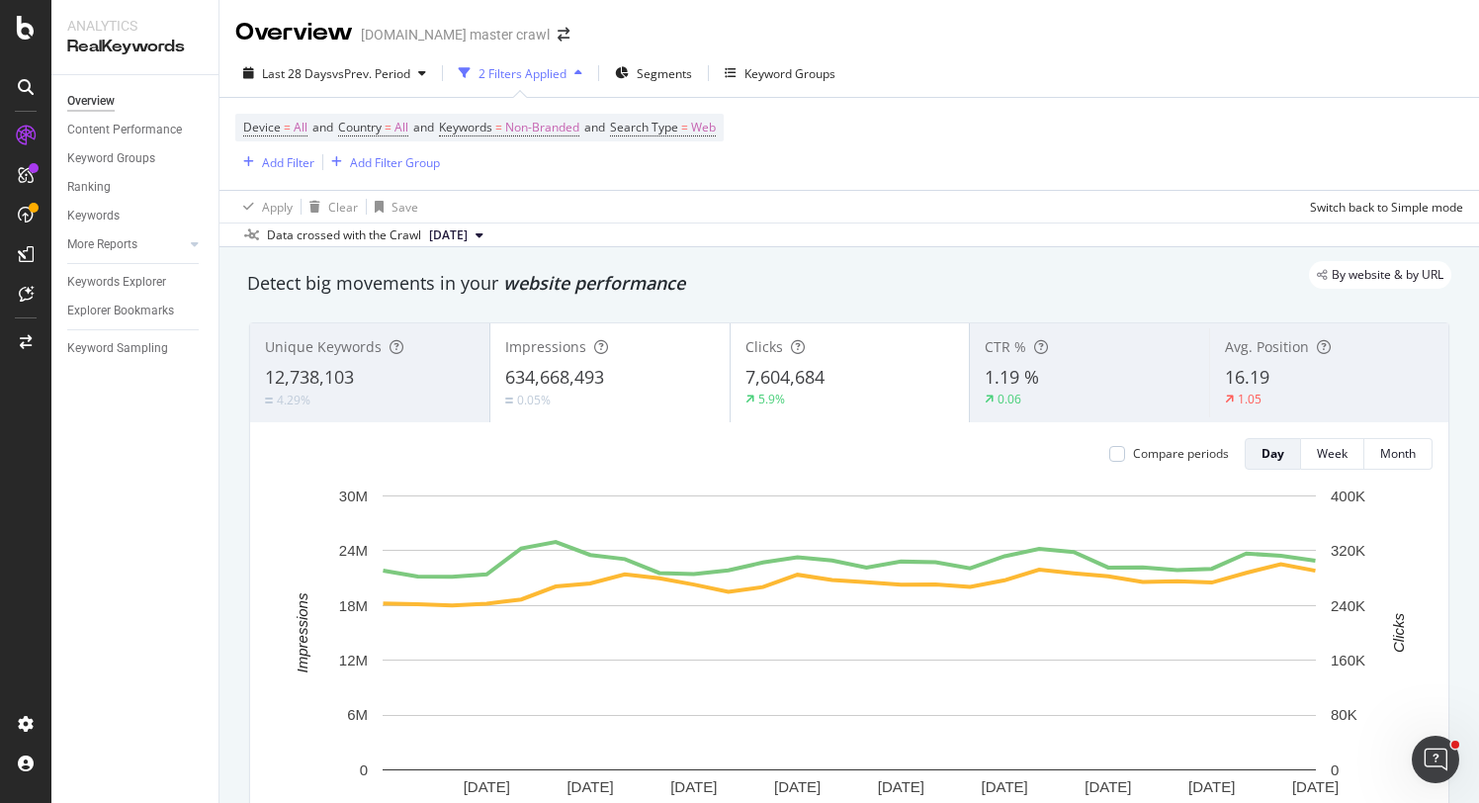
click at [423, 352] on div "Unique Keywords" at bounding box center [370, 347] width 210 height 20
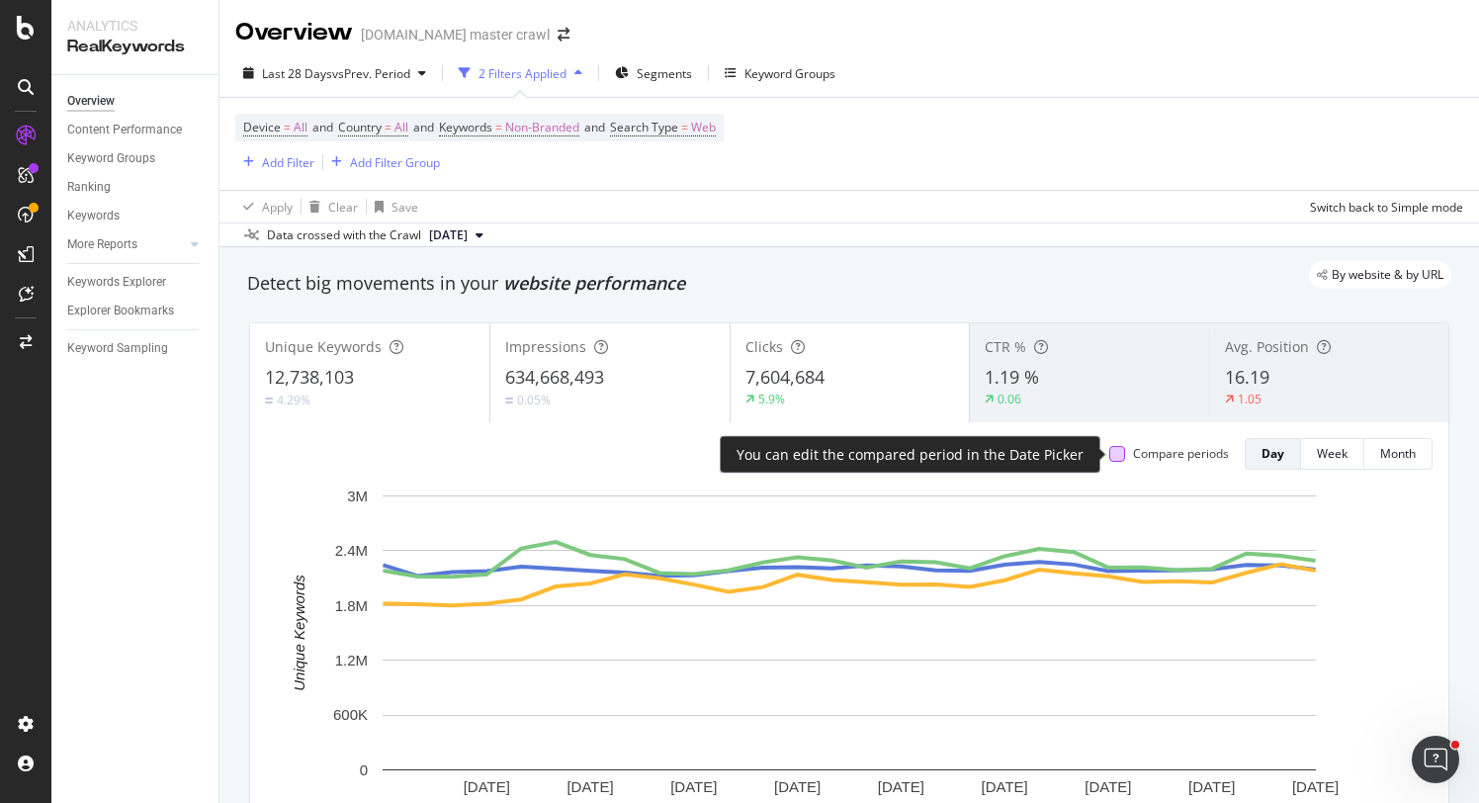
click at [1115, 452] on div at bounding box center [1118, 454] width 16 height 16
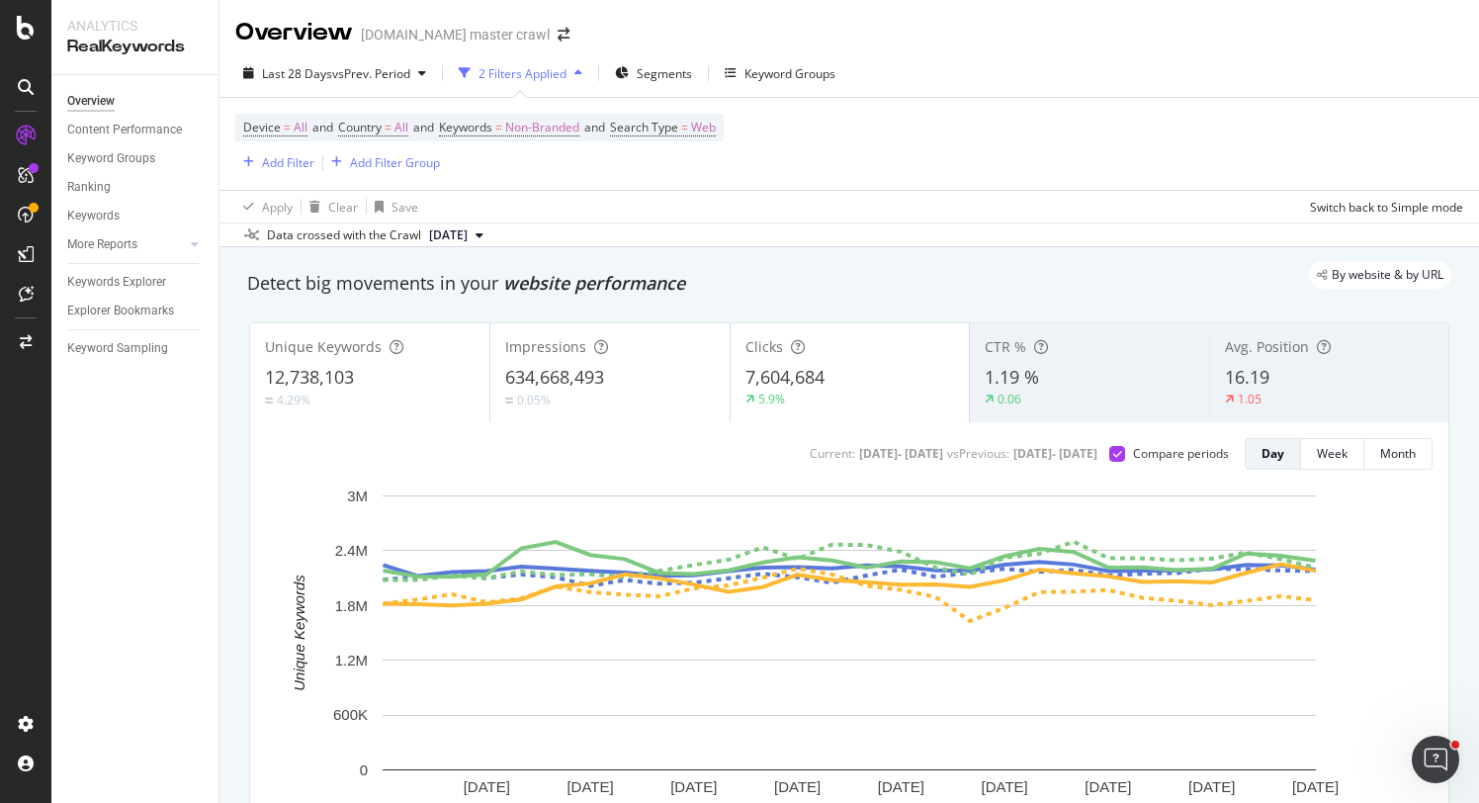
click at [599, 407] on div "0.05%" at bounding box center [610, 400] width 210 height 19
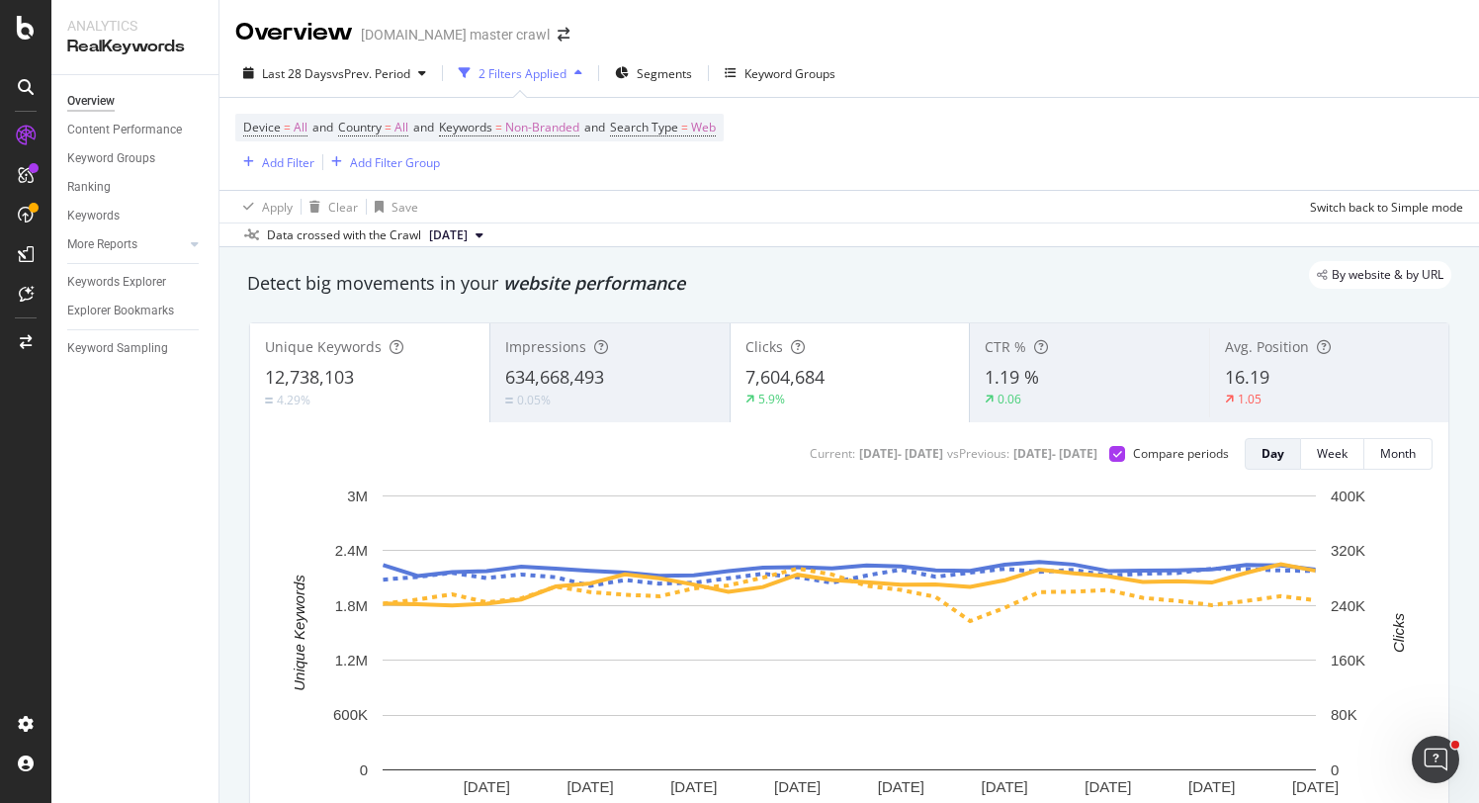
click at [410, 384] on div "12,738,103" at bounding box center [370, 378] width 210 height 26
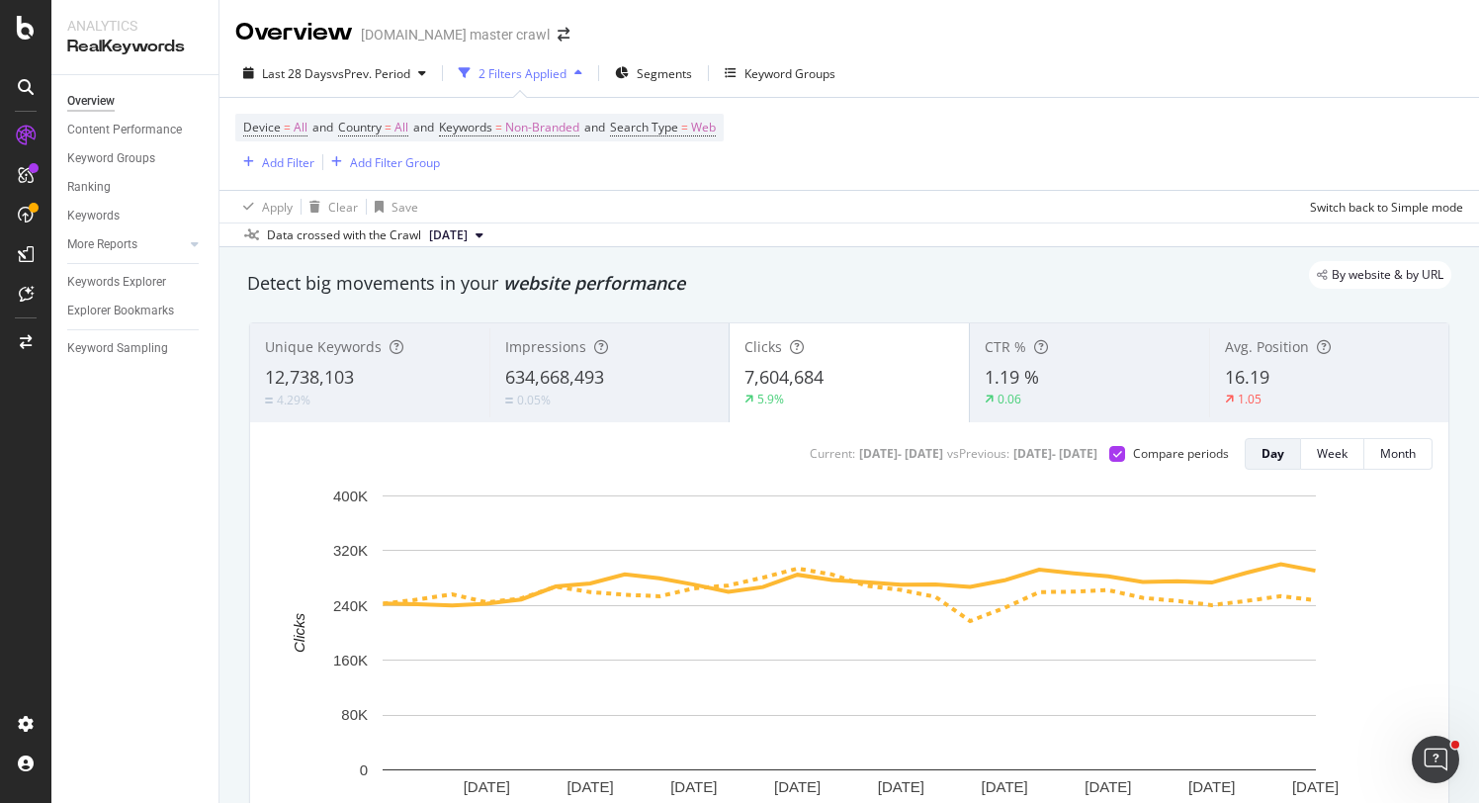
click at [1235, 354] on span "Avg. Position" at bounding box center [1267, 346] width 84 height 19
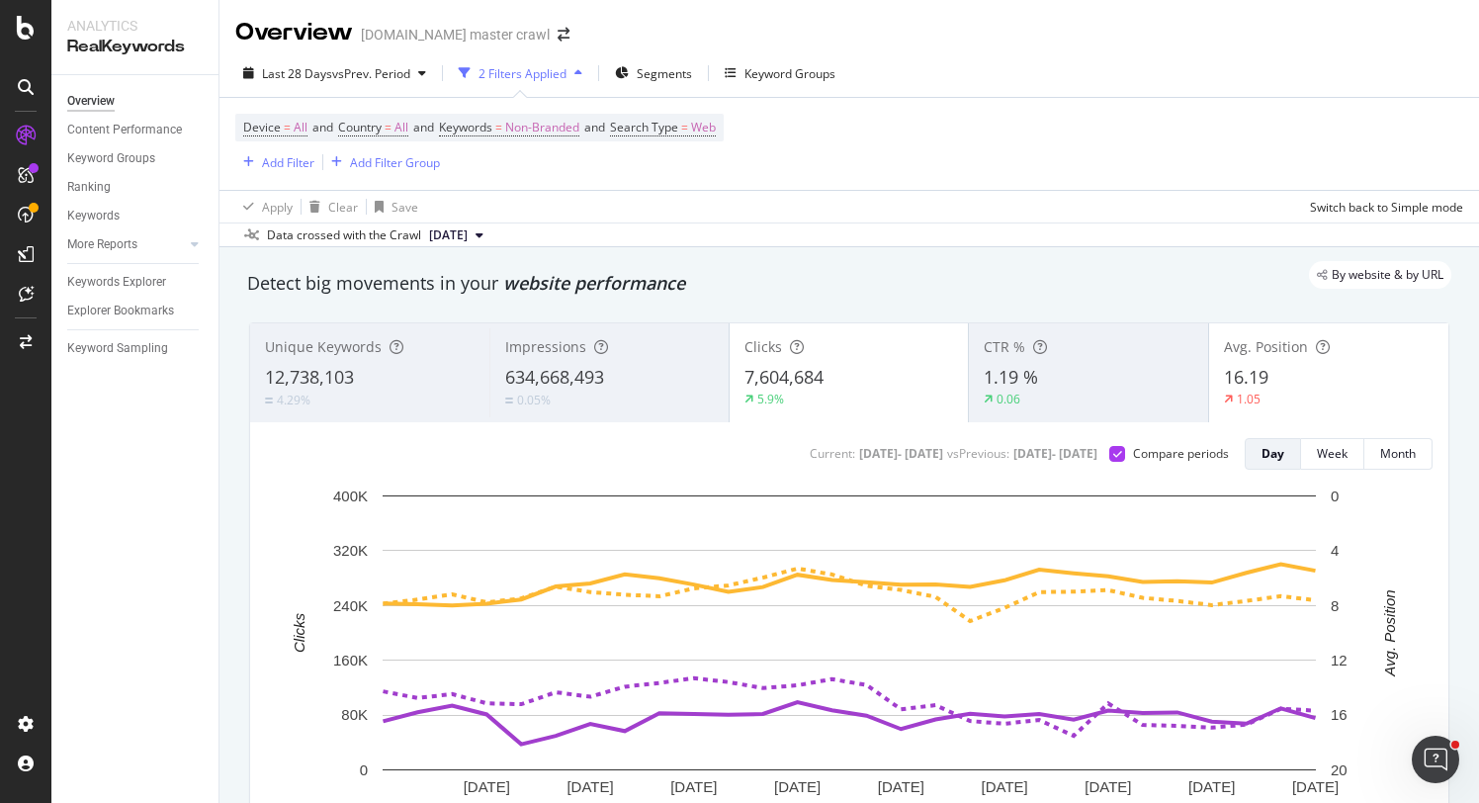
click at [1231, 356] on span "Avg. Position" at bounding box center [1266, 346] width 84 height 19
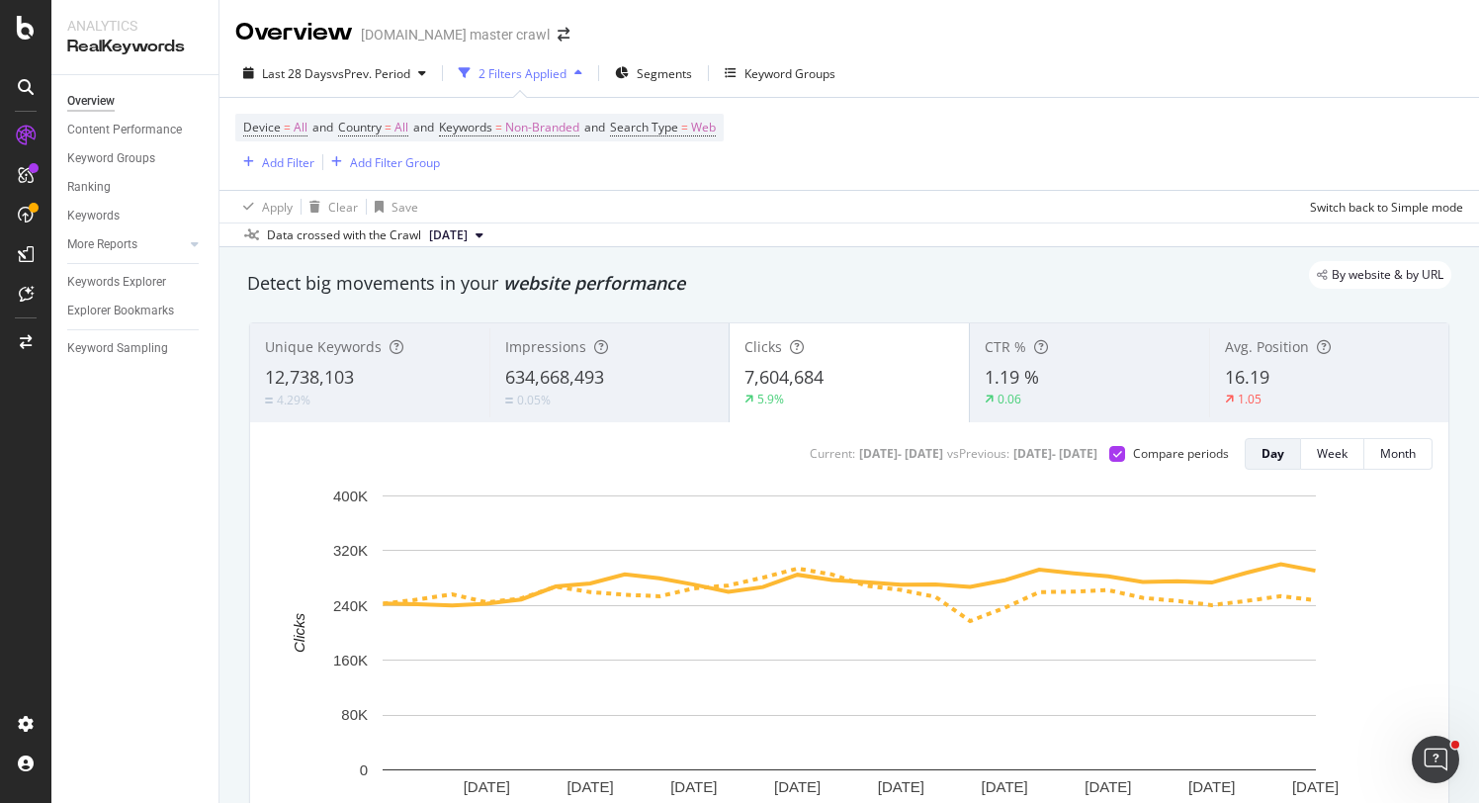
click at [1108, 380] on div "1.19 %" at bounding box center [1090, 378] width 210 height 26
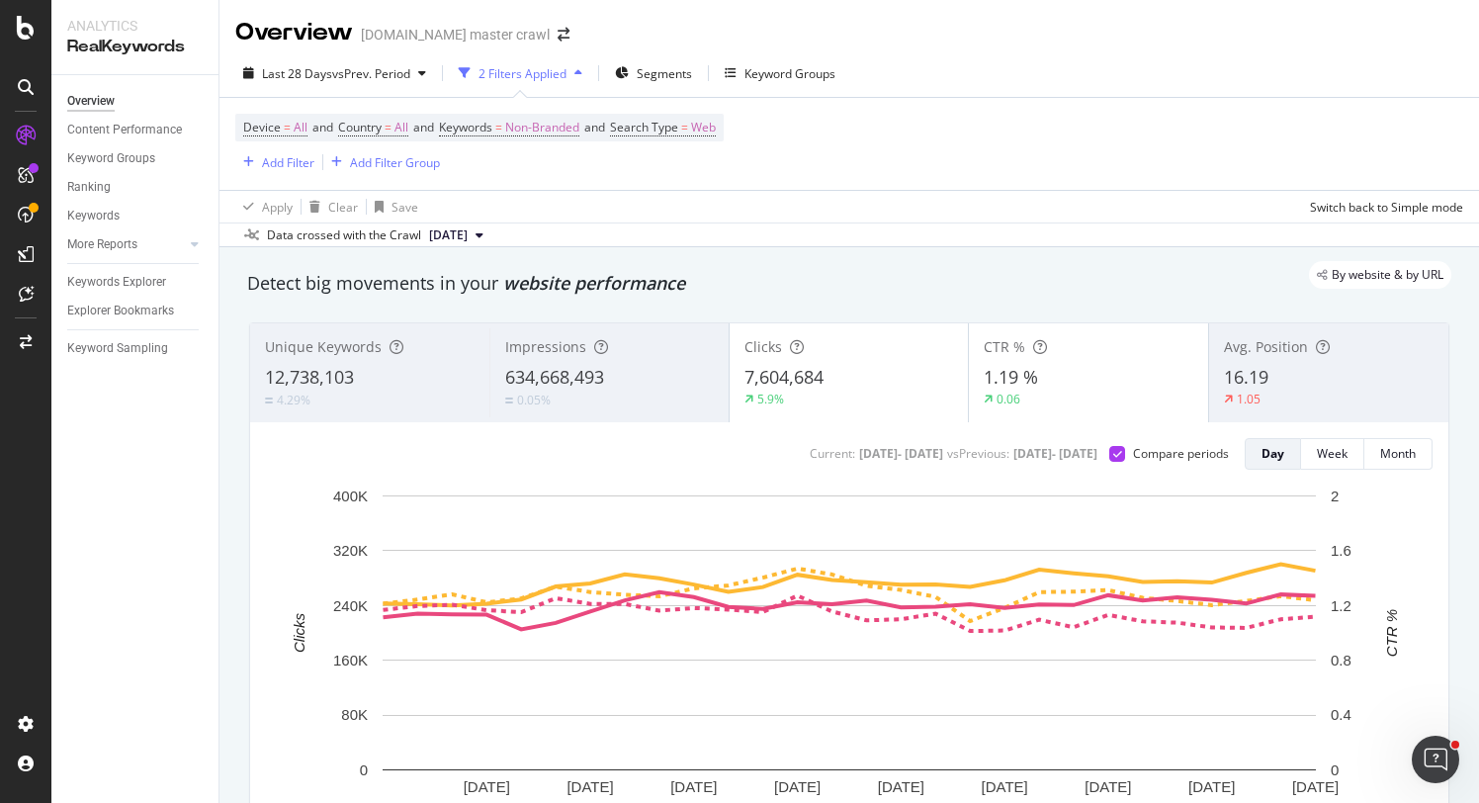
click at [1087, 382] on div "1.19 %" at bounding box center [1089, 378] width 210 height 26
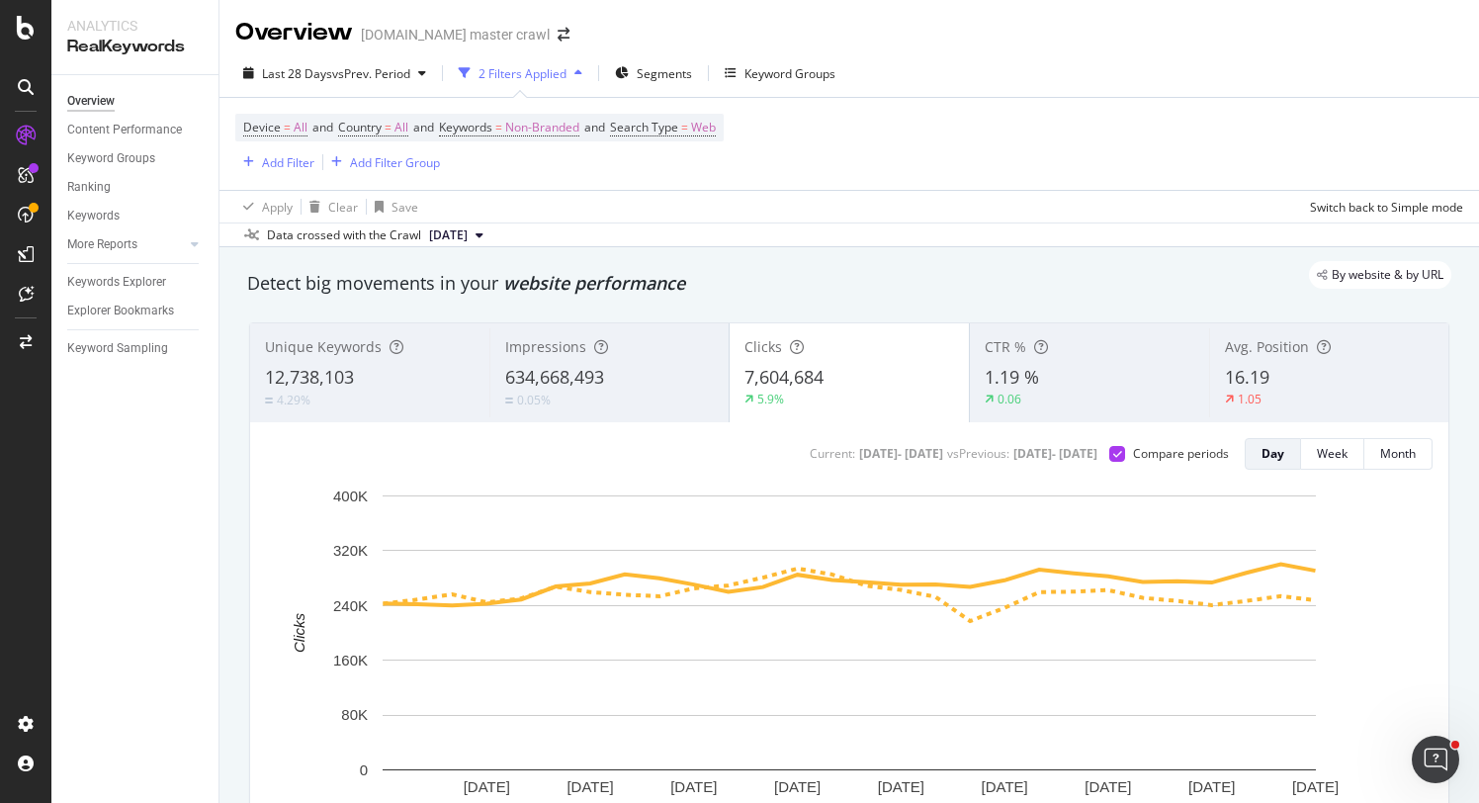
click at [598, 373] on span "634,668,493" at bounding box center [554, 377] width 99 height 24
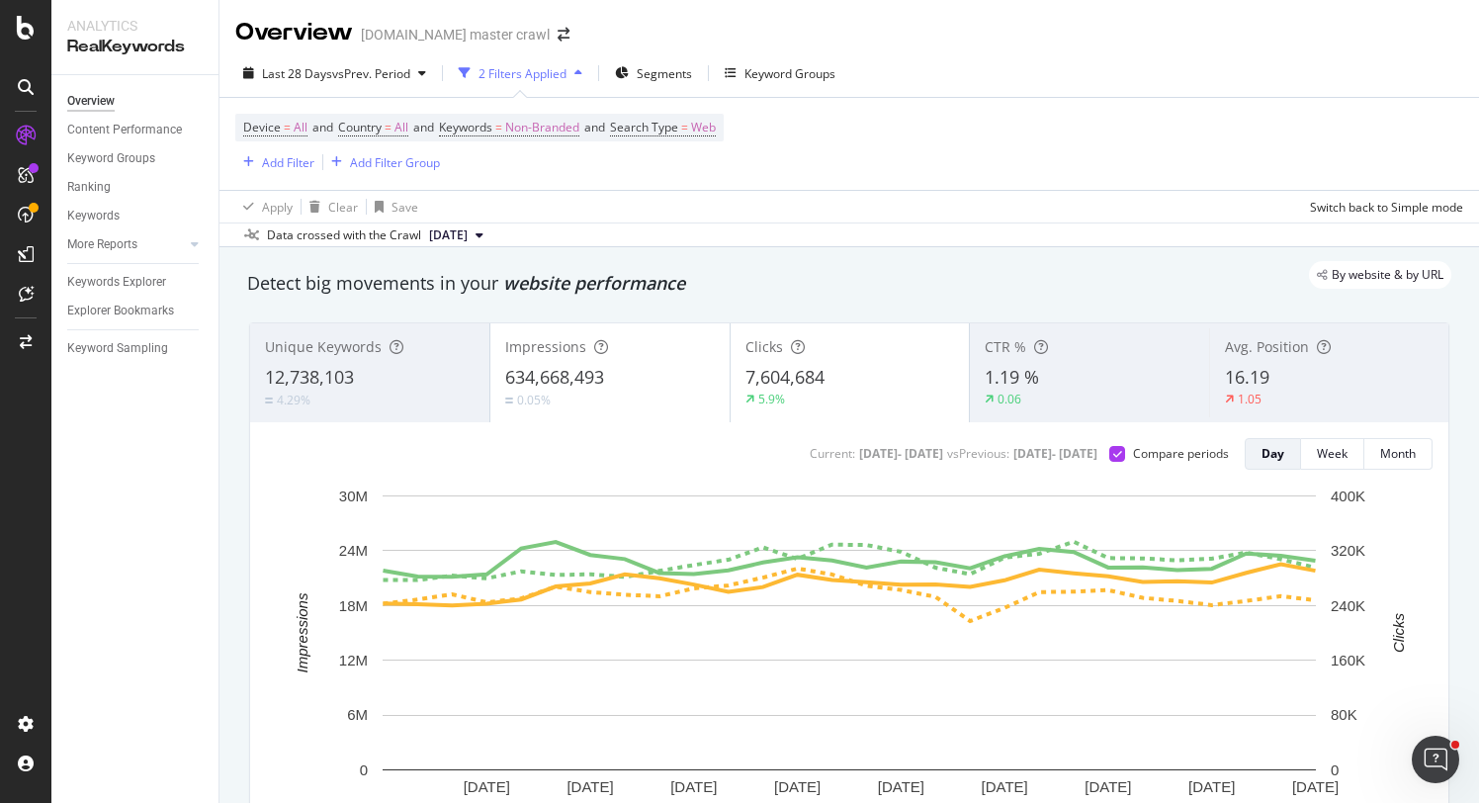
click at [377, 374] on div "12,738,103" at bounding box center [370, 378] width 210 height 26
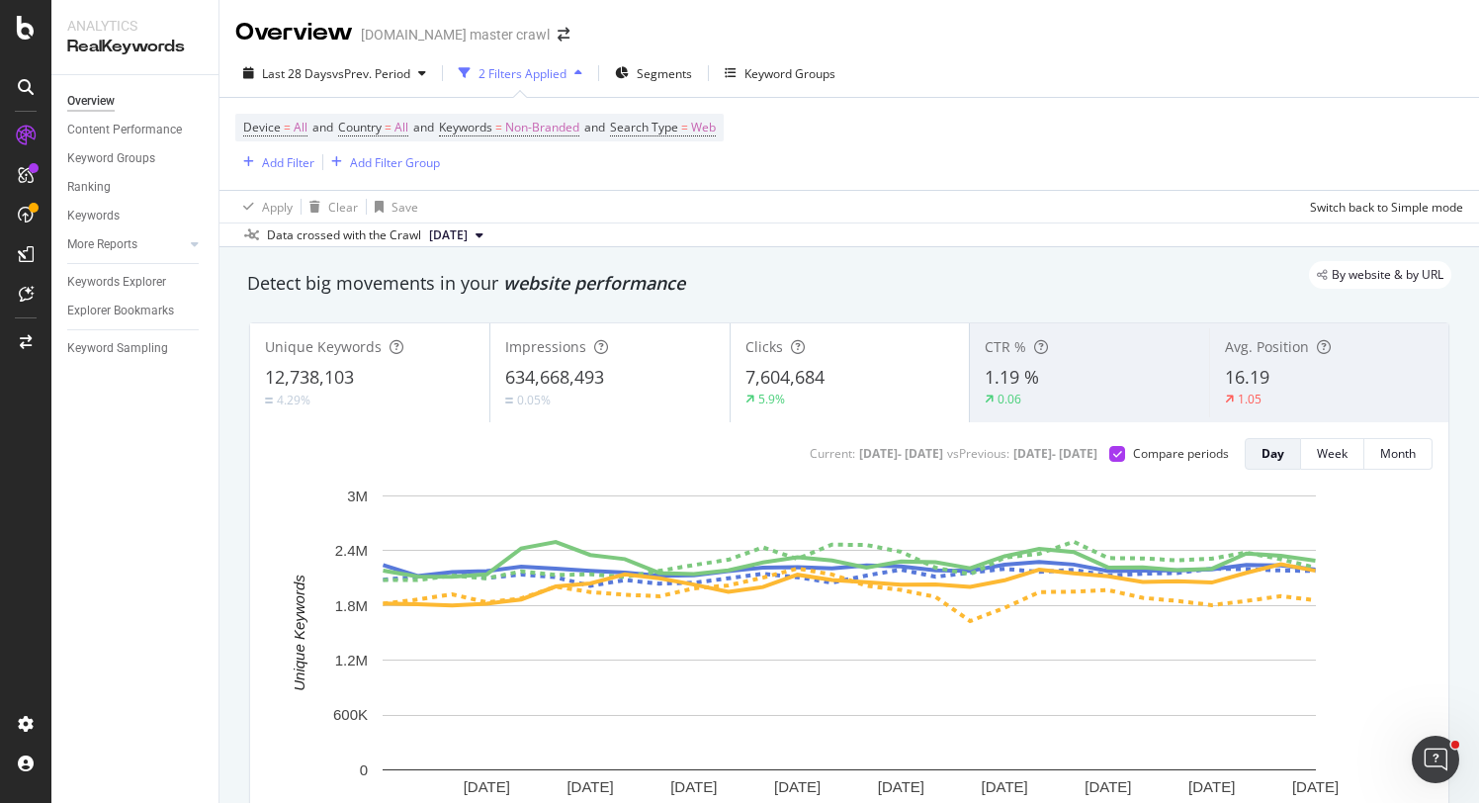
click at [401, 374] on div "12,738,103" at bounding box center [370, 378] width 210 height 26
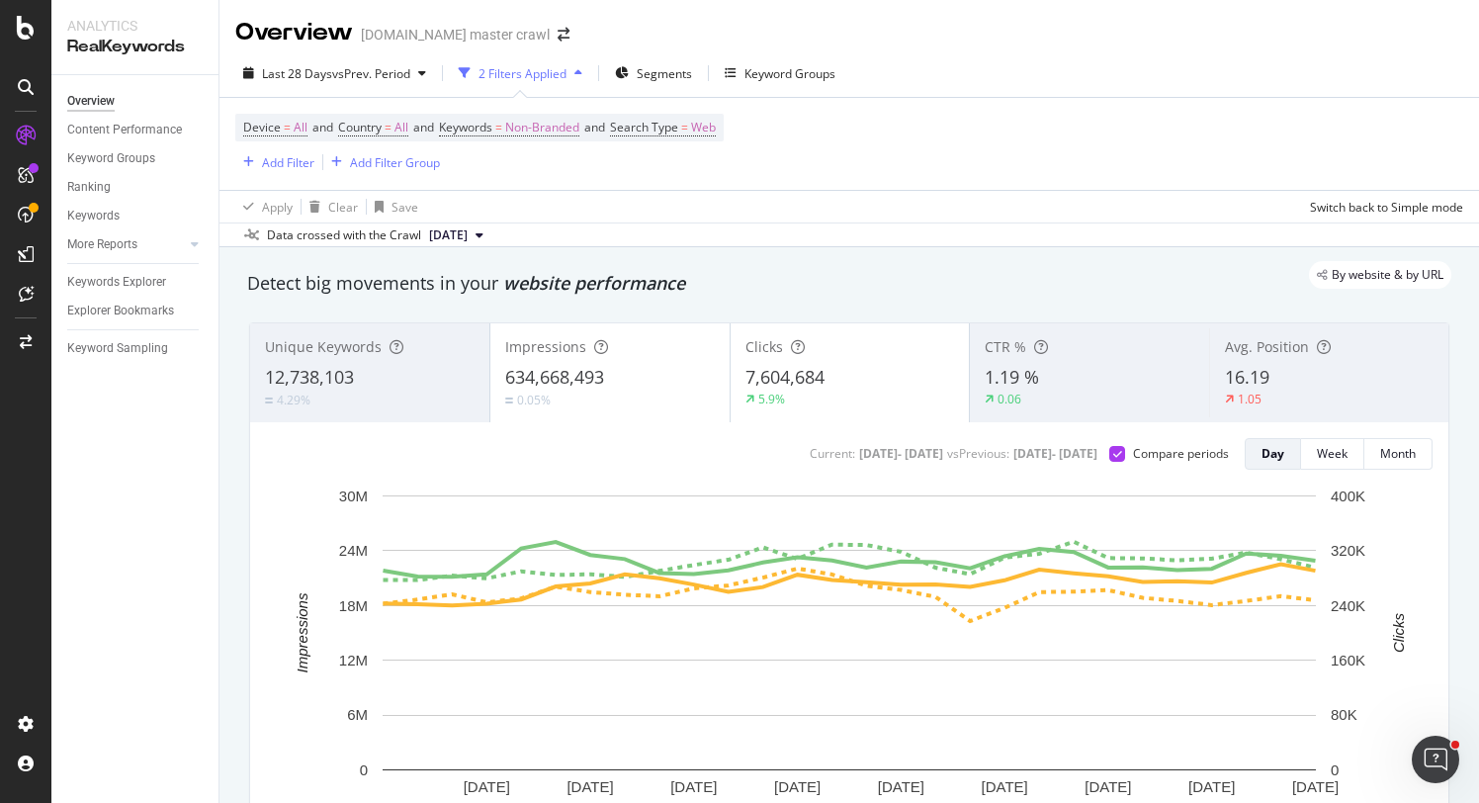
click at [440, 374] on div "12,738,103" at bounding box center [370, 378] width 210 height 26
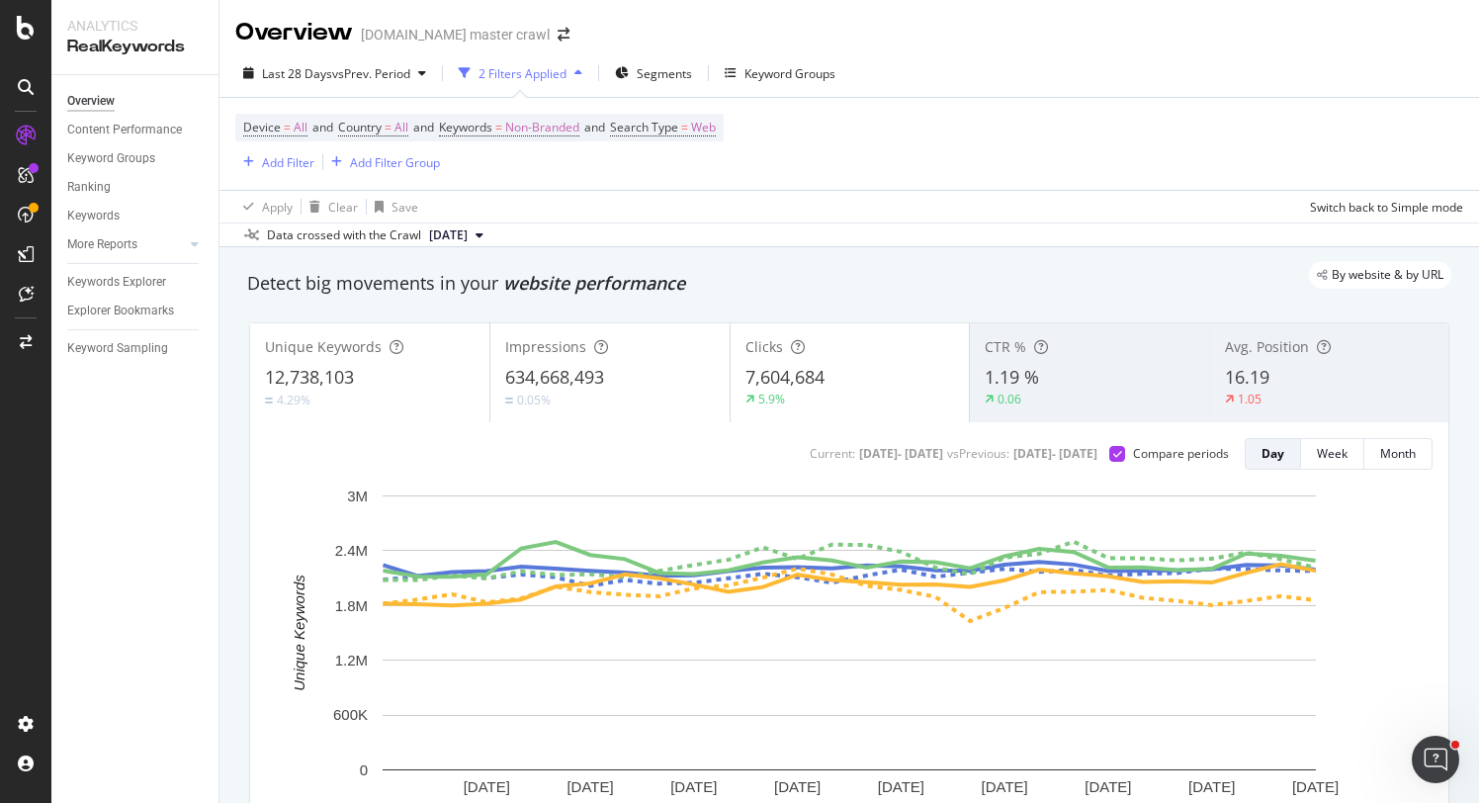
click at [604, 389] on span "634,668,493" at bounding box center [554, 377] width 99 height 24
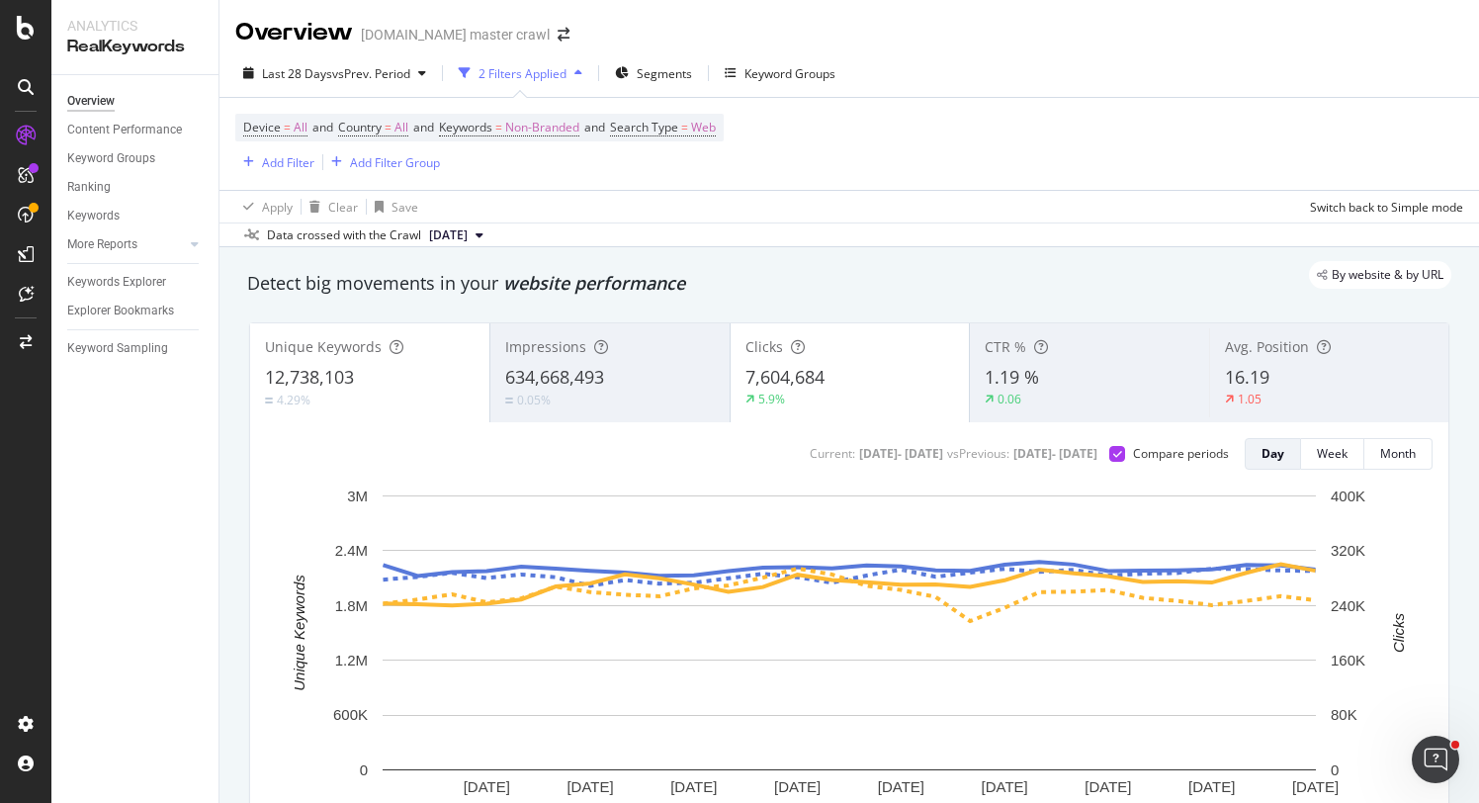
click at [833, 390] on div "7,604,684" at bounding box center [851, 378] width 210 height 26
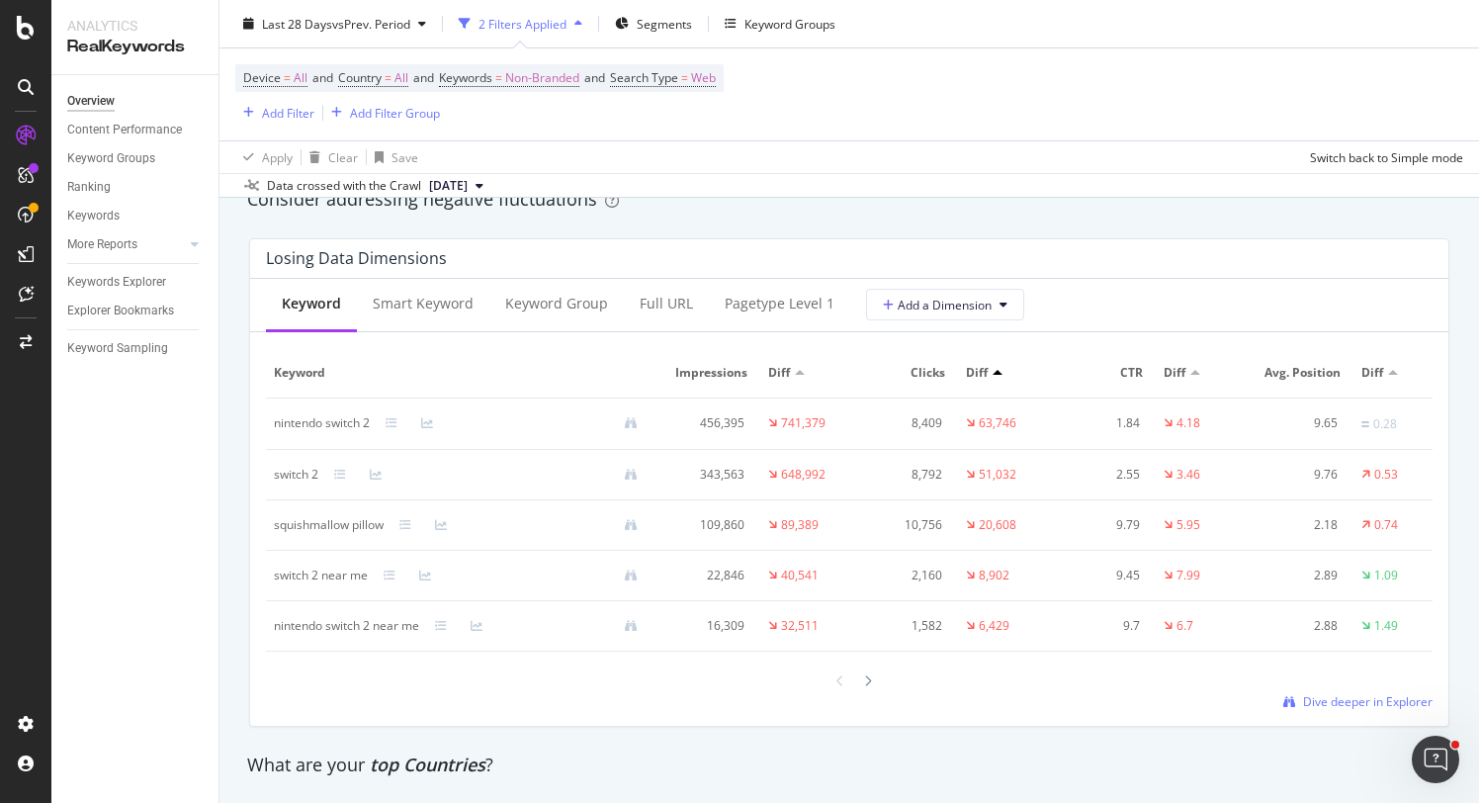
scroll to position [2342, 0]
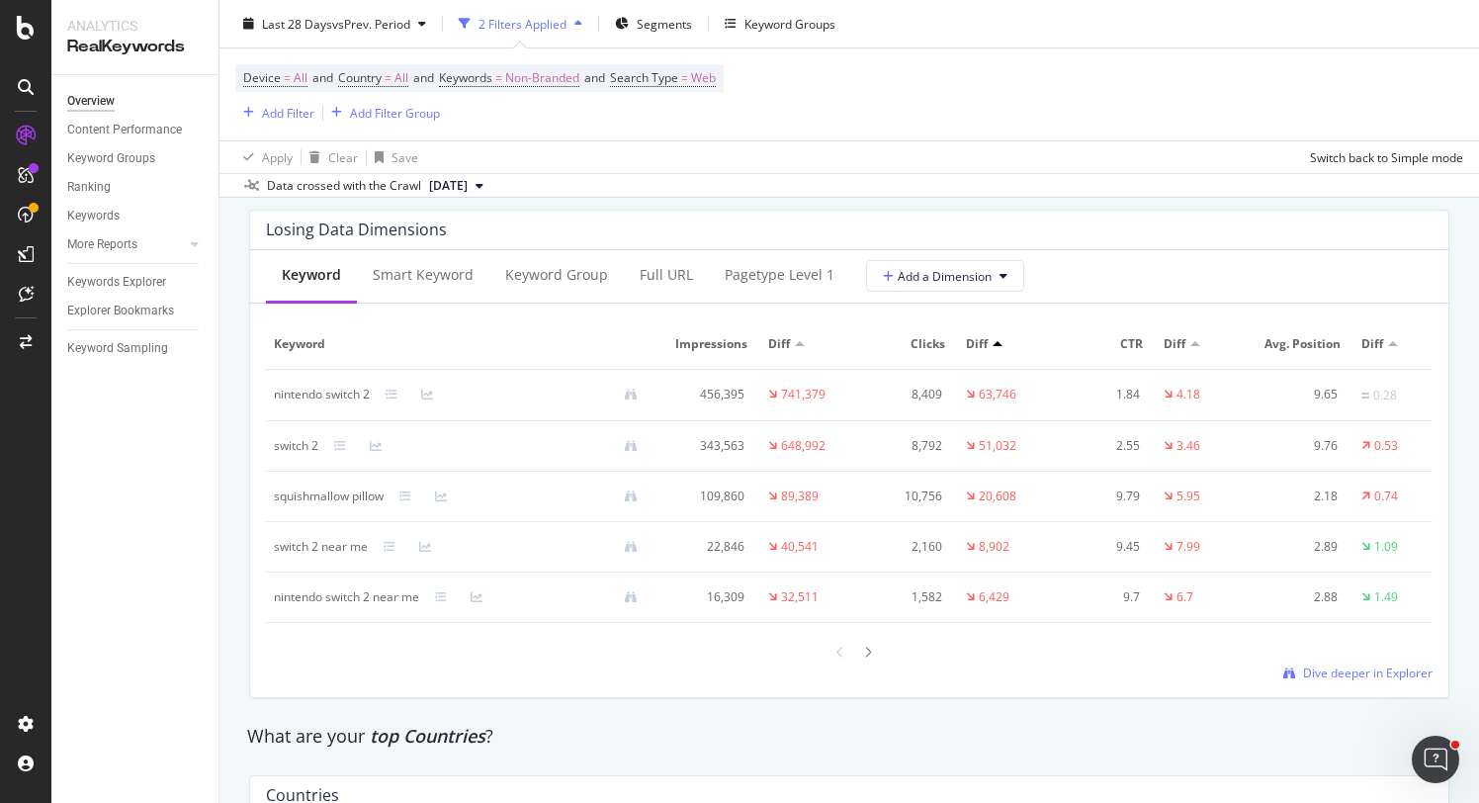
click at [800, 345] on div at bounding box center [800, 343] width 10 height 5
click at [800, 339] on div "Diff" at bounding box center [809, 344] width 83 height 18
click at [795, 343] on div at bounding box center [800, 343] width 10 height 5
click at [800, 343] on div at bounding box center [800, 343] width 10 height 5
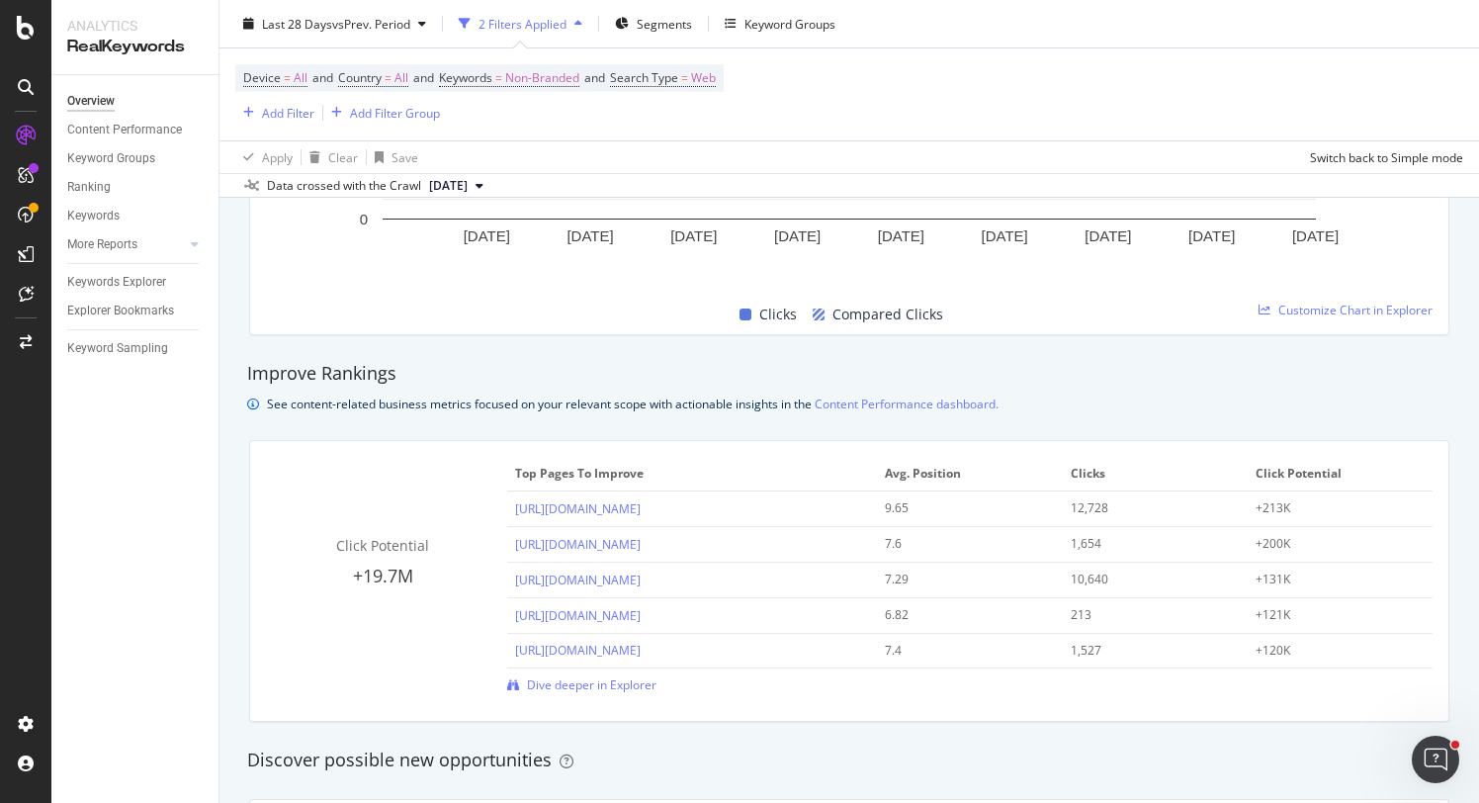
scroll to position [1049, 0]
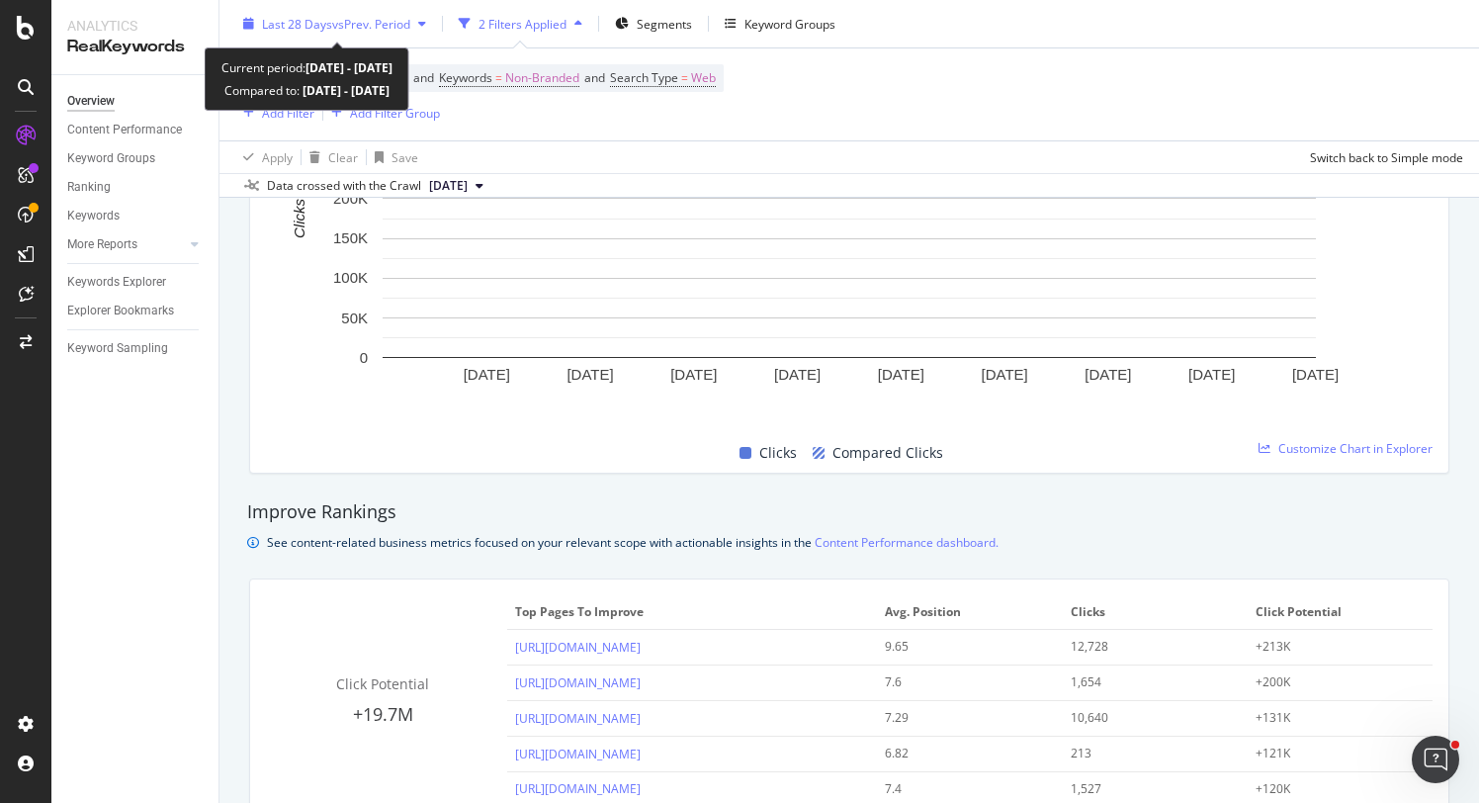
click at [405, 22] on span "vs Prev. Period" at bounding box center [371, 23] width 78 height 17
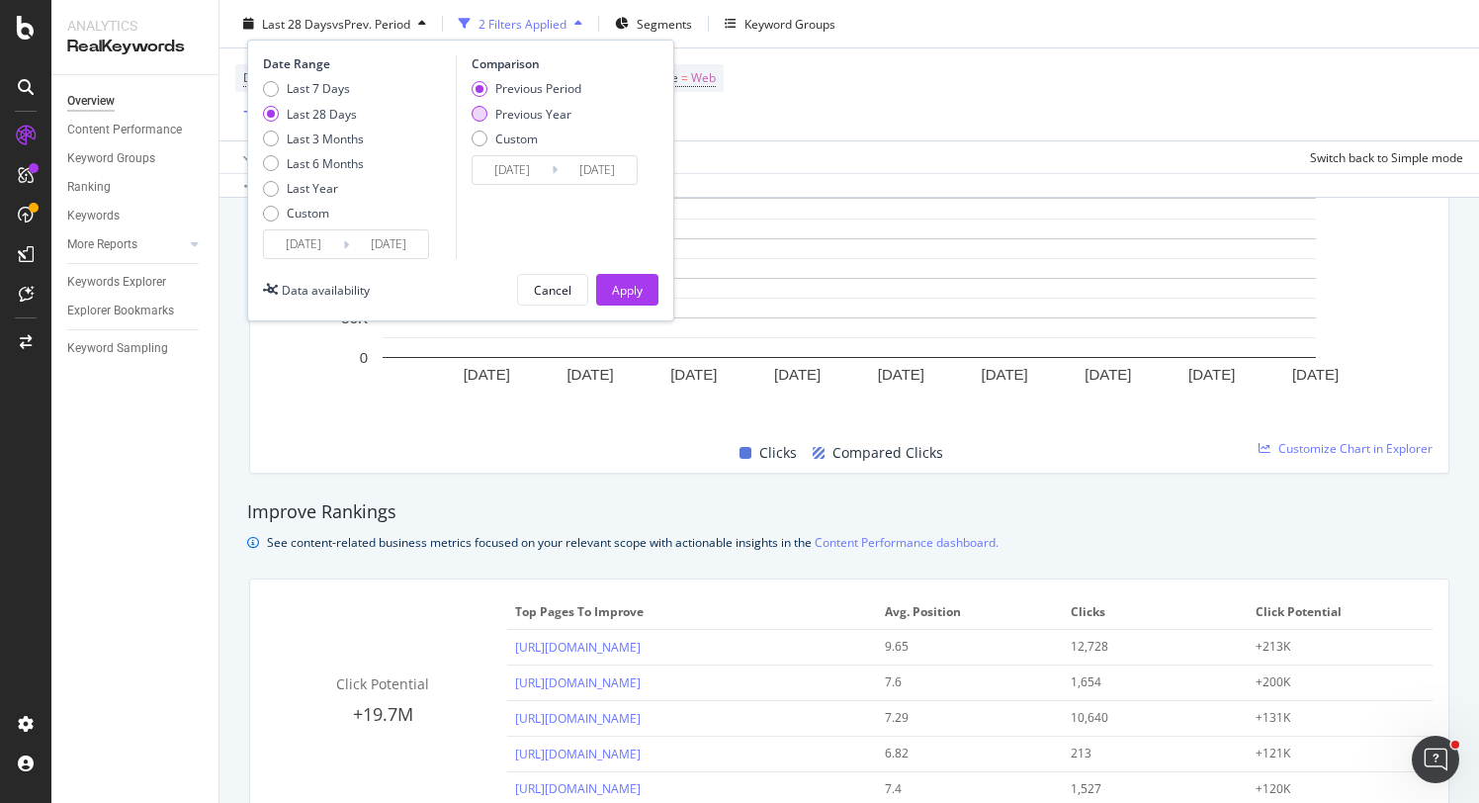
click at [500, 107] on div "Previous Year" at bounding box center [533, 113] width 76 height 17
type input "2024/07/16"
type input "2024/08/12"
click at [639, 297] on div "Apply" at bounding box center [627, 289] width 31 height 17
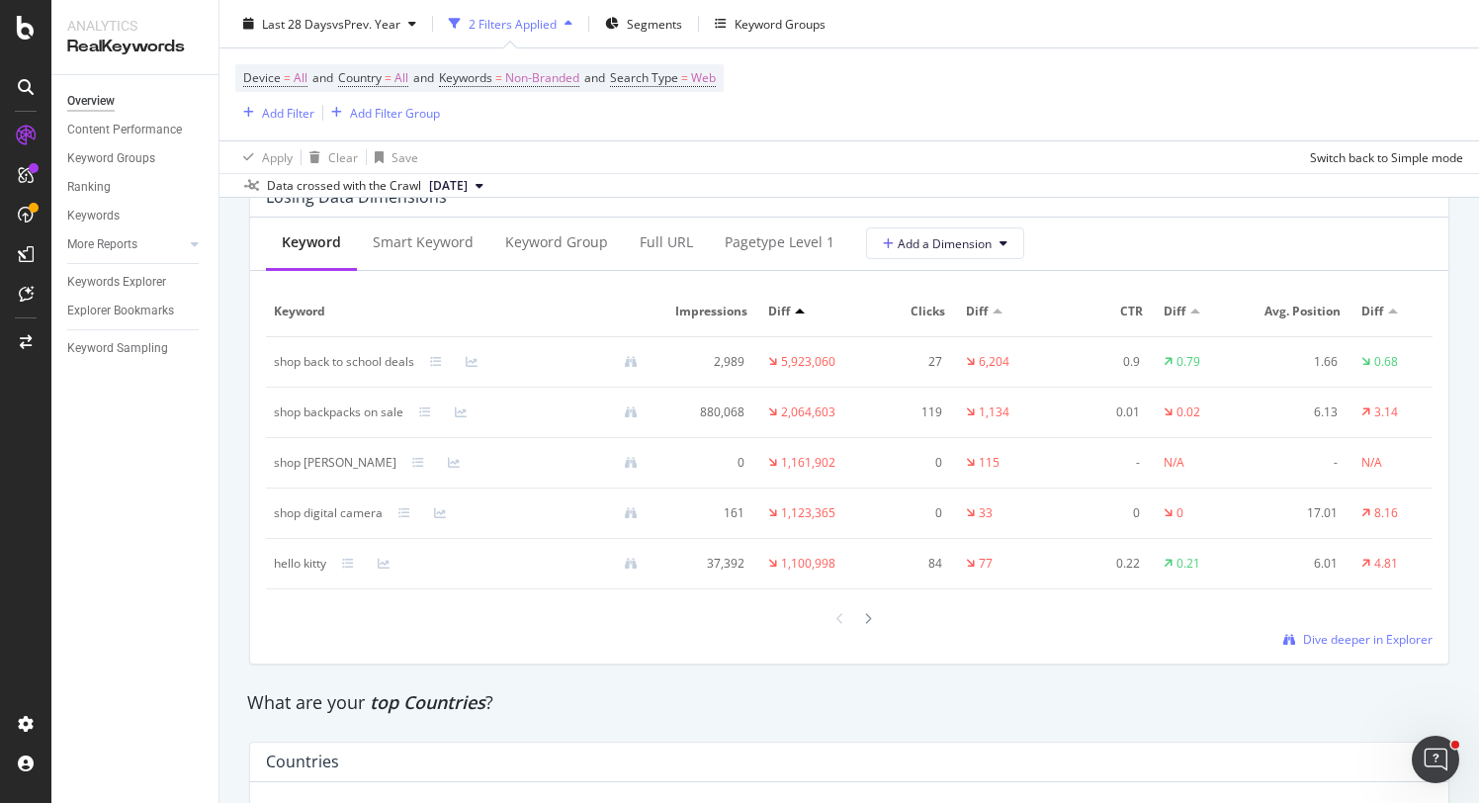
scroll to position [2404, 0]
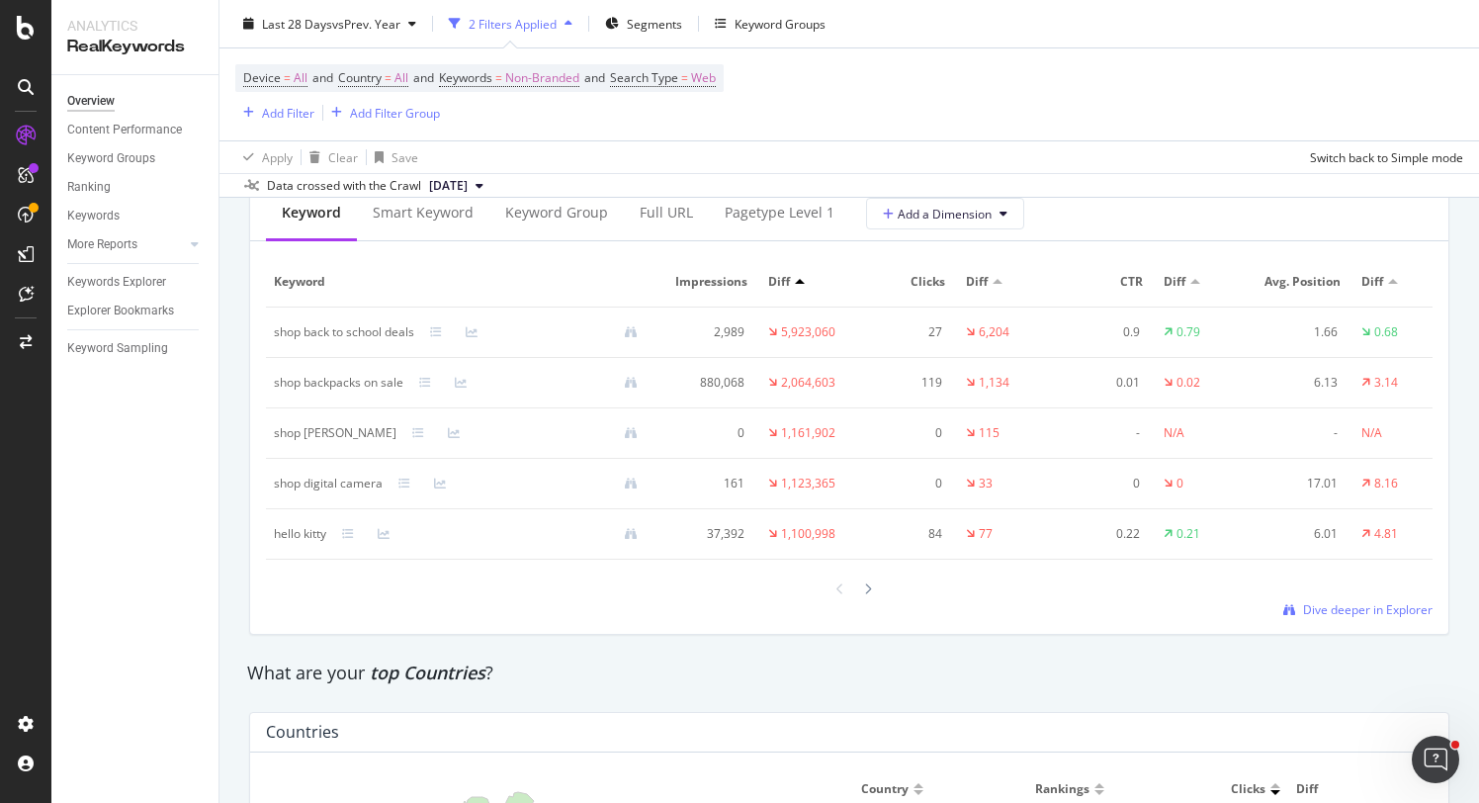
click at [998, 282] on div at bounding box center [998, 281] width 10 height 5
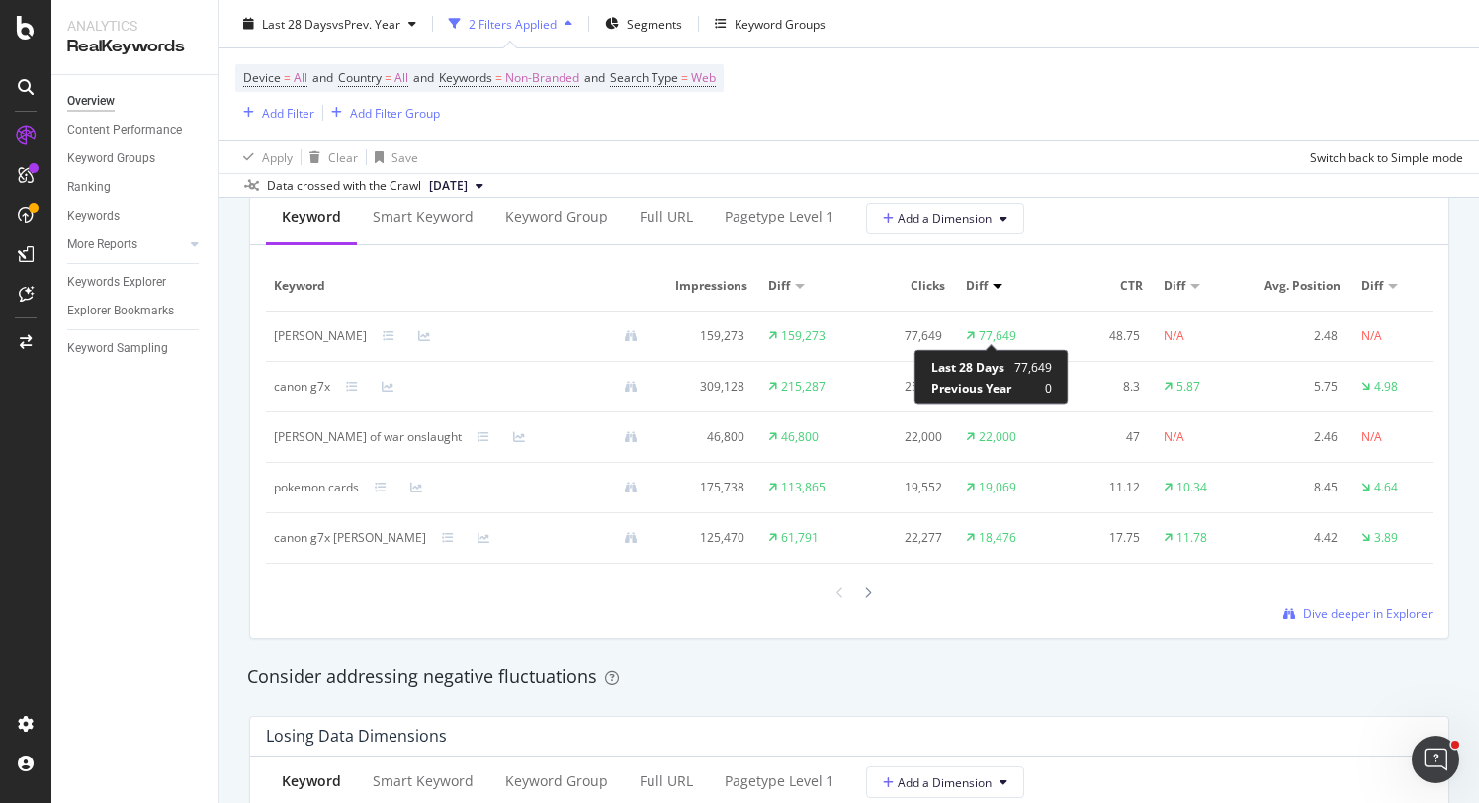
scroll to position [1834, 0]
